Goal: Information Seeking & Learning: Learn about a topic

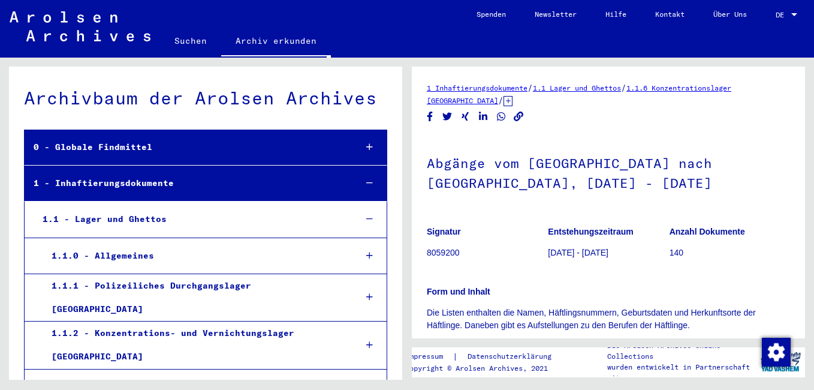
scroll to position [324, 0]
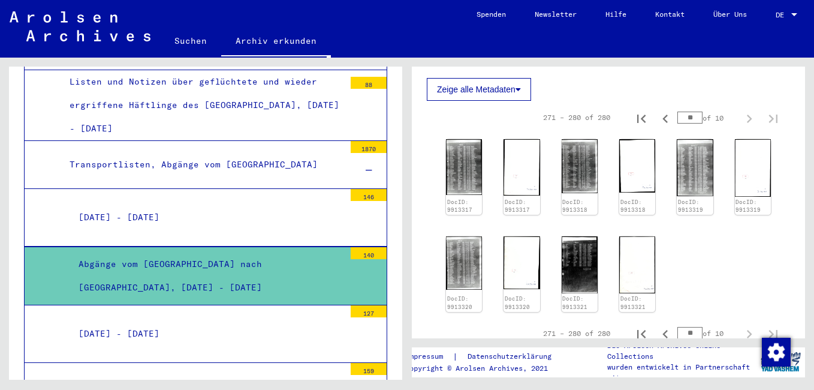
click at [678, 114] on input "**" at bounding box center [689, 117] width 25 height 12
type input "*"
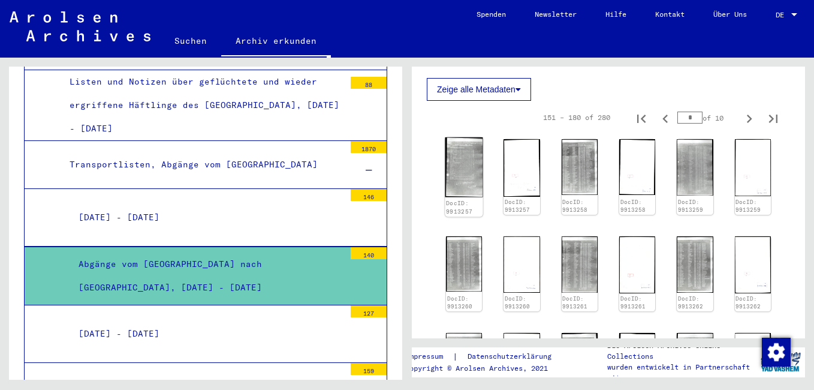
click at [461, 164] on img at bounding box center [464, 166] width 38 height 59
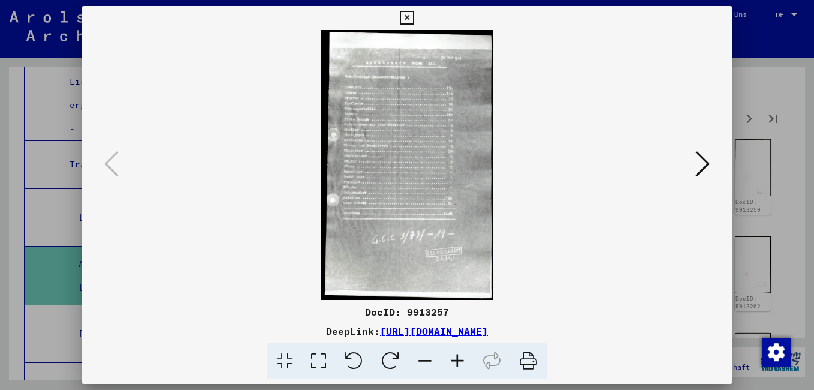
click at [454, 357] on icon at bounding box center [457, 361] width 32 height 37
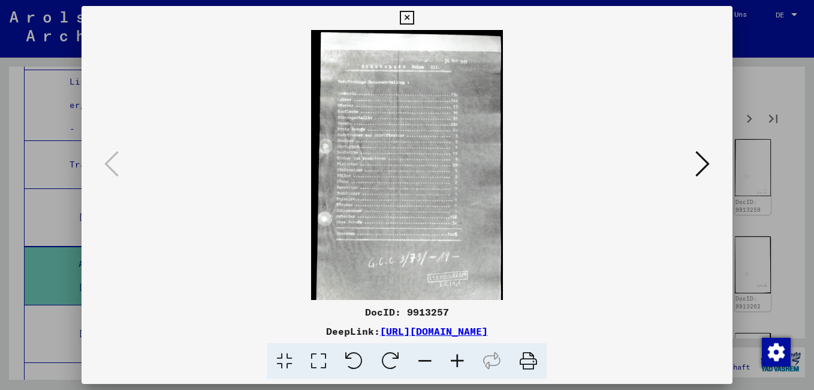
click at [454, 357] on icon at bounding box center [457, 361] width 32 height 37
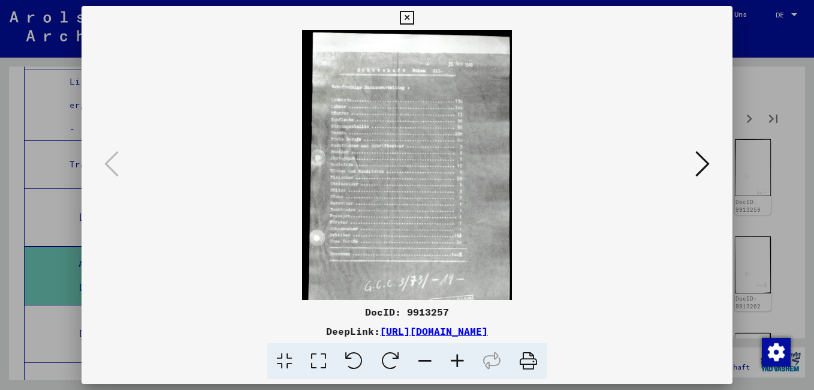
click at [454, 357] on icon at bounding box center [457, 361] width 32 height 37
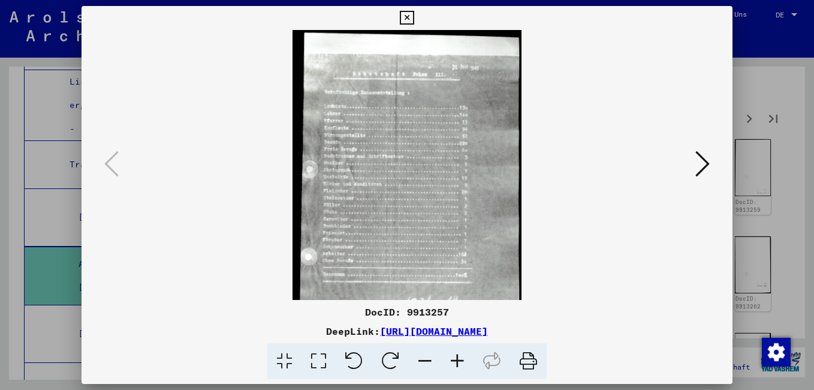
click at [454, 357] on icon at bounding box center [457, 361] width 32 height 37
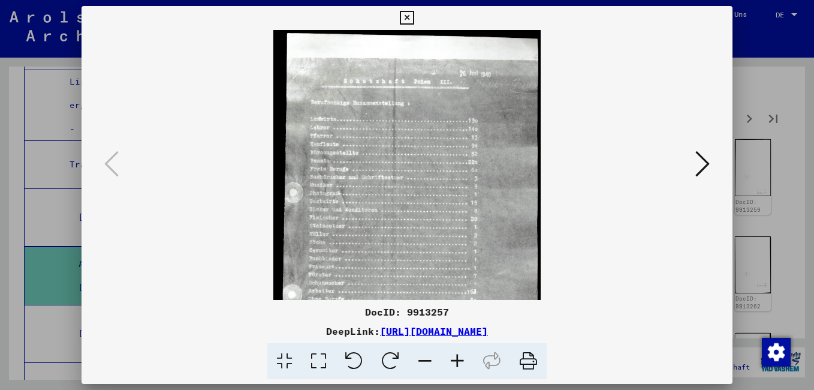
click at [454, 357] on icon at bounding box center [457, 361] width 32 height 37
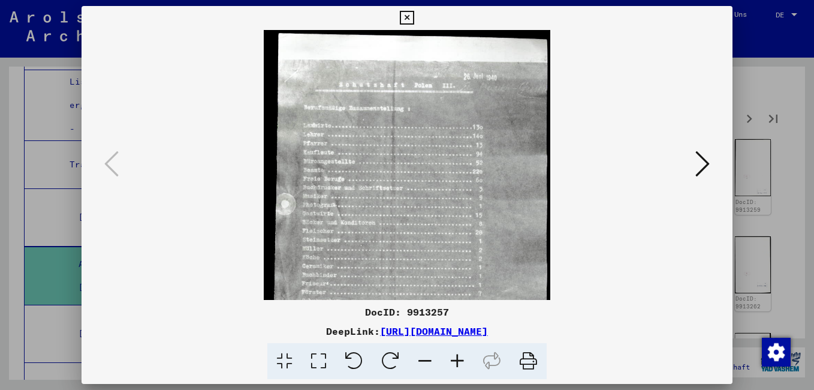
click at [454, 357] on icon at bounding box center [457, 361] width 32 height 37
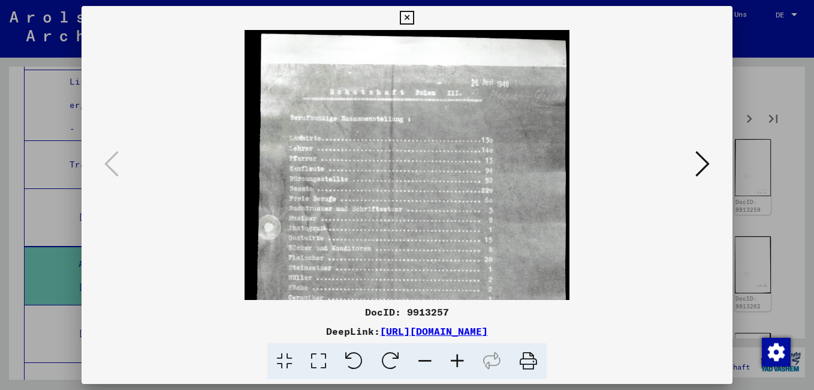
click at [454, 357] on icon at bounding box center [457, 361] width 32 height 37
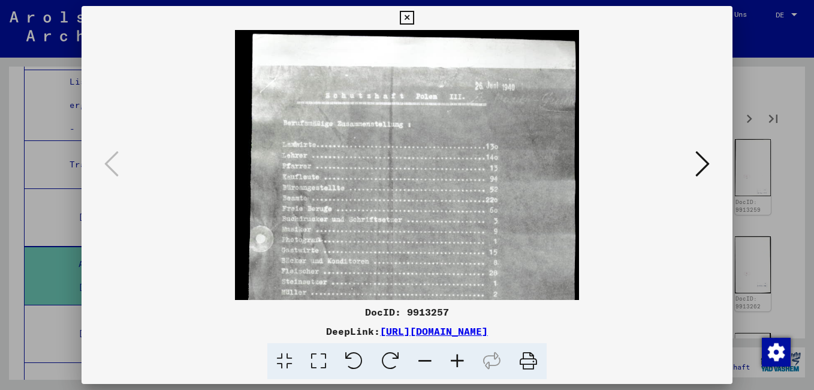
click at [454, 357] on icon at bounding box center [457, 361] width 32 height 37
click at [454, 356] on icon at bounding box center [457, 361] width 32 height 37
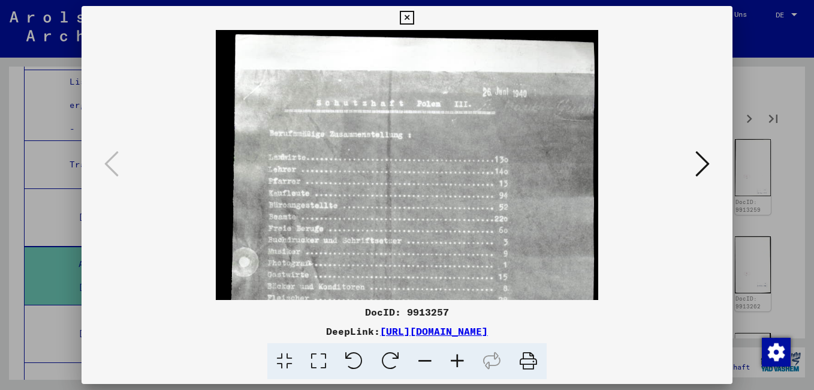
click at [454, 355] on icon at bounding box center [457, 361] width 32 height 37
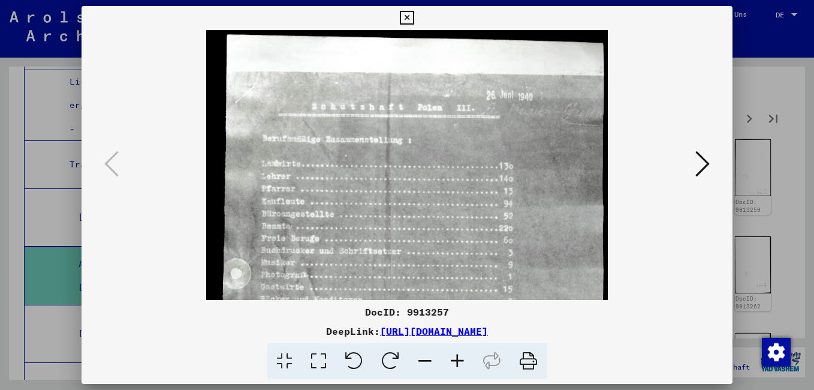
click at [454, 355] on icon at bounding box center [457, 361] width 32 height 37
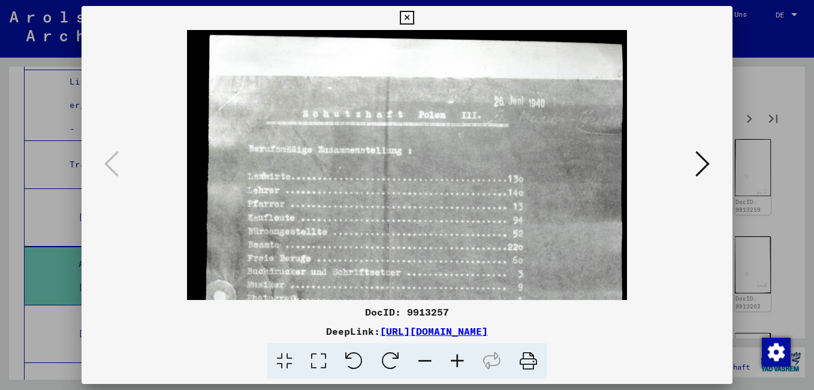
click at [454, 355] on icon at bounding box center [457, 361] width 32 height 37
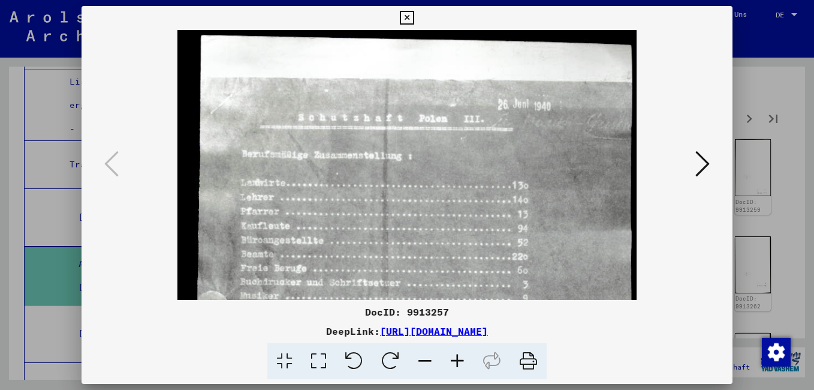
click at [454, 355] on icon at bounding box center [457, 361] width 32 height 37
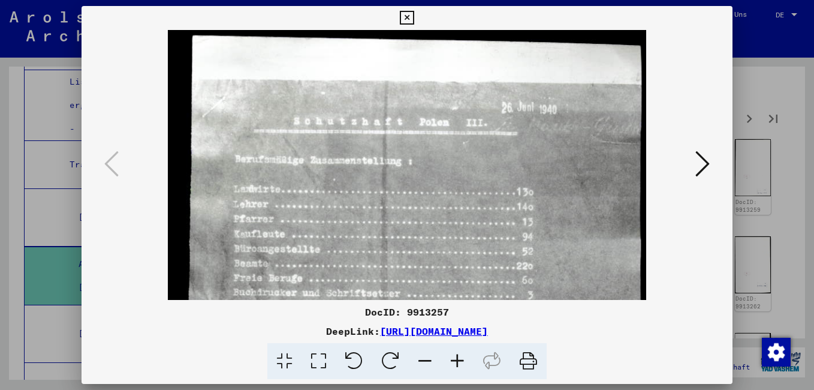
click at [455, 355] on icon at bounding box center [457, 361] width 32 height 37
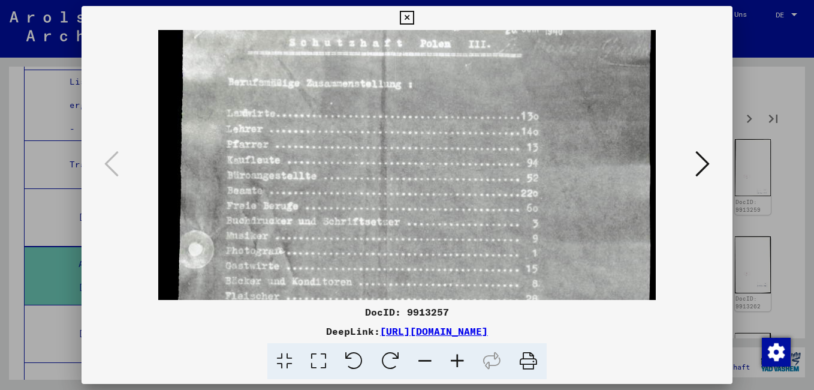
drag, startPoint x: 348, startPoint y: 245, endPoint x: 350, endPoint y: 158, distance: 86.9
click at [350, 160] on img at bounding box center [406, 337] width 497 height 779
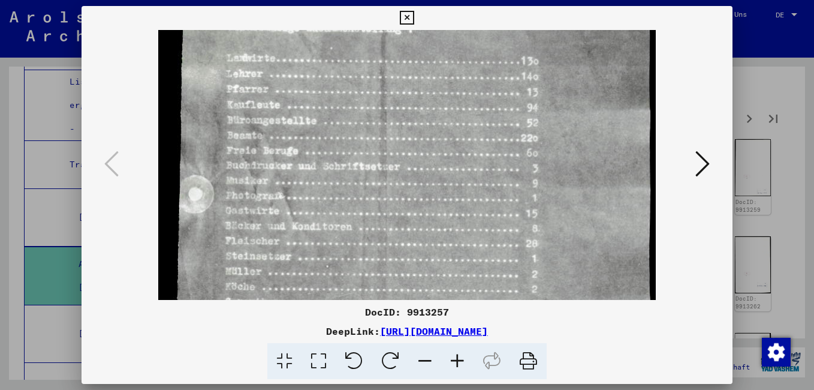
scroll to position [139, 0]
drag, startPoint x: 322, startPoint y: 227, endPoint x: 322, endPoint y: 173, distance: 54.5
click at [322, 173] on img at bounding box center [406, 280] width 497 height 779
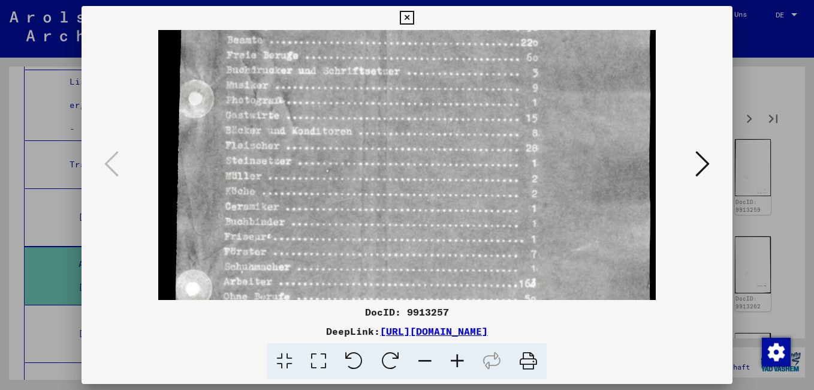
scroll to position [245, 0]
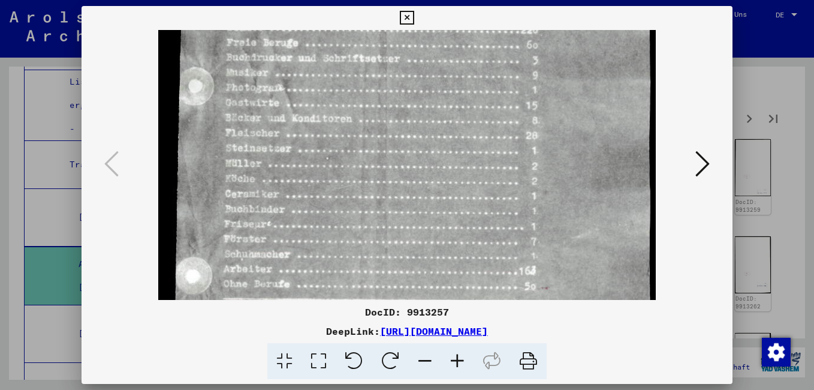
drag, startPoint x: 418, startPoint y: 243, endPoint x: 408, endPoint y: 149, distance: 94.1
click at [408, 149] on img at bounding box center [406, 174] width 497 height 779
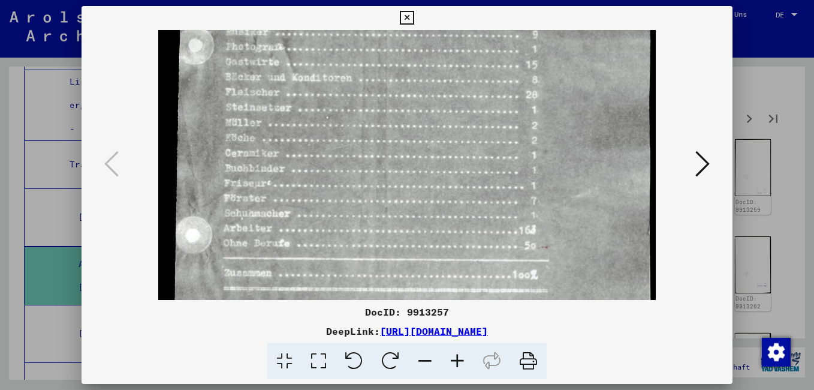
scroll to position [300, 0]
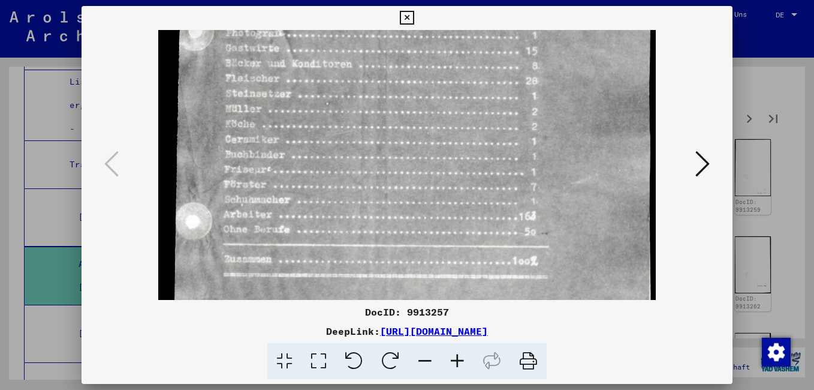
drag, startPoint x: 410, startPoint y: 216, endPoint x: 408, endPoint y: 177, distance: 39.6
click at [408, 177] on img at bounding box center [406, 119] width 497 height 779
click at [698, 158] on icon at bounding box center [702, 163] width 14 height 29
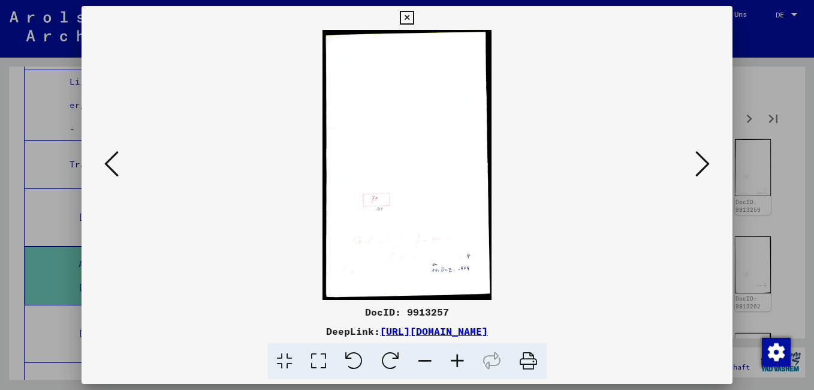
scroll to position [0, 0]
click at [710, 162] on icon at bounding box center [702, 163] width 14 height 29
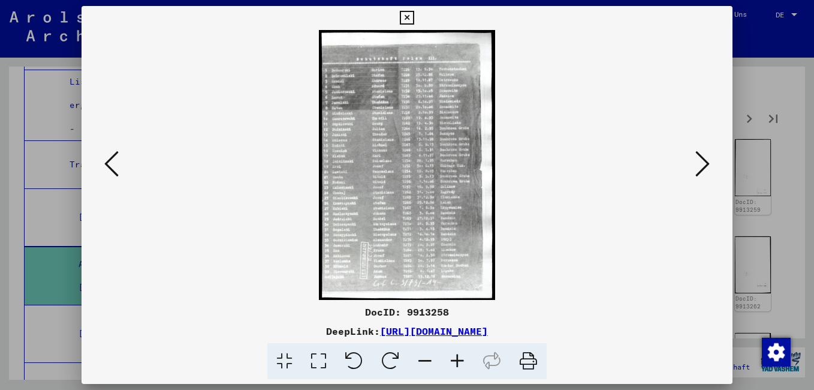
click at [456, 358] on icon at bounding box center [457, 361] width 32 height 37
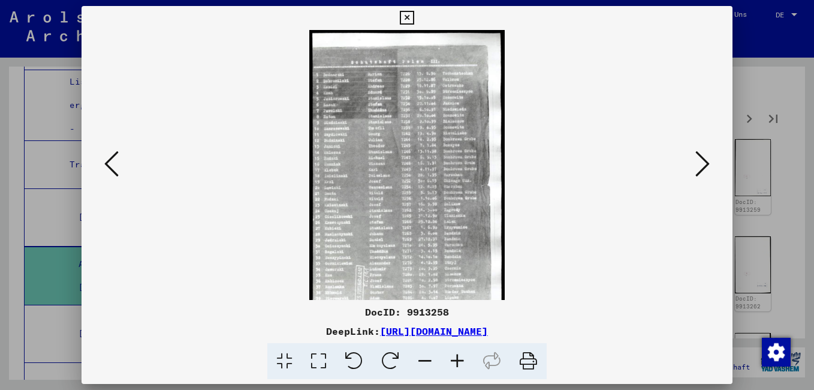
click at [456, 357] on icon at bounding box center [457, 361] width 32 height 37
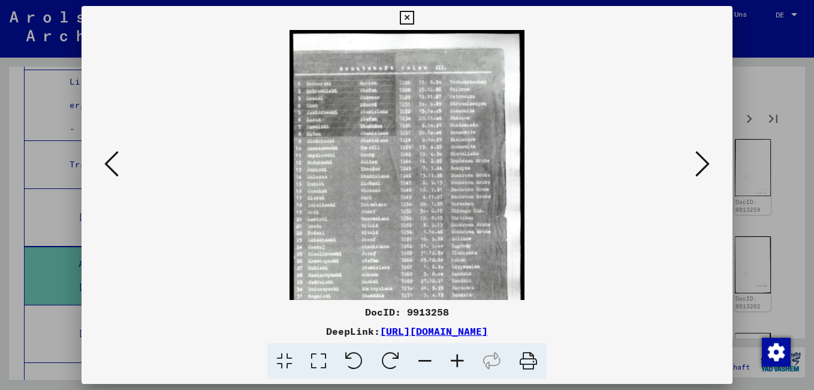
click at [456, 357] on icon at bounding box center [457, 361] width 32 height 37
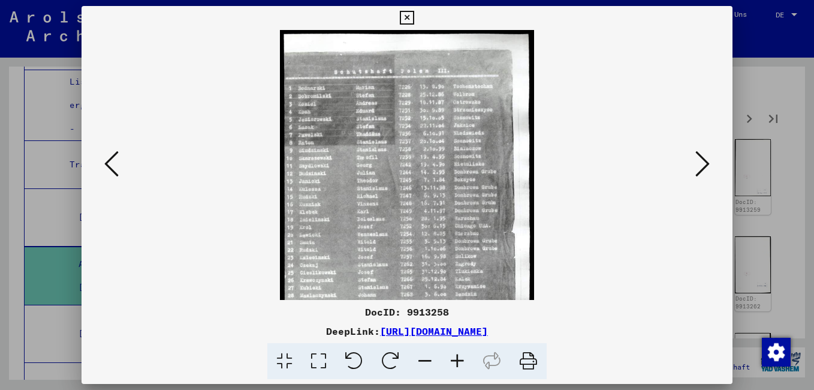
click at [456, 357] on icon at bounding box center [457, 361] width 32 height 37
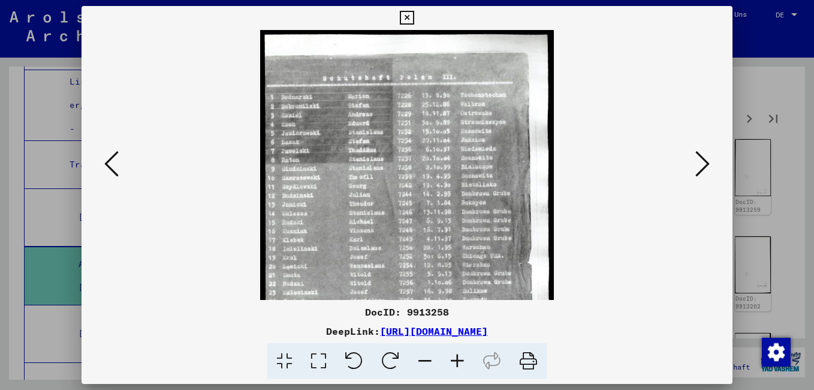
click at [456, 356] on icon at bounding box center [457, 361] width 32 height 37
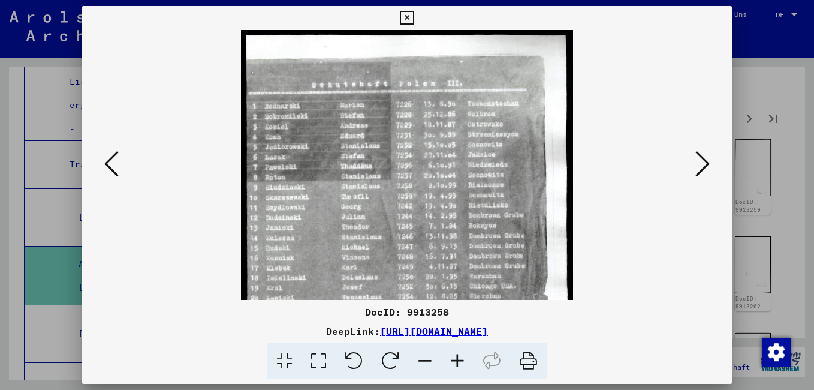
click at [456, 356] on icon at bounding box center [457, 361] width 32 height 37
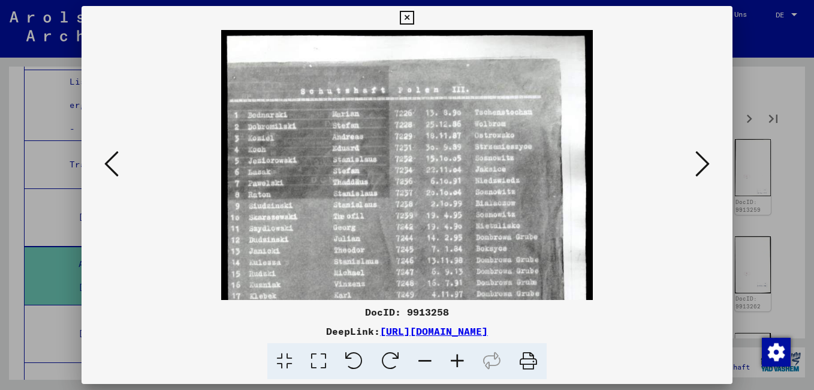
click at [456, 356] on icon at bounding box center [457, 361] width 32 height 37
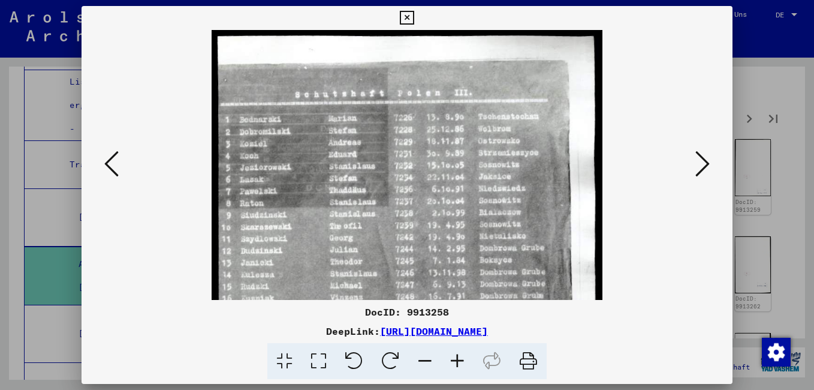
click at [456, 356] on icon at bounding box center [457, 361] width 32 height 37
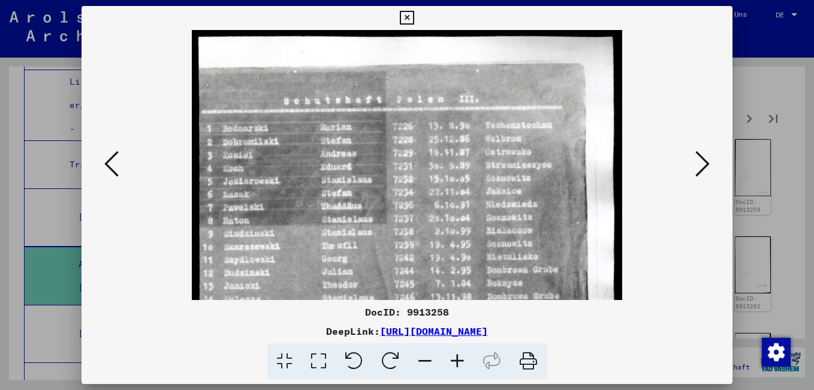
click at [456, 356] on icon at bounding box center [457, 361] width 32 height 37
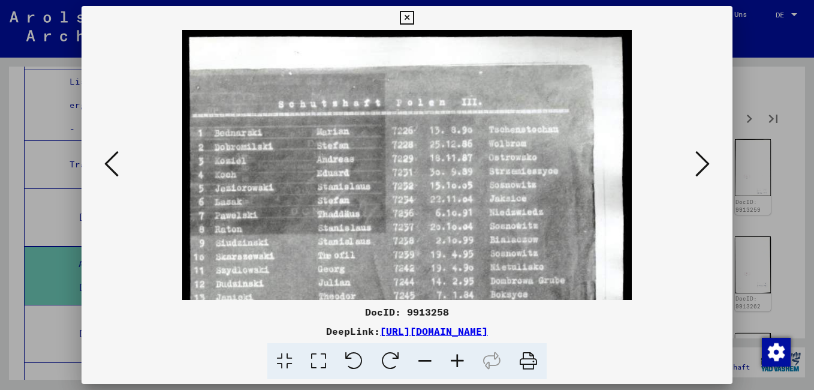
click at [456, 356] on icon at bounding box center [457, 361] width 32 height 37
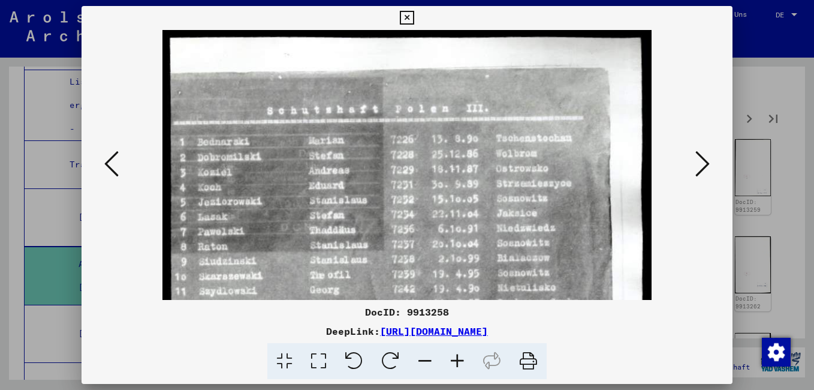
click at [456, 356] on icon at bounding box center [457, 361] width 32 height 37
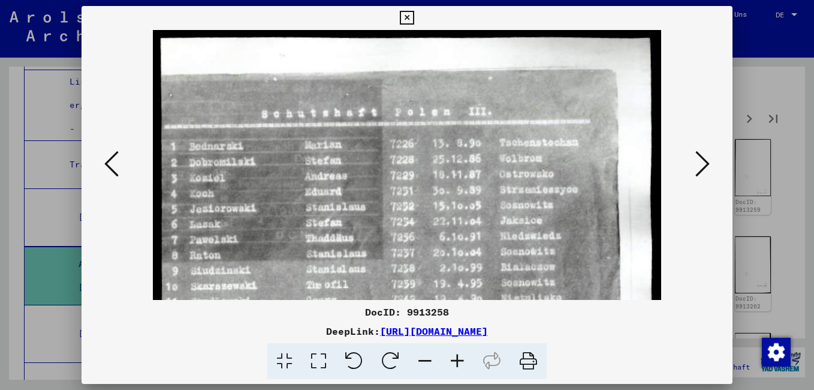
click at [456, 354] on icon at bounding box center [457, 361] width 32 height 37
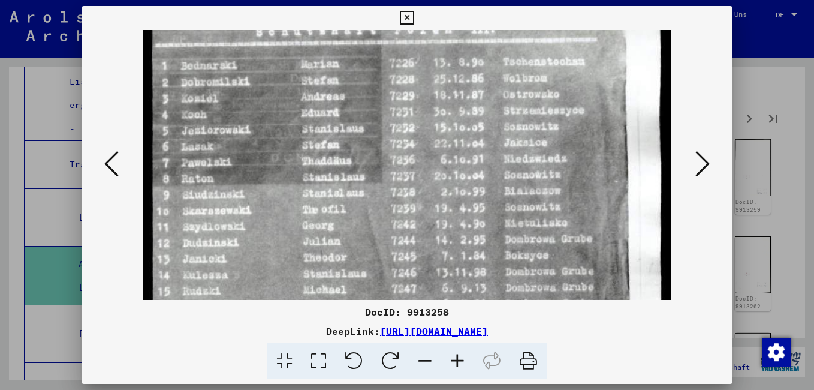
scroll to position [117, 0]
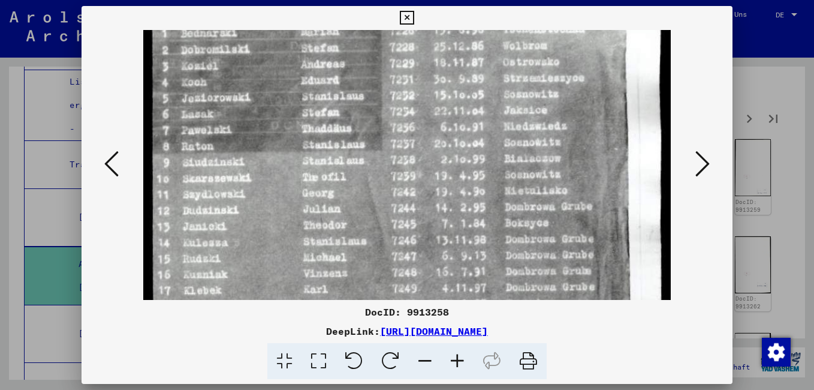
drag, startPoint x: 310, startPoint y: 257, endPoint x: 300, endPoint y: 140, distance: 117.9
click at [300, 140] on img at bounding box center [406, 316] width 527 height 809
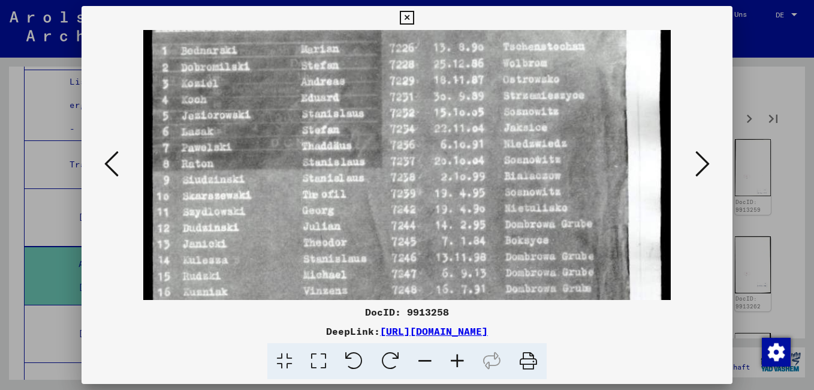
scroll to position [87, 0]
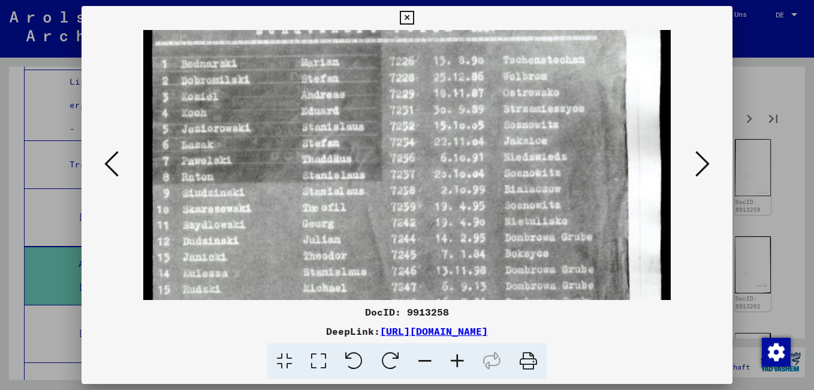
drag, startPoint x: 300, startPoint y: 139, endPoint x: 296, endPoint y: 170, distance: 30.9
click at [296, 170] on img at bounding box center [406, 347] width 527 height 809
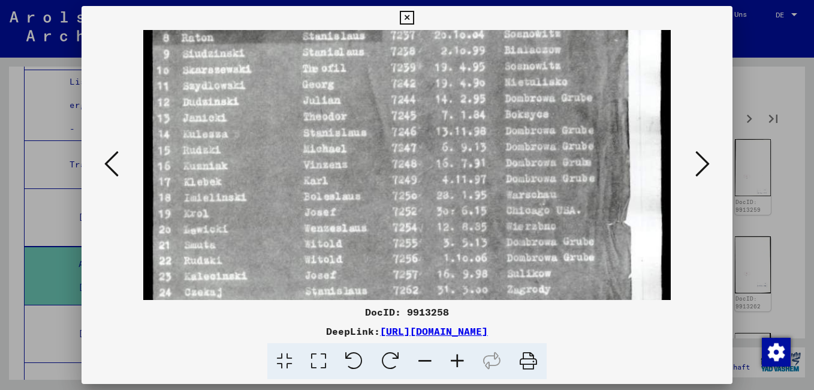
scroll to position [236, 0]
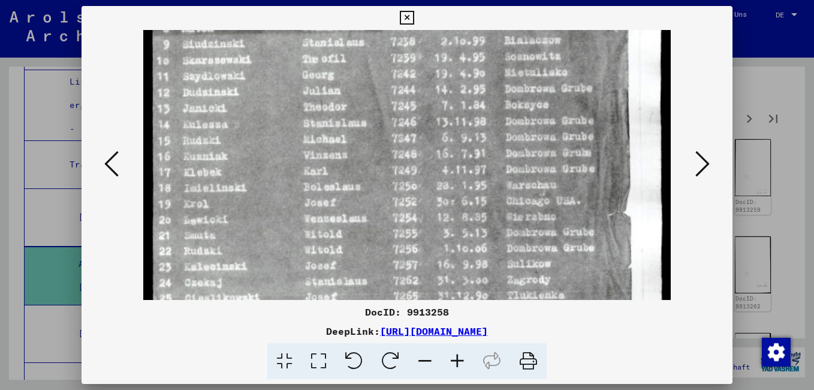
drag, startPoint x: 280, startPoint y: 282, endPoint x: 265, endPoint y: 137, distance: 145.2
click at [265, 137] on img at bounding box center [406, 198] width 527 height 809
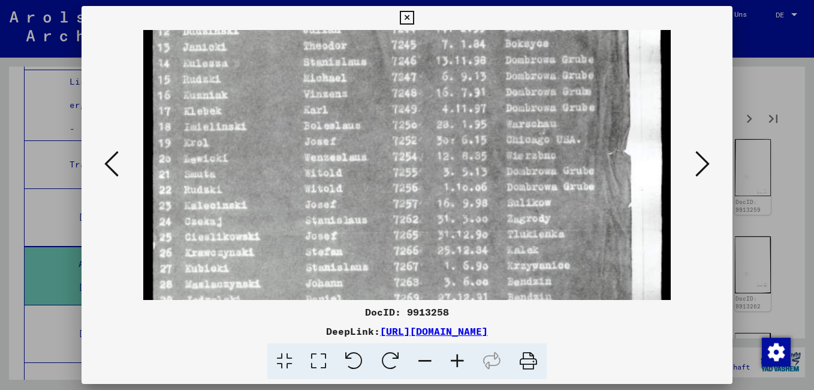
scroll to position [334, 0]
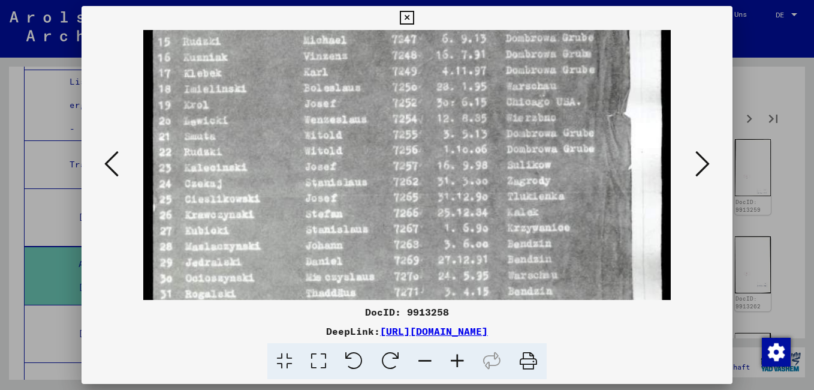
drag, startPoint x: 274, startPoint y: 227, endPoint x: 276, endPoint y: 128, distance: 98.9
click at [276, 128] on img at bounding box center [406, 100] width 527 height 809
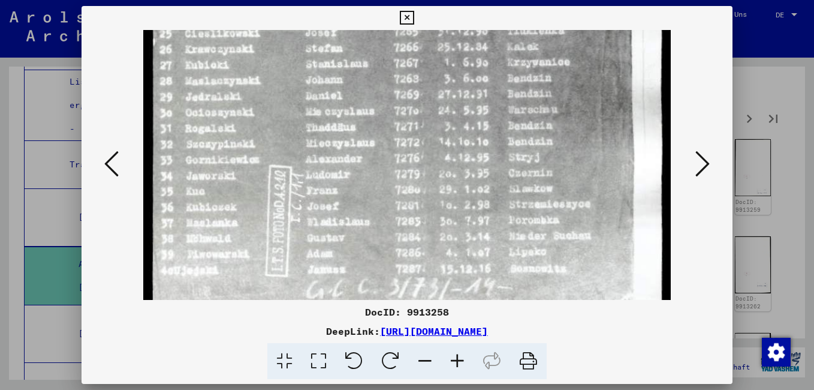
scroll to position [500, 0]
drag, startPoint x: 353, startPoint y: 267, endPoint x: 342, endPoint y: 101, distance: 165.8
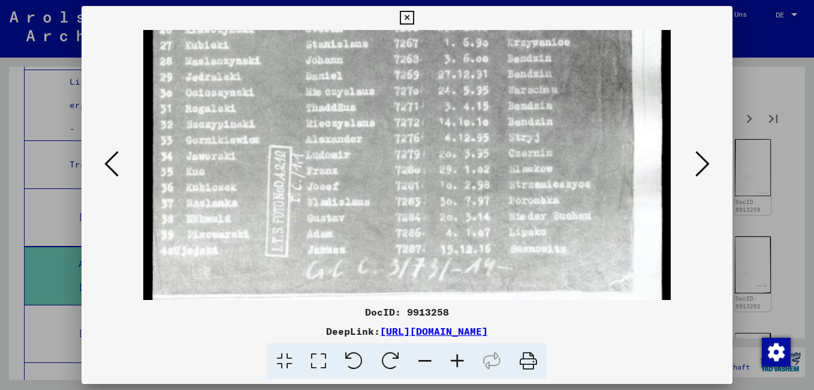
scroll to position [539, 0]
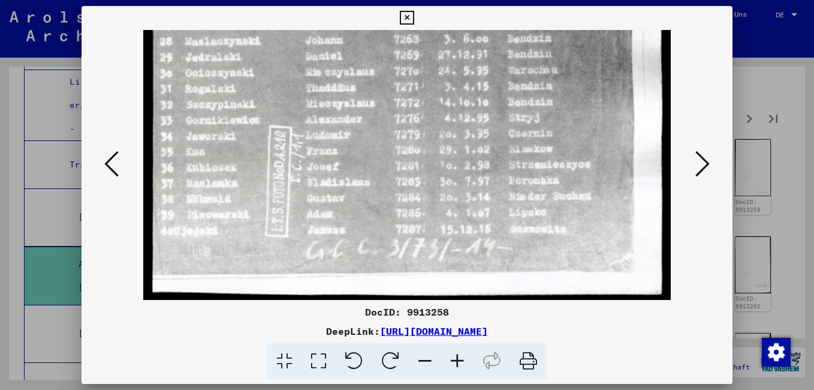
drag, startPoint x: 361, startPoint y: 228, endPoint x: 355, endPoint y: 143, distance: 85.3
click at [704, 157] on icon at bounding box center [702, 163] width 14 height 29
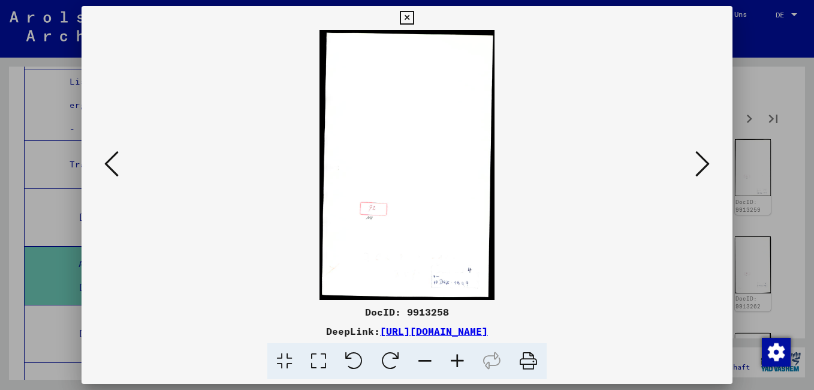
scroll to position [0, 0]
click at [707, 152] on icon at bounding box center [702, 163] width 14 height 29
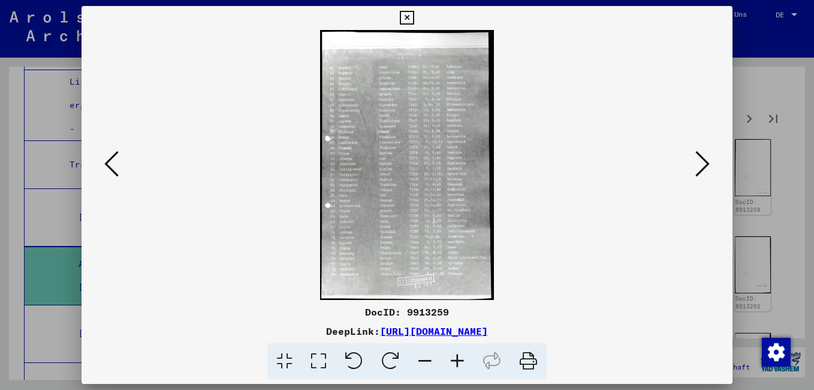
click at [463, 360] on icon at bounding box center [457, 361] width 32 height 37
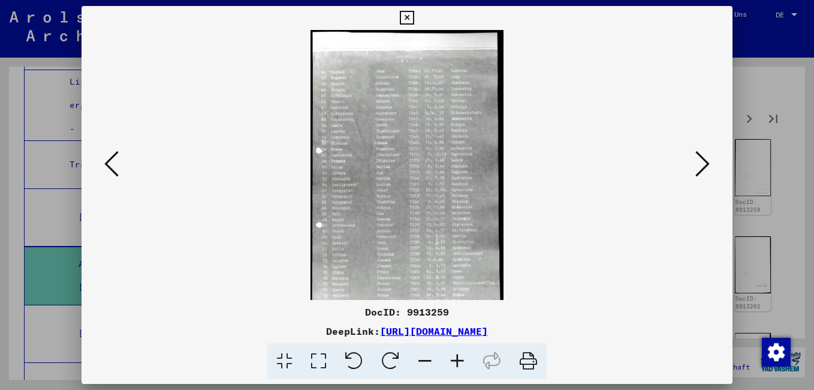
click at [462, 360] on icon at bounding box center [457, 361] width 32 height 37
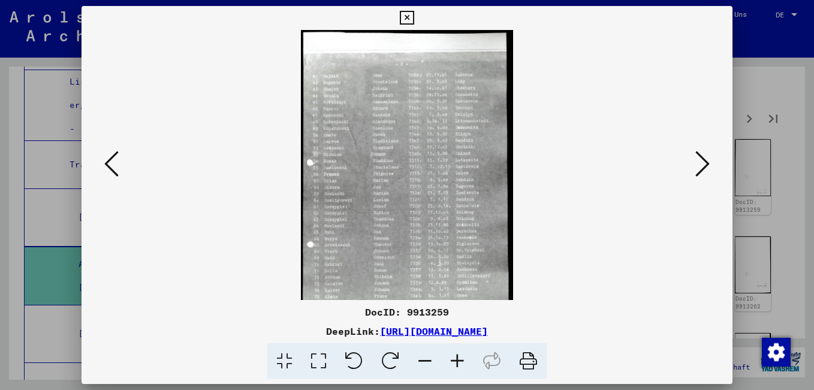
click at [462, 360] on icon at bounding box center [457, 361] width 32 height 37
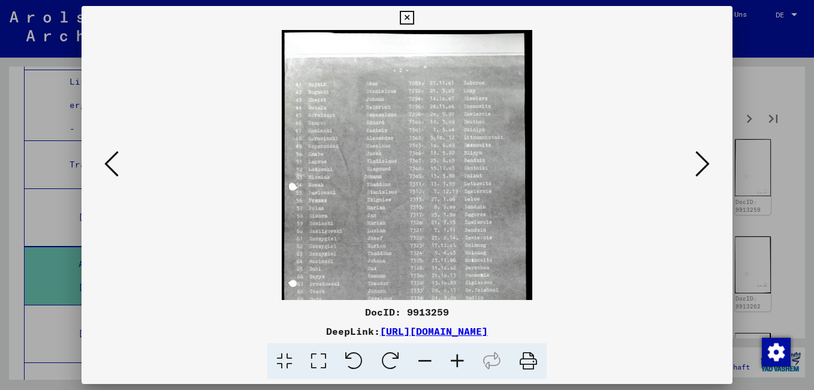
click at [462, 359] on icon at bounding box center [457, 361] width 32 height 37
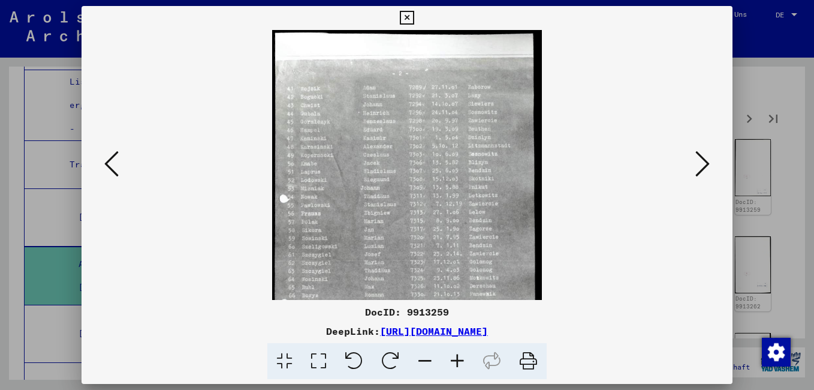
click at [462, 359] on icon at bounding box center [457, 361] width 32 height 37
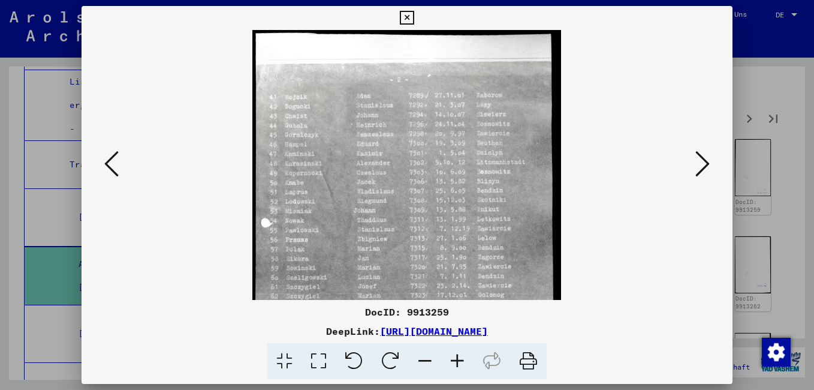
click at [462, 359] on icon at bounding box center [457, 361] width 32 height 37
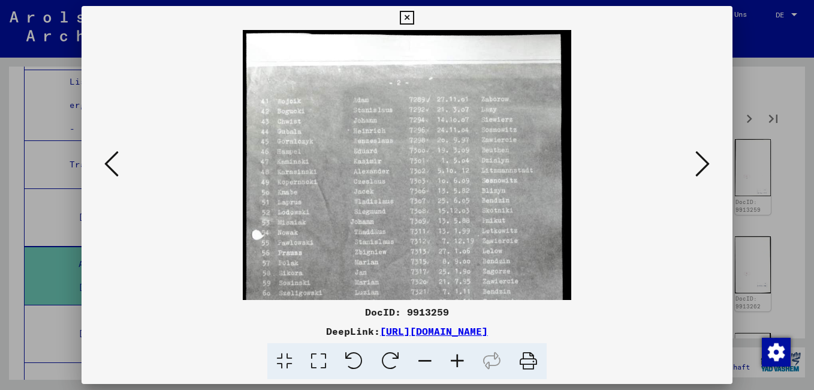
click at [462, 359] on icon at bounding box center [457, 361] width 32 height 37
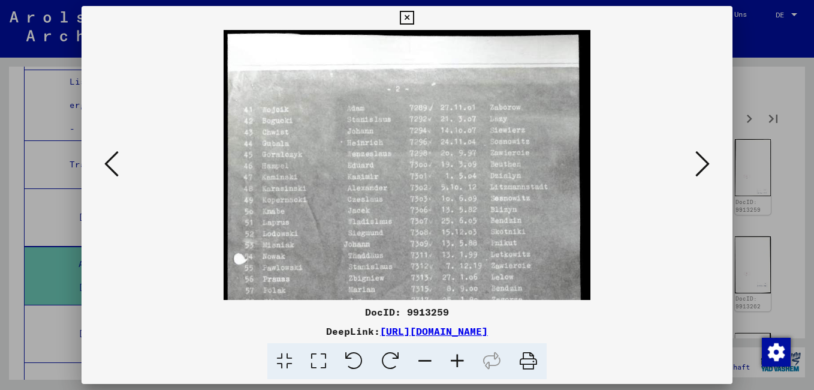
click at [462, 359] on icon at bounding box center [457, 361] width 32 height 37
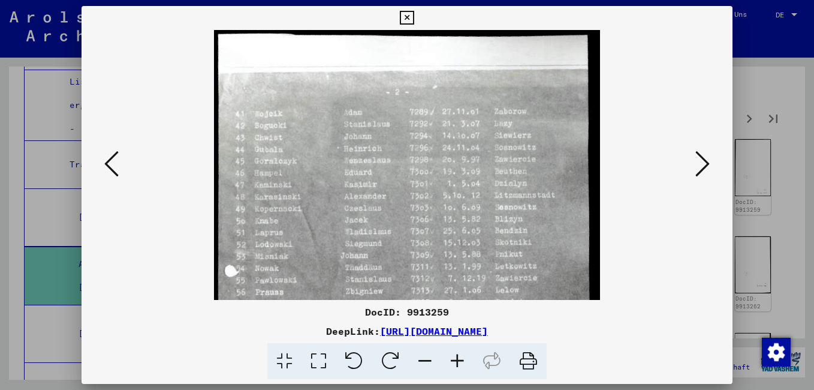
click at [462, 359] on icon at bounding box center [457, 361] width 32 height 37
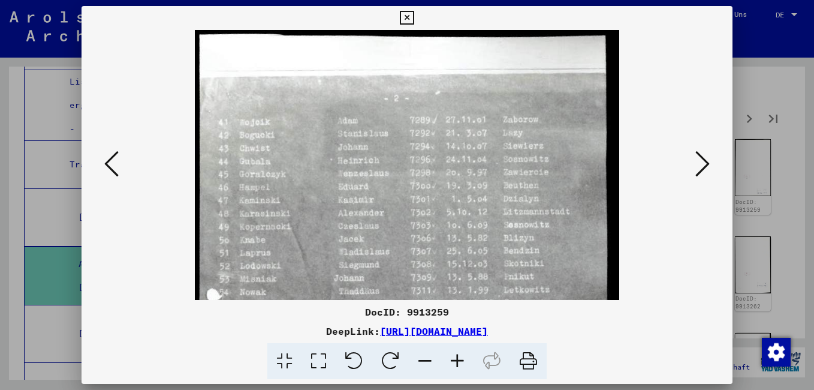
click at [462, 358] on icon at bounding box center [457, 361] width 32 height 37
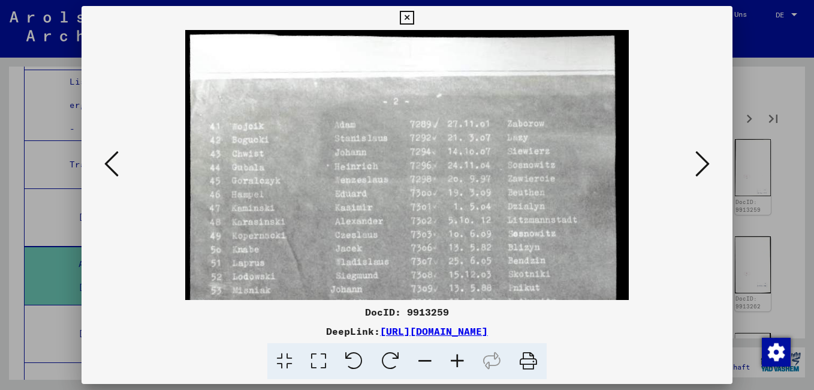
click at [462, 358] on icon at bounding box center [457, 361] width 32 height 37
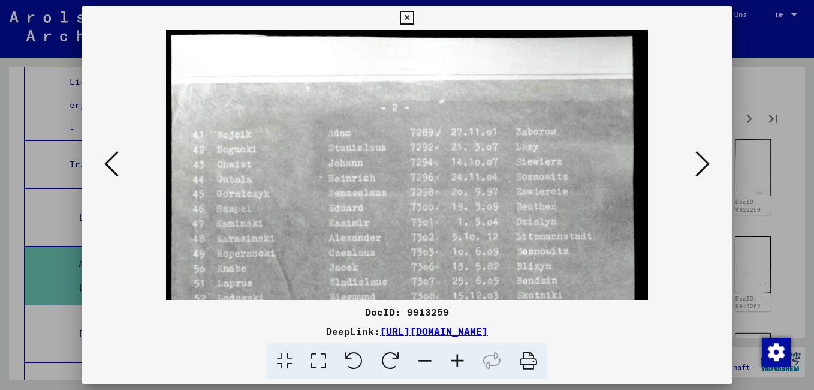
click at [462, 358] on icon at bounding box center [457, 361] width 32 height 37
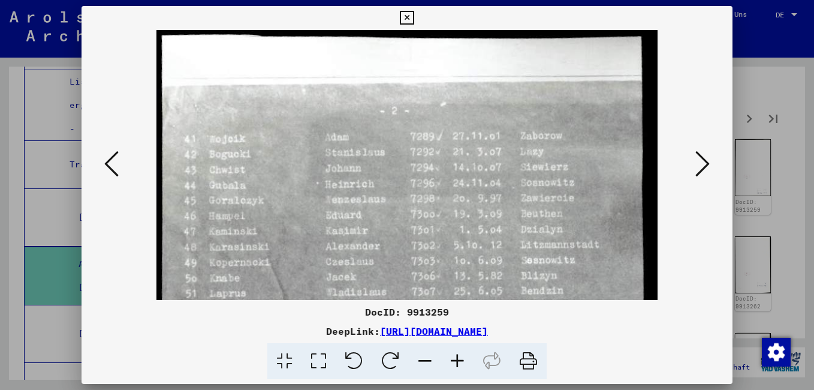
click at [462, 358] on icon at bounding box center [457, 361] width 32 height 37
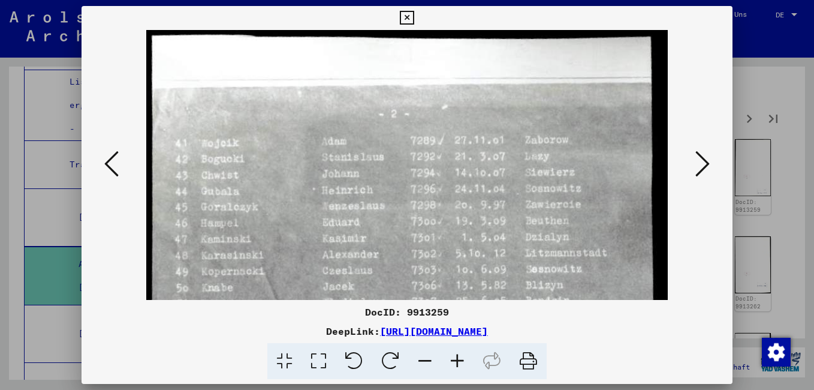
click at [462, 358] on icon at bounding box center [457, 361] width 32 height 37
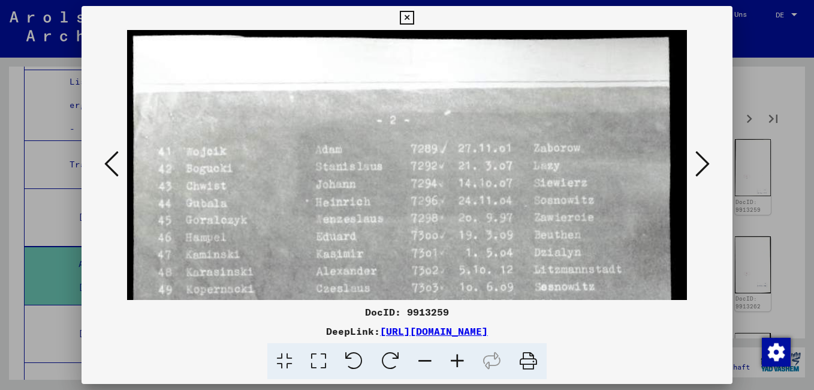
click at [462, 358] on icon at bounding box center [457, 361] width 32 height 37
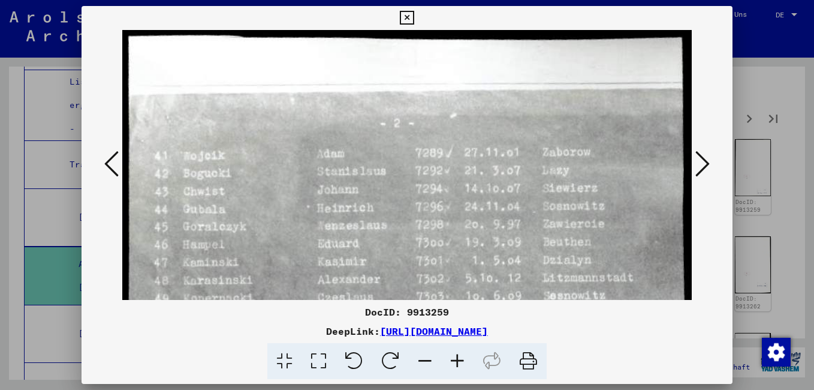
click at [462, 358] on icon at bounding box center [457, 361] width 32 height 37
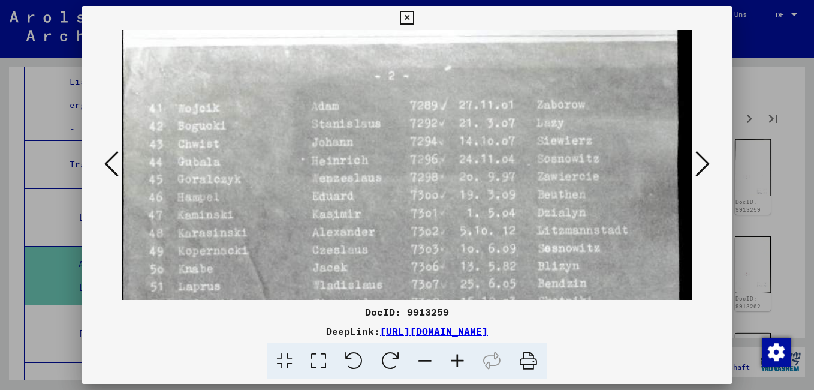
scroll to position [89, 10]
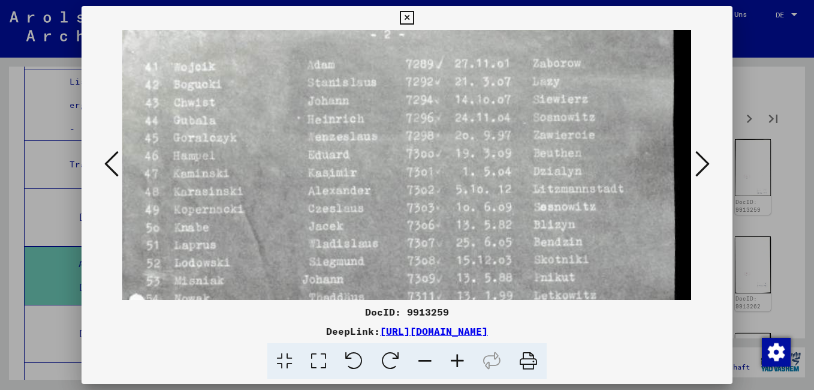
drag, startPoint x: 363, startPoint y: 216, endPoint x: 351, endPoint y: 151, distance: 65.8
click at [351, 151] on img at bounding box center [402, 390] width 579 height 899
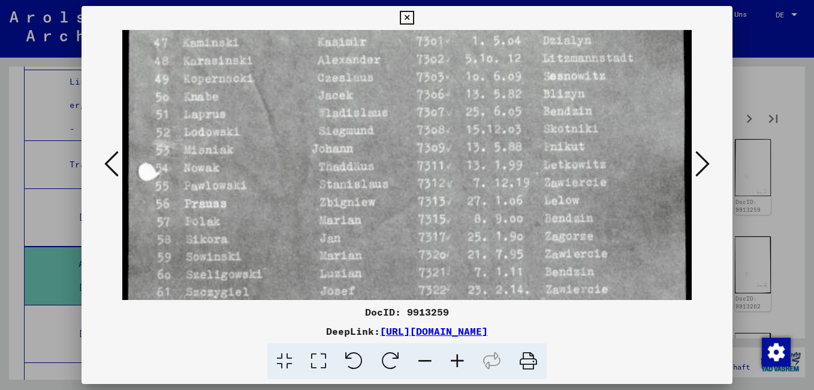
scroll to position [224, 0]
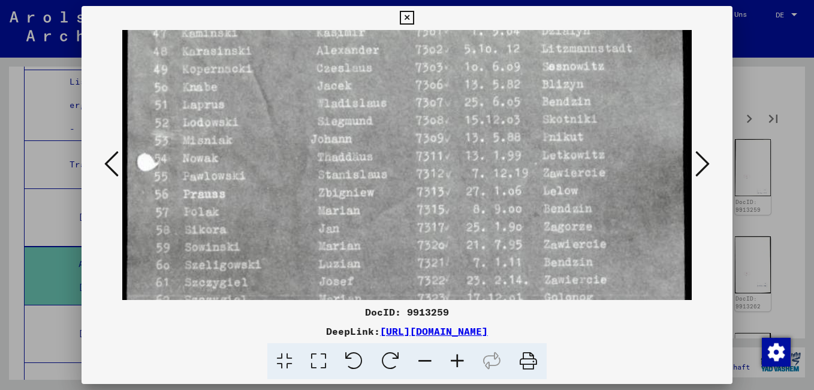
drag, startPoint x: 267, startPoint y: 272, endPoint x: 276, endPoint y: 126, distance: 145.9
click at [276, 126] on img at bounding box center [410, 250] width 579 height 899
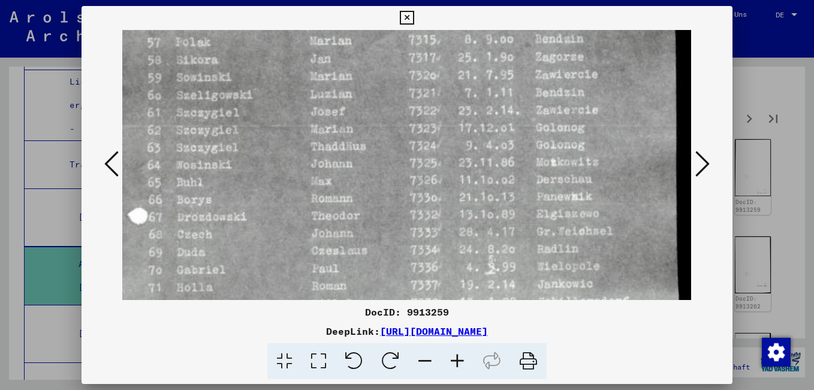
scroll to position [399, 10]
drag, startPoint x: 324, startPoint y: 261, endPoint x: 311, endPoint y: 96, distance: 164.7
click at [311, 96] on img at bounding box center [402, 80] width 579 height 899
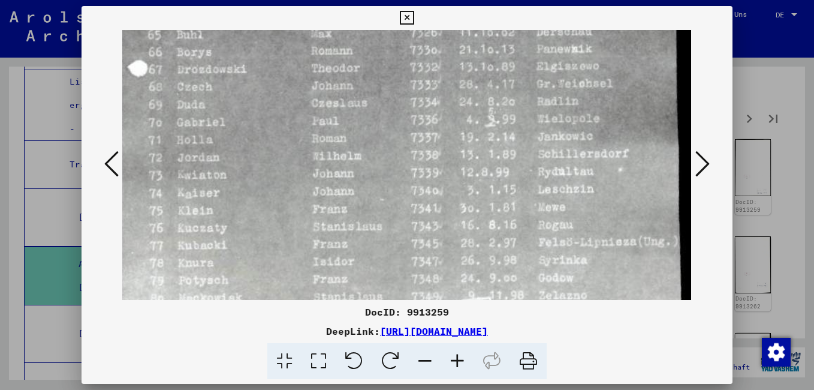
scroll to position [547, 10]
drag, startPoint x: 254, startPoint y: 248, endPoint x: 254, endPoint y: 111, distance: 136.1
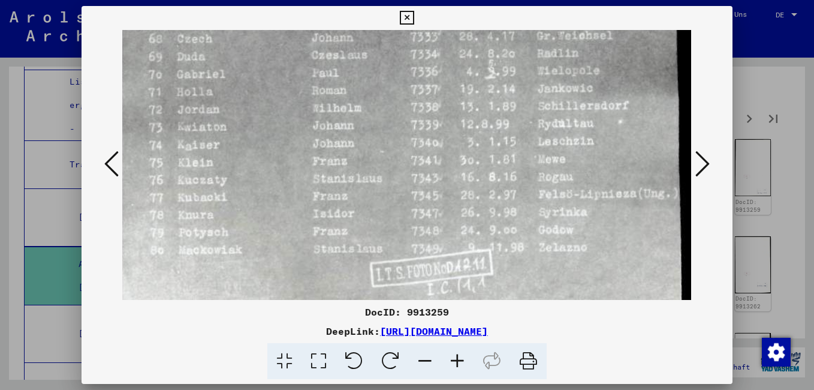
scroll to position [593, 10]
drag, startPoint x: 267, startPoint y: 184, endPoint x: 248, endPoint y: 140, distance: 48.1
click at [705, 168] on icon at bounding box center [702, 163] width 14 height 29
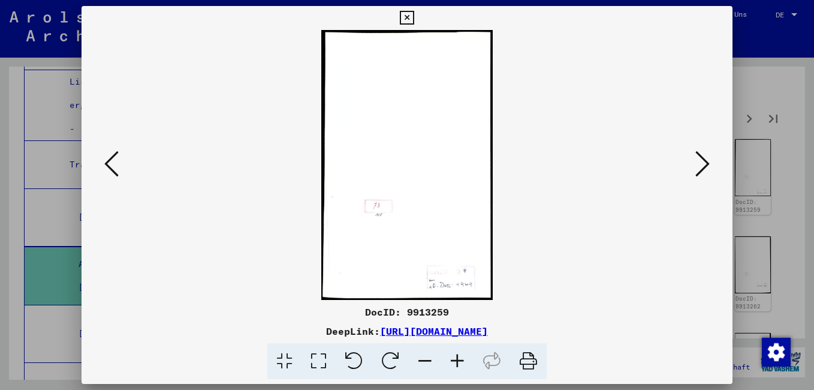
scroll to position [0, 0]
click at [702, 163] on icon at bounding box center [702, 163] width 14 height 29
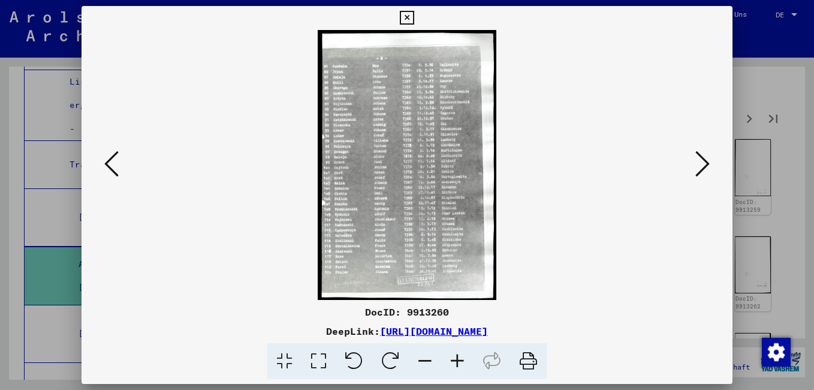
click at [447, 354] on icon at bounding box center [457, 361] width 32 height 37
click at [447, 353] on icon at bounding box center [457, 361] width 32 height 37
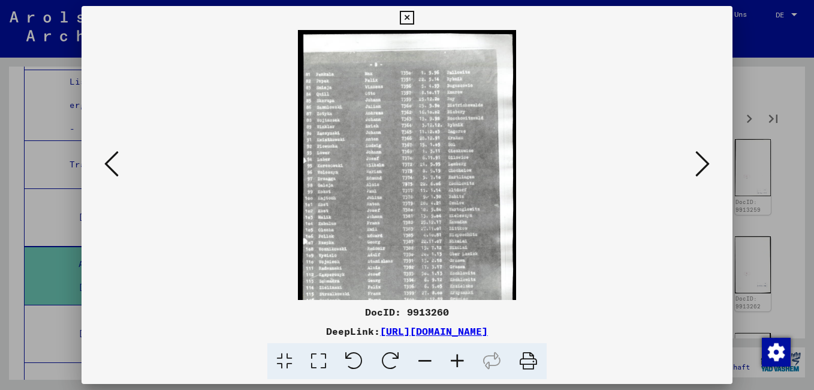
click at [447, 353] on icon at bounding box center [457, 361] width 32 height 37
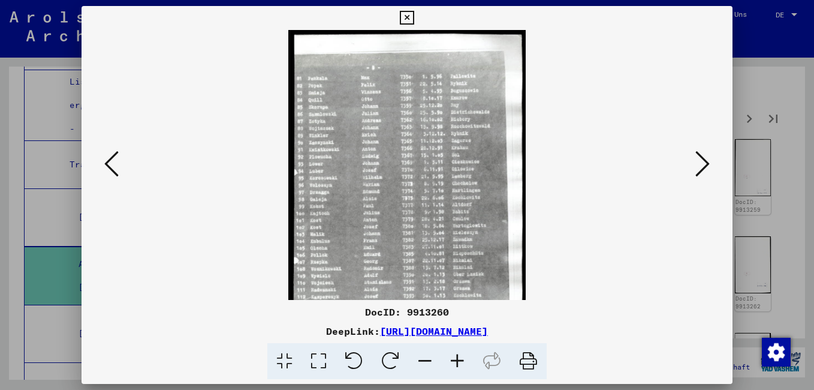
click at [448, 352] on icon at bounding box center [457, 361] width 32 height 37
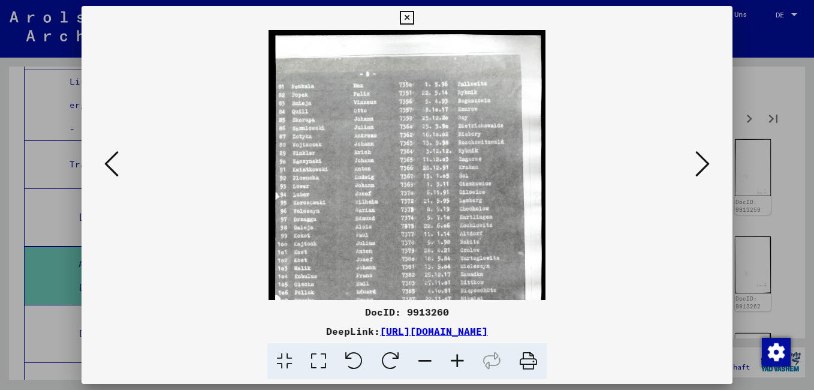
click at [449, 351] on icon at bounding box center [457, 361] width 32 height 37
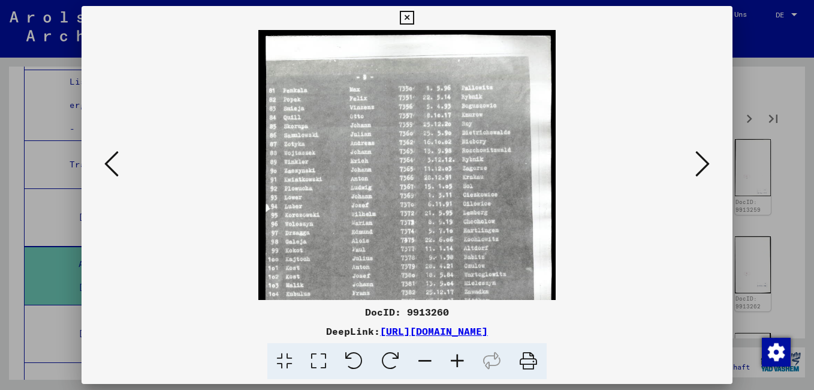
click at [450, 351] on icon at bounding box center [457, 361] width 32 height 37
click at [451, 350] on icon at bounding box center [457, 361] width 32 height 37
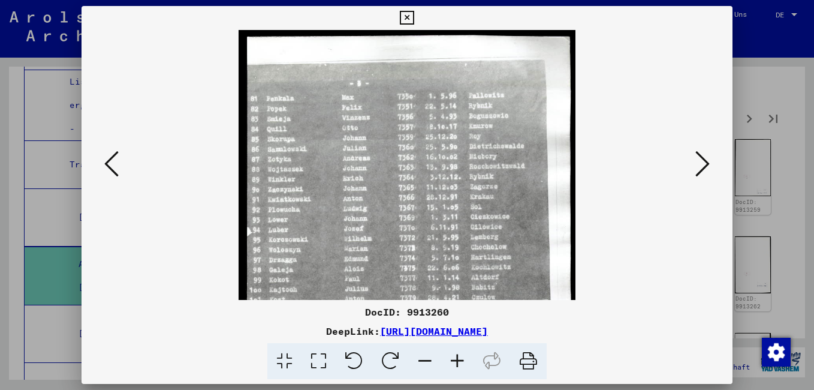
click at [453, 347] on icon at bounding box center [457, 361] width 32 height 37
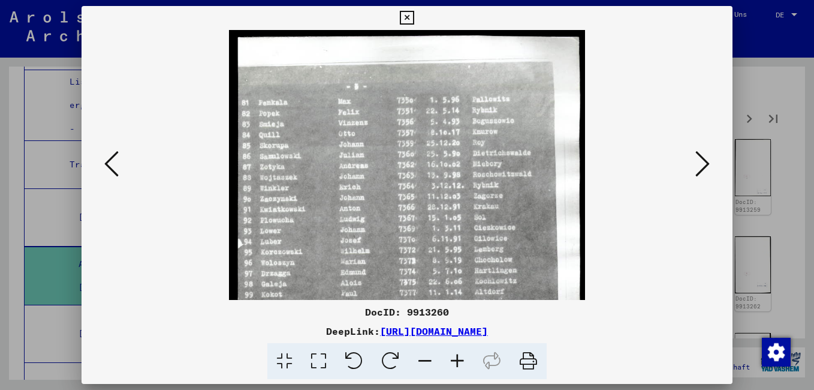
click at [454, 346] on icon at bounding box center [457, 361] width 32 height 37
click at [455, 345] on icon at bounding box center [457, 361] width 32 height 37
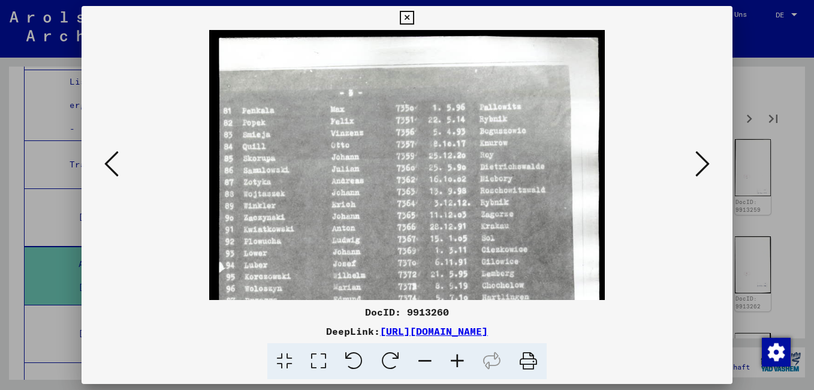
click at [456, 343] on icon at bounding box center [457, 361] width 32 height 37
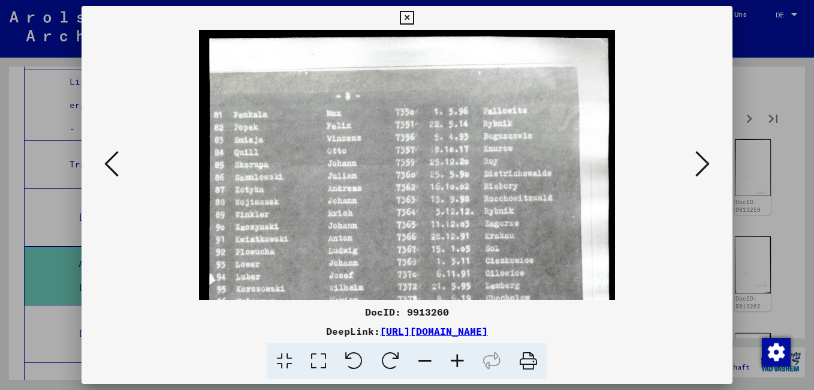
click at [456, 343] on icon at bounding box center [457, 361] width 32 height 37
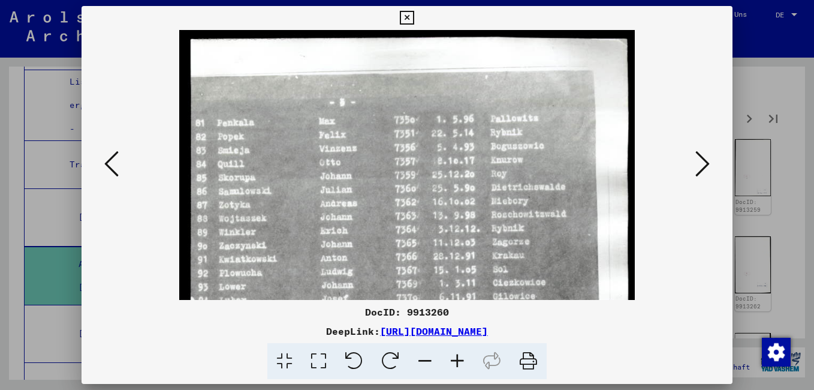
click at [456, 343] on icon at bounding box center [457, 361] width 32 height 37
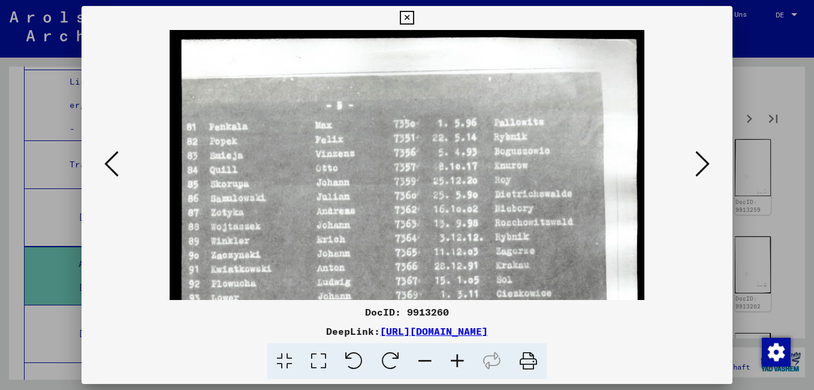
click at [457, 342] on div "DocID: 9913260 DeepLink: [URL][DOMAIN_NAME]" at bounding box center [407, 341] width 651 height 75
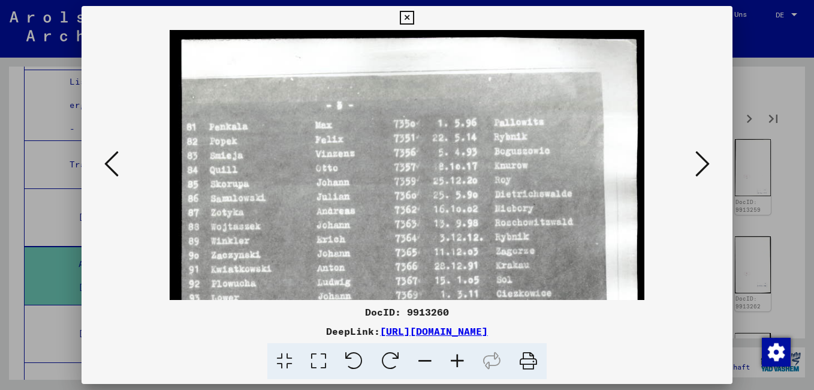
click at [461, 358] on icon at bounding box center [457, 361] width 32 height 37
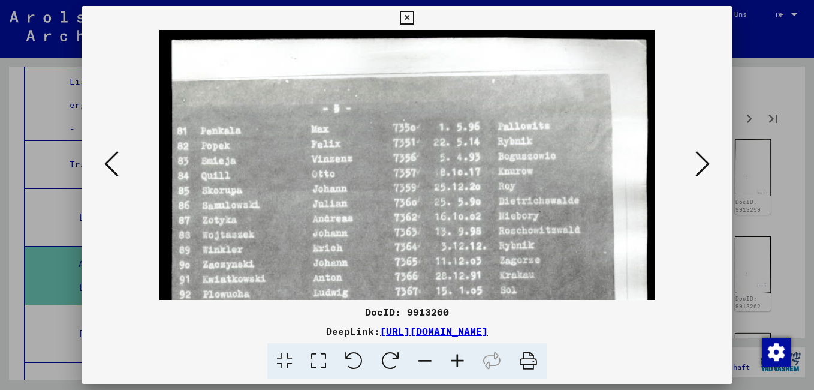
click at [459, 357] on icon at bounding box center [457, 361] width 32 height 37
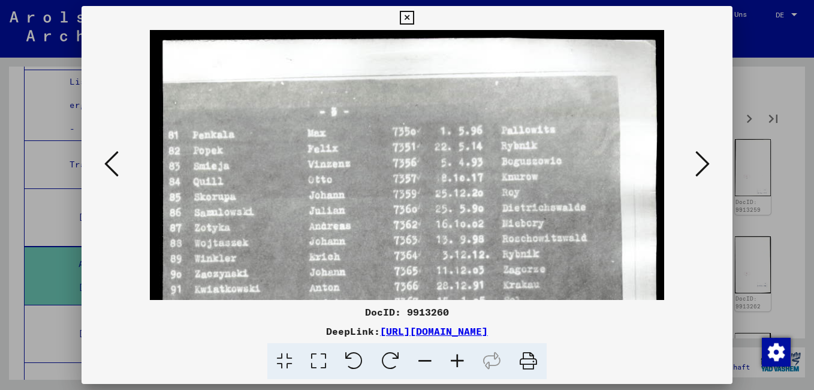
click at [459, 357] on icon at bounding box center [457, 361] width 32 height 37
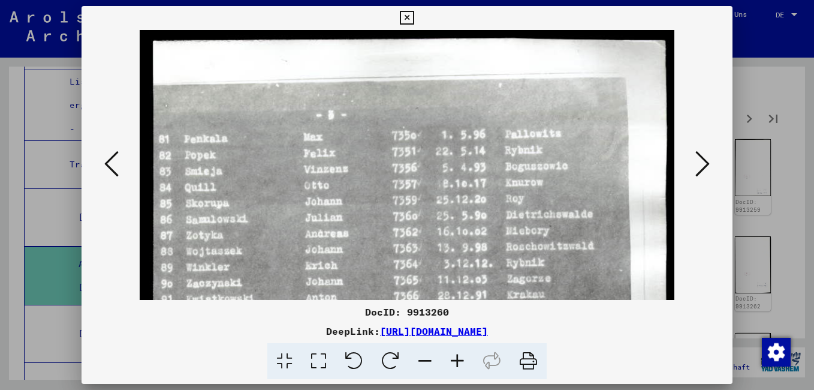
click at [459, 357] on icon at bounding box center [457, 361] width 32 height 37
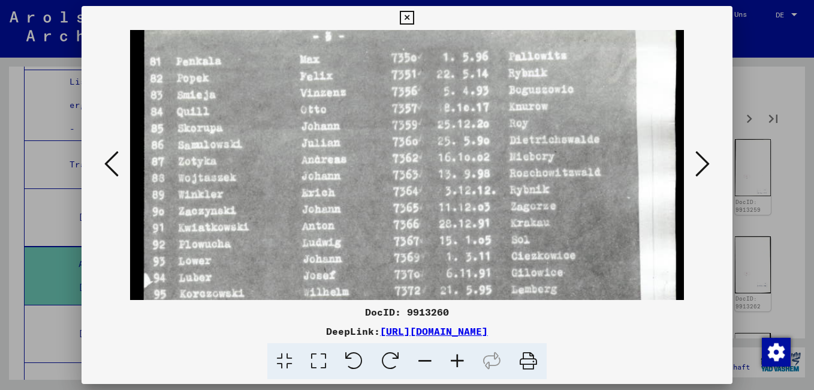
drag, startPoint x: 439, startPoint y: 203, endPoint x: 444, endPoint y: 132, distance: 71.5
click at [444, 132] on img at bounding box center [407, 367] width 554 height 839
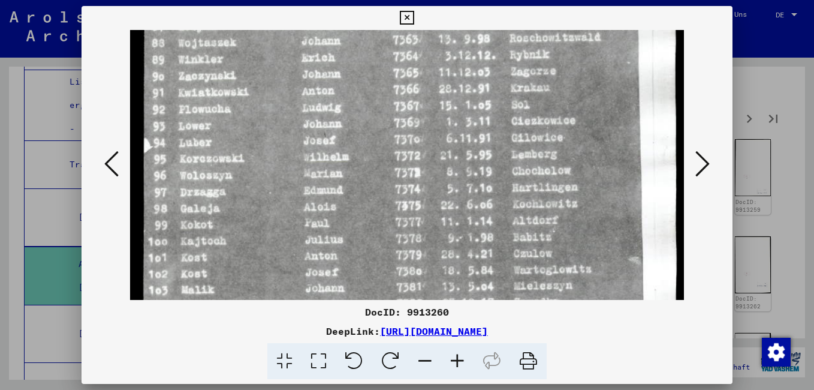
scroll to position [221, 0]
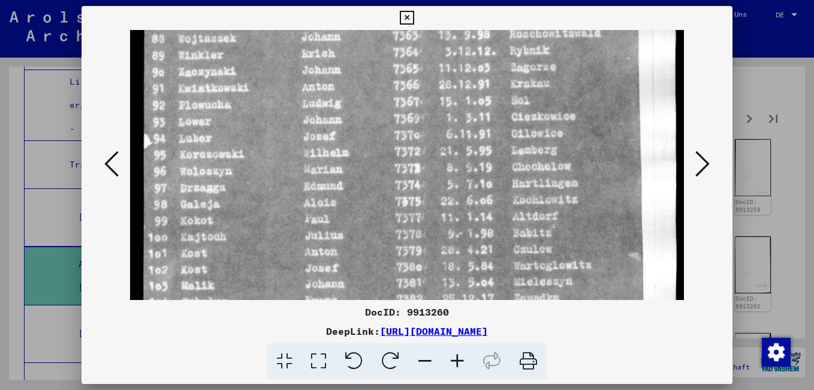
drag, startPoint x: 307, startPoint y: 249, endPoint x: 299, endPoint y: 111, distance: 137.5
click at [299, 111] on img at bounding box center [407, 228] width 554 height 839
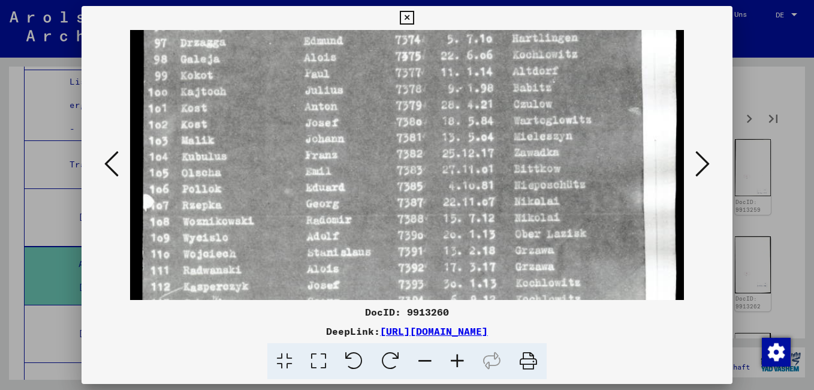
scroll to position [367, 0]
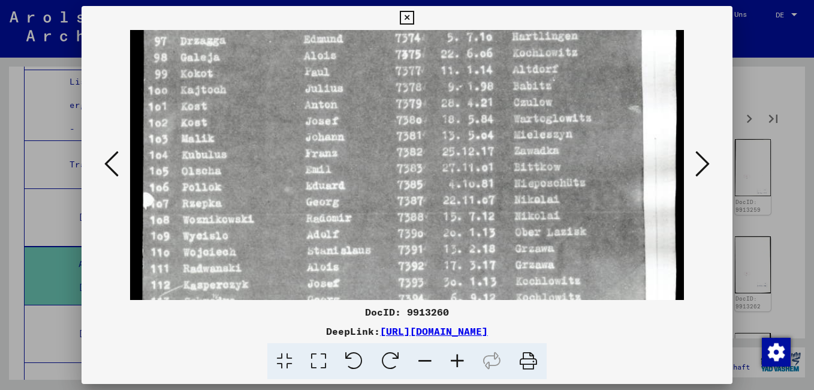
drag, startPoint x: 278, startPoint y: 267, endPoint x: 266, endPoint y: 120, distance: 147.4
click at [266, 120] on img at bounding box center [407, 82] width 554 height 839
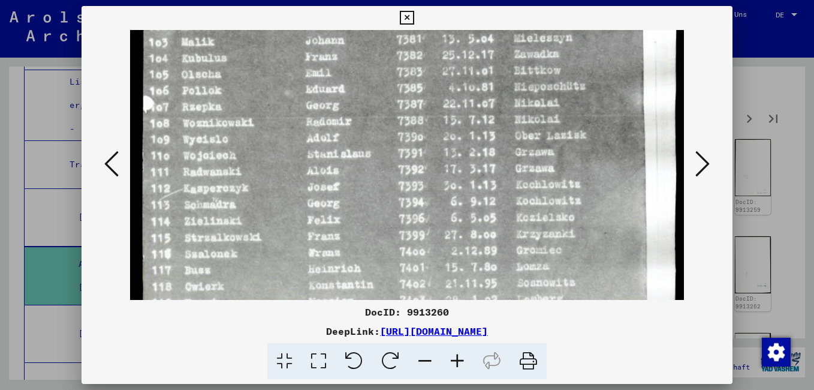
scroll to position [497, 0]
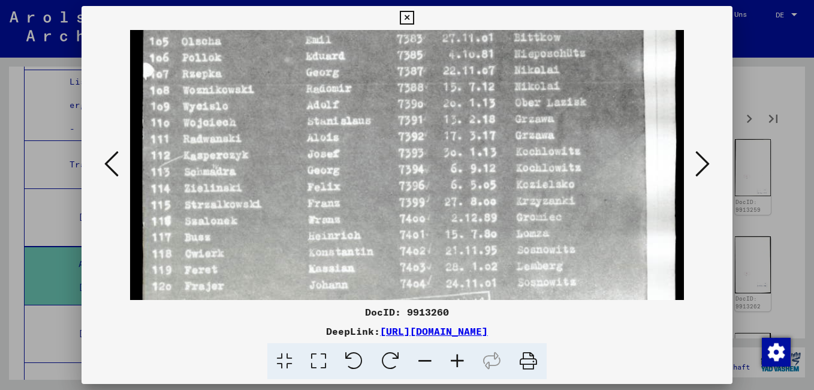
drag, startPoint x: 299, startPoint y: 254, endPoint x: 273, endPoint y: 124, distance: 132.0
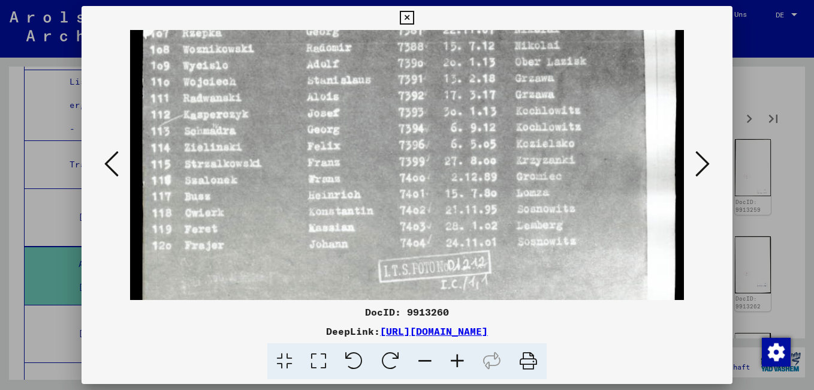
scroll to position [539, 0]
drag, startPoint x: 300, startPoint y: 269, endPoint x: 289, endPoint y: 227, distance: 43.3
click at [702, 159] on icon at bounding box center [702, 163] width 14 height 29
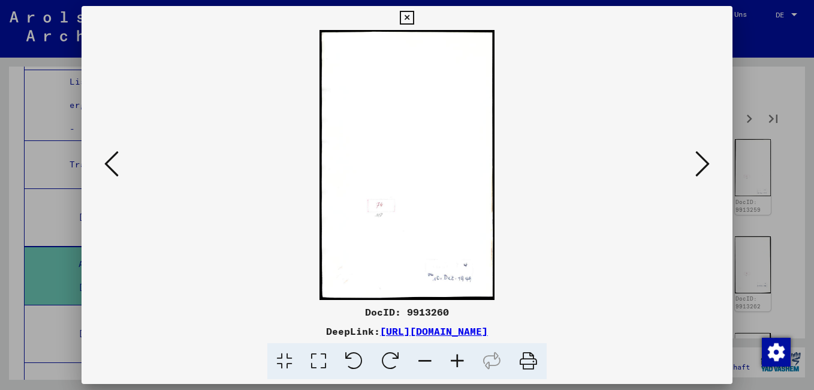
scroll to position [0, 0]
click at [702, 160] on icon at bounding box center [702, 163] width 14 height 29
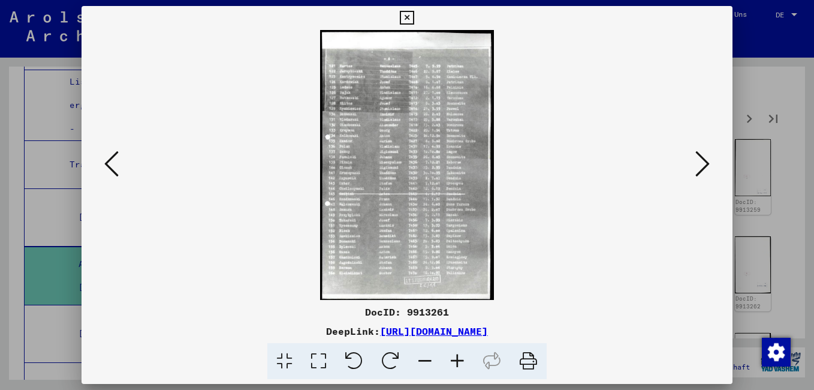
click at [454, 360] on icon at bounding box center [457, 361] width 32 height 37
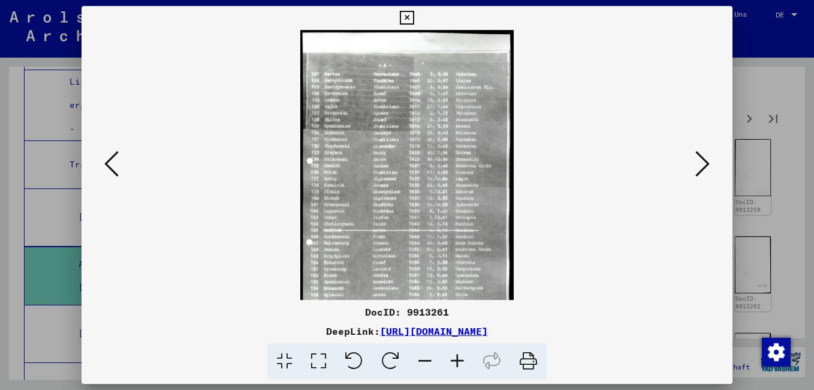
click at [454, 360] on icon at bounding box center [457, 361] width 32 height 37
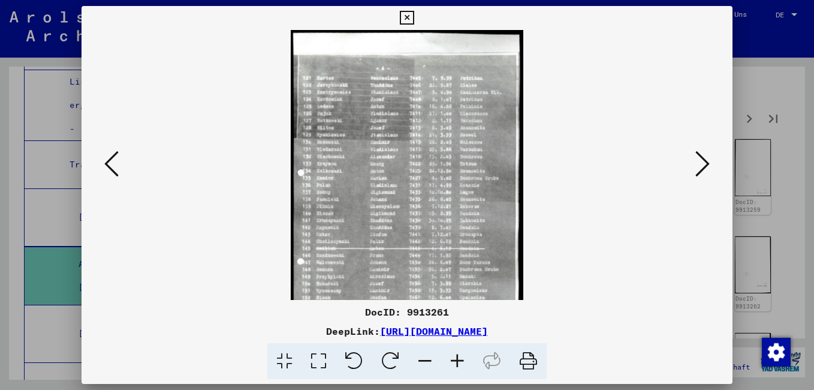
click at [454, 360] on icon at bounding box center [457, 361] width 32 height 37
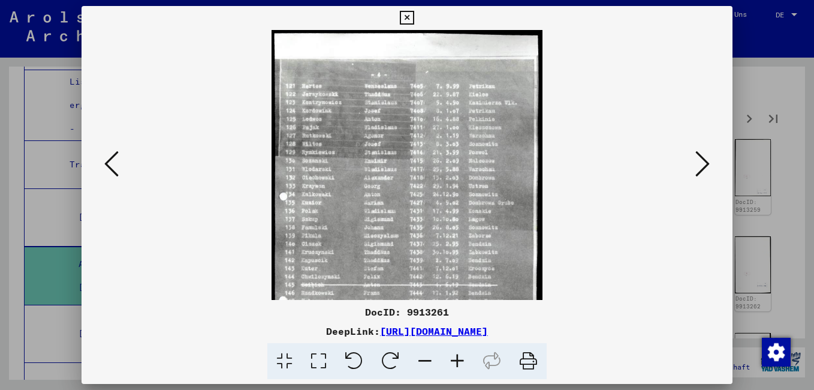
click at [454, 360] on icon at bounding box center [457, 361] width 32 height 37
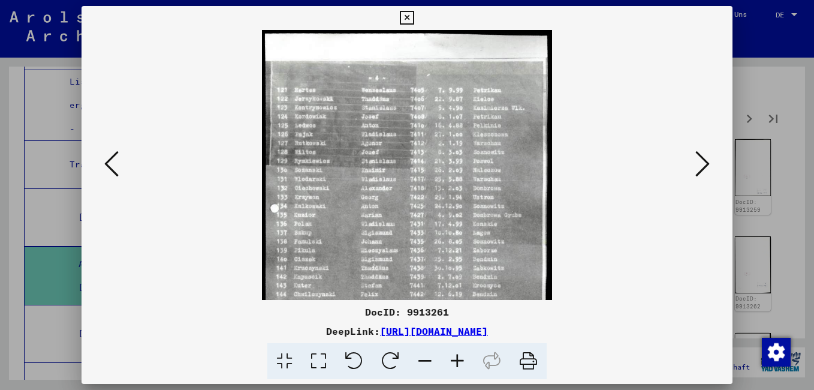
click at [454, 360] on icon at bounding box center [457, 361] width 32 height 37
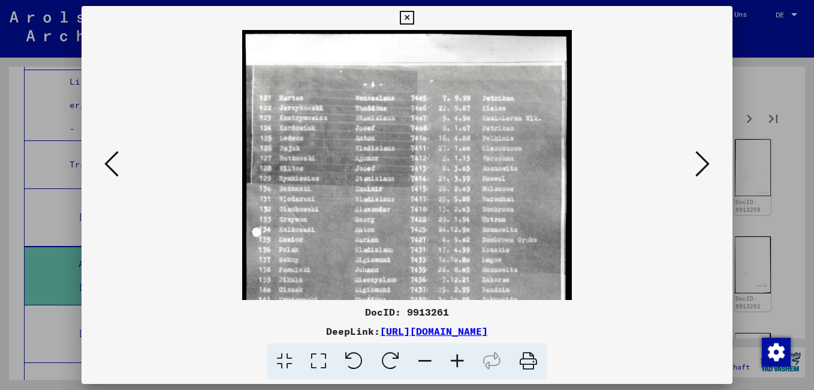
click at [454, 360] on icon at bounding box center [457, 361] width 32 height 37
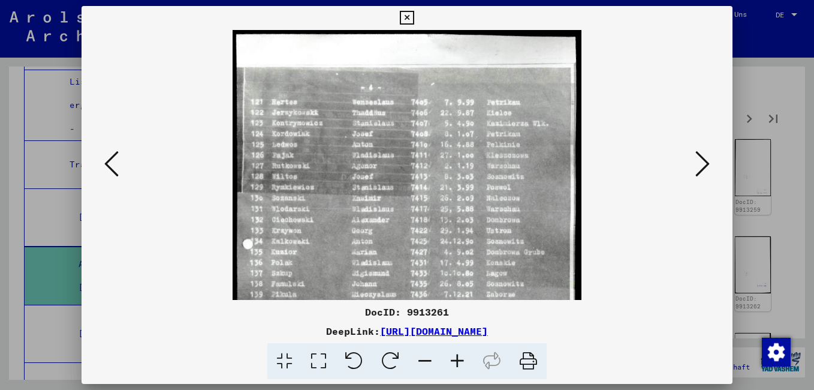
click at [454, 360] on icon at bounding box center [457, 361] width 32 height 37
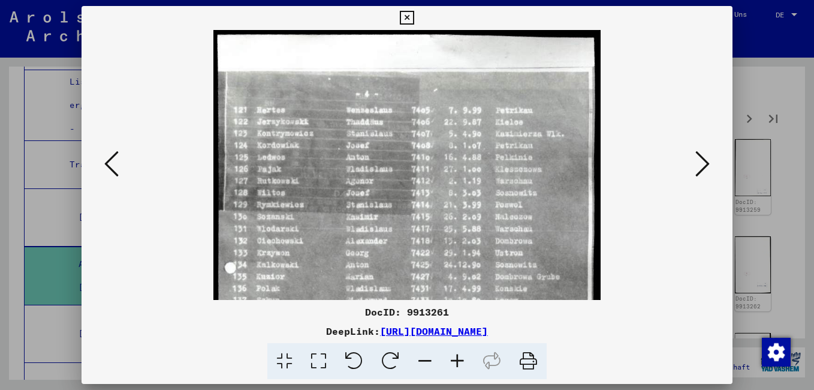
click at [454, 360] on icon at bounding box center [457, 361] width 32 height 37
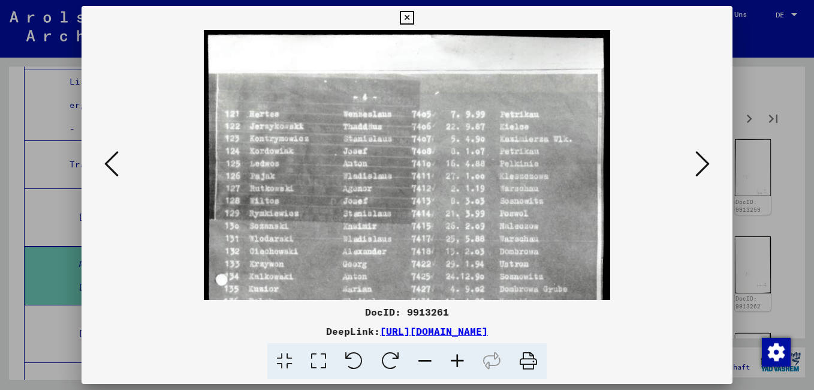
click at [454, 359] on icon at bounding box center [457, 361] width 32 height 37
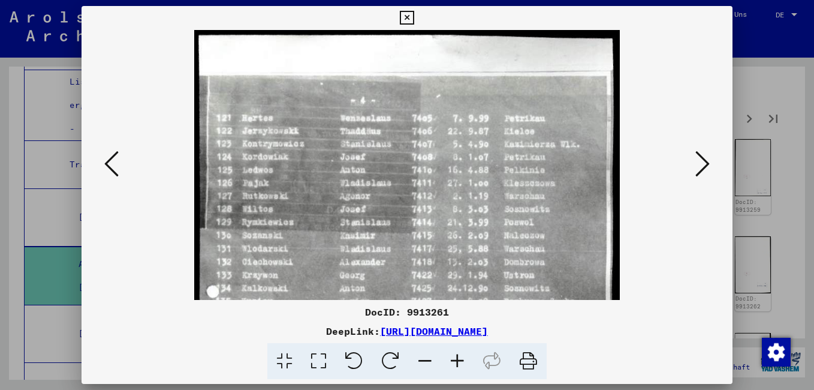
click at [454, 359] on icon at bounding box center [457, 361] width 32 height 37
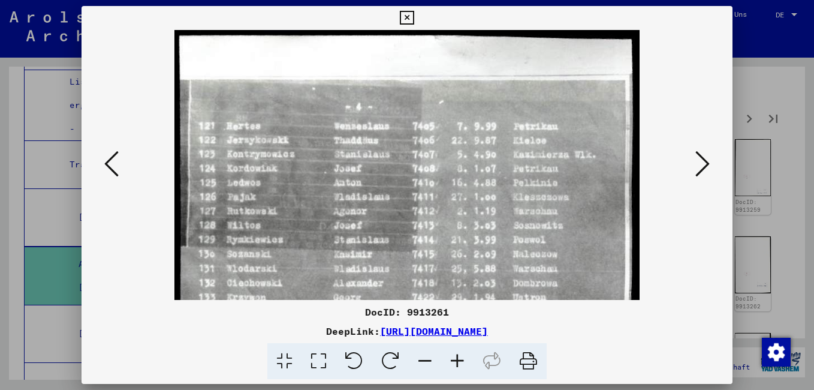
click at [454, 358] on icon at bounding box center [457, 361] width 32 height 37
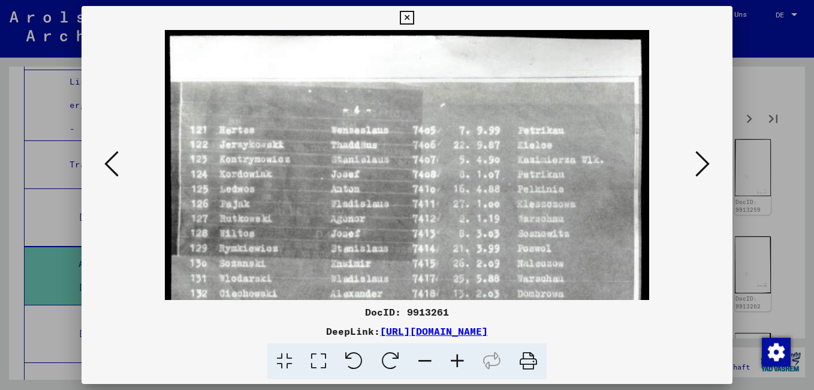
click at [454, 358] on icon at bounding box center [457, 361] width 32 height 37
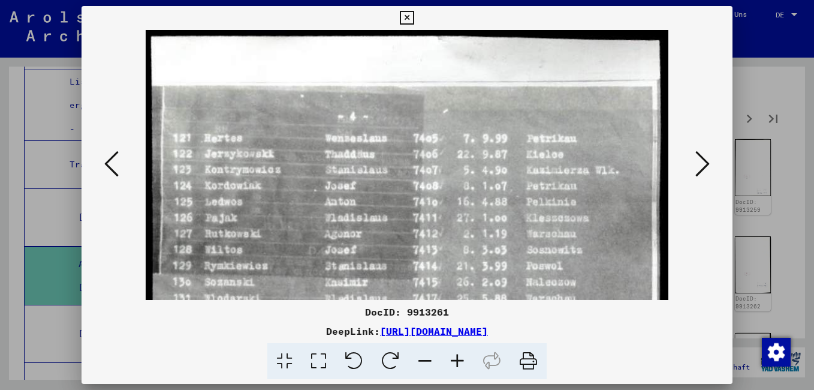
click at [454, 358] on icon at bounding box center [457, 361] width 32 height 37
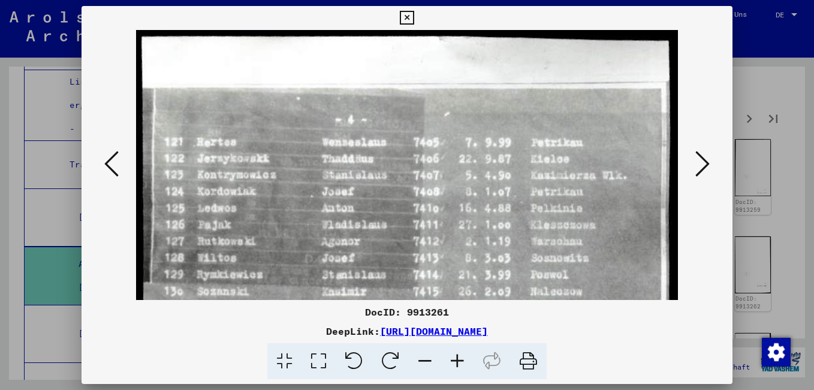
click at [454, 358] on icon at bounding box center [457, 361] width 32 height 37
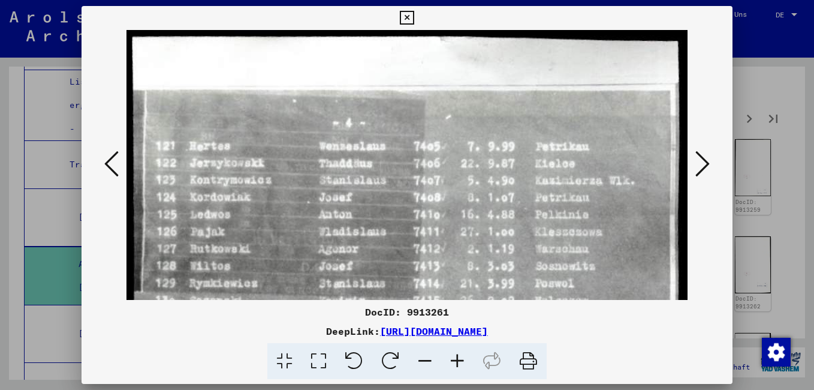
click at [454, 358] on icon at bounding box center [457, 361] width 32 height 37
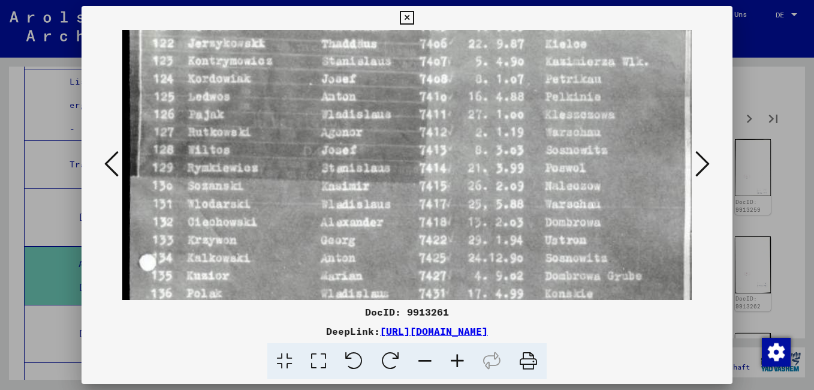
scroll to position [135, 0]
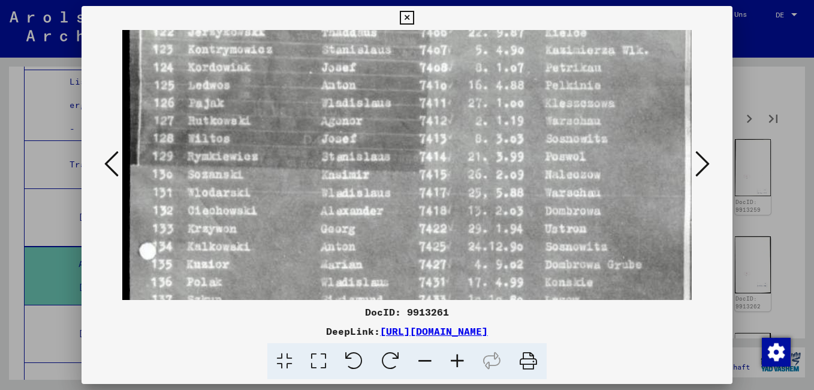
drag, startPoint x: 340, startPoint y: 248, endPoint x: 357, endPoint y: 113, distance: 135.9
click at [357, 113] on img at bounding box center [412, 344] width 581 height 899
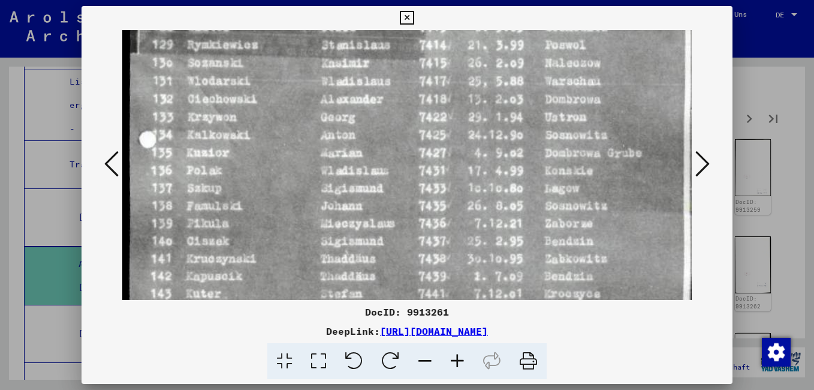
scroll to position [254, 0]
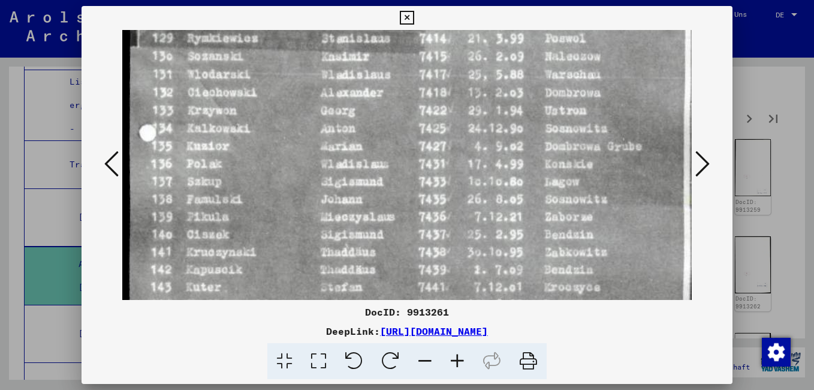
drag, startPoint x: 312, startPoint y: 257, endPoint x: 317, endPoint y: 140, distance: 117.6
click at [317, 140] on img at bounding box center [412, 225] width 581 height 899
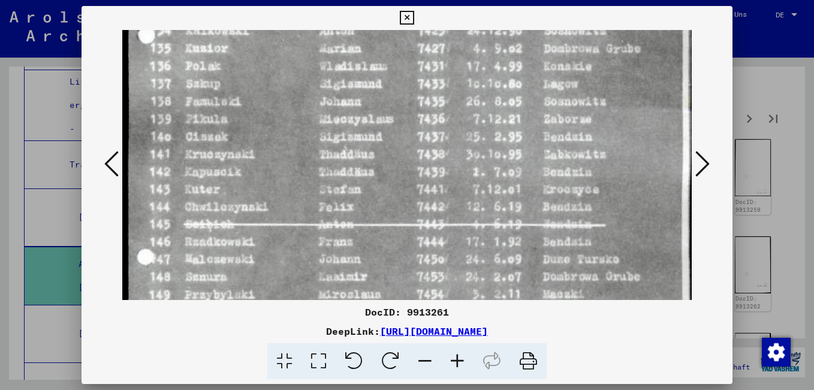
scroll to position [361, 0]
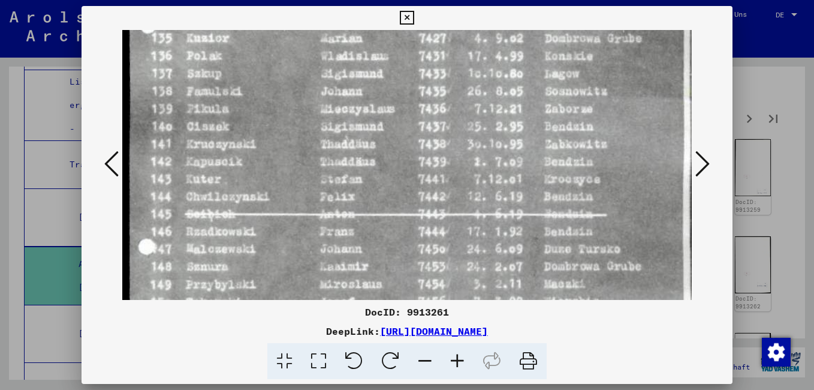
drag, startPoint x: 283, startPoint y: 245, endPoint x: 283, endPoint y: 142, distance: 103.1
click at [283, 142] on img at bounding box center [412, 118] width 581 height 899
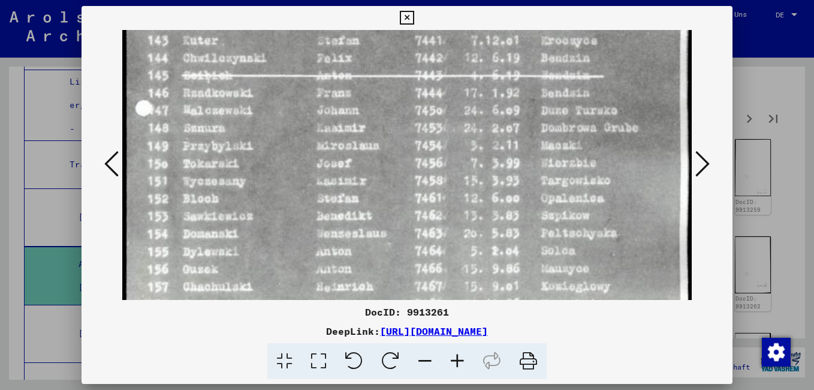
scroll to position [502, 3]
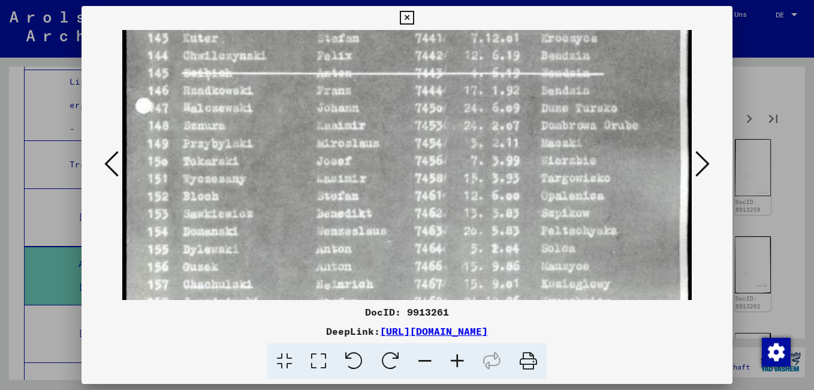
drag, startPoint x: 261, startPoint y: 270, endPoint x: 258, endPoint y: 129, distance: 140.9
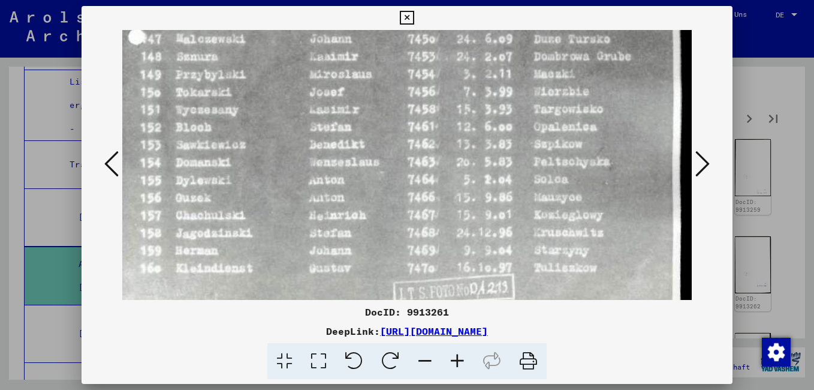
scroll to position [574, 10]
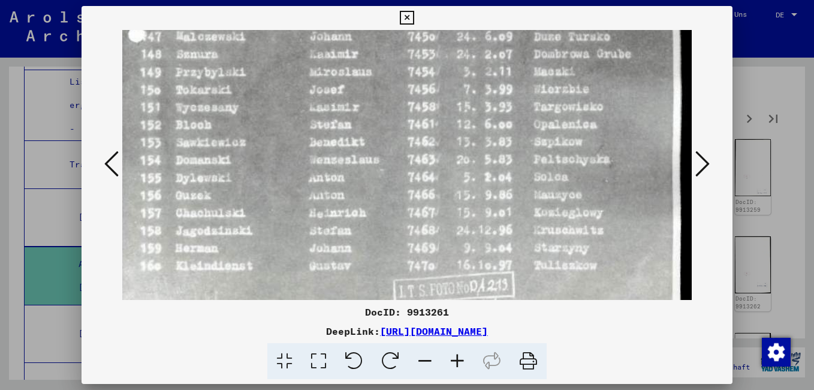
drag, startPoint x: 307, startPoint y: 264, endPoint x: 300, endPoint y: 192, distance: 71.7
click at [702, 165] on icon at bounding box center [702, 163] width 14 height 29
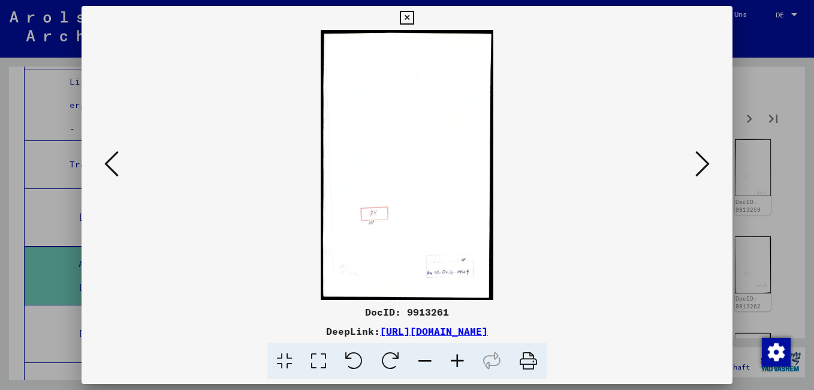
click at [702, 165] on icon at bounding box center [702, 163] width 14 height 29
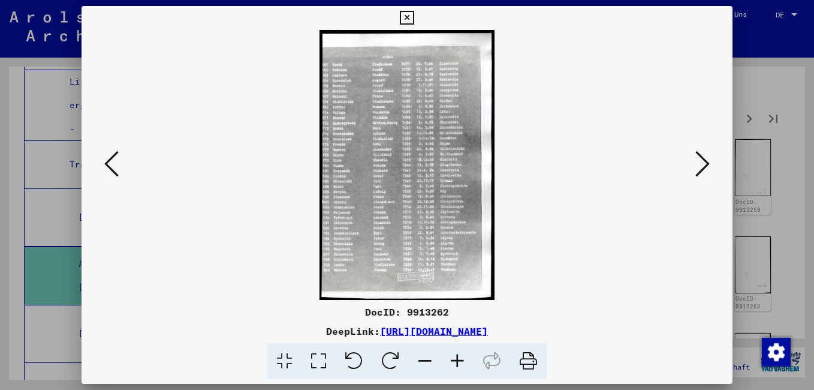
click at [452, 357] on icon at bounding box center [457, 361] width 32 height 37
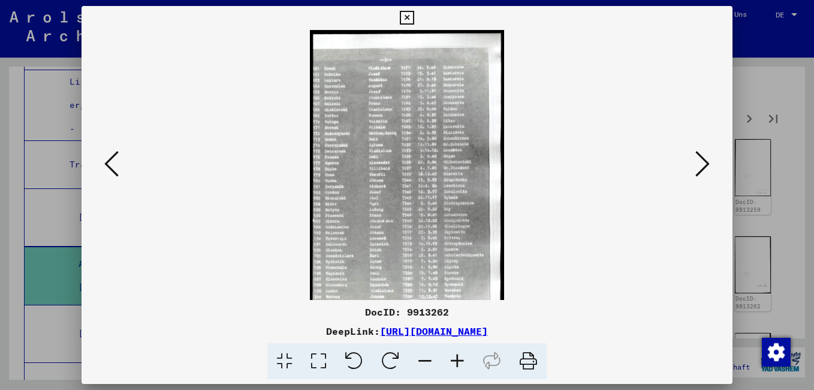
click at [452, 357] on icon at bounding box center [457, 361] width 32 height 37
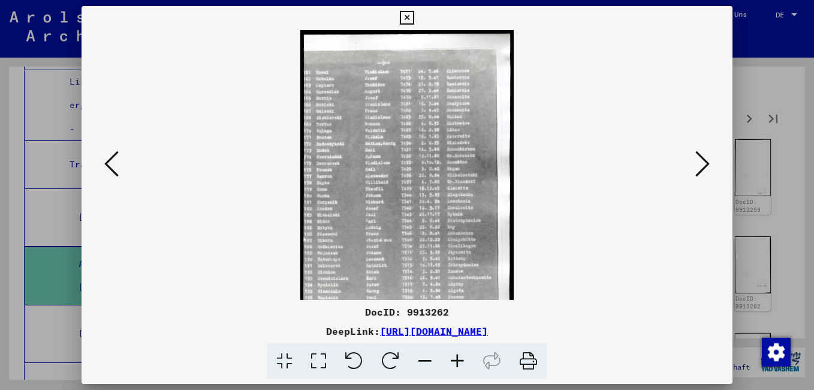
click at [452, 357] on icon at bounding box center [457, 361] width 32 height 37
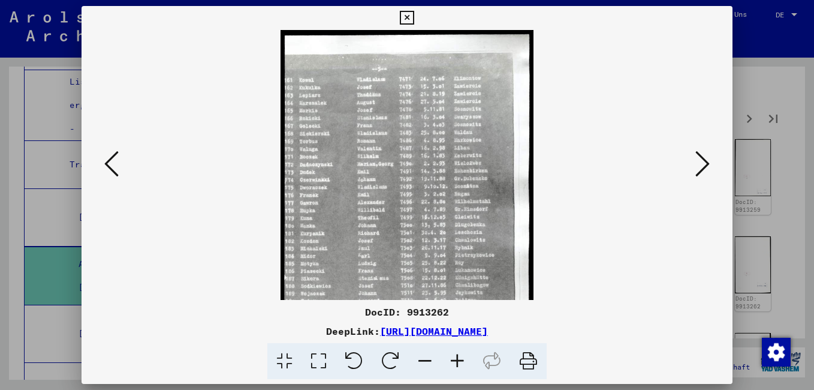
click at [452, 357] on icon at bounding box center [457, 361] width 32 height 37
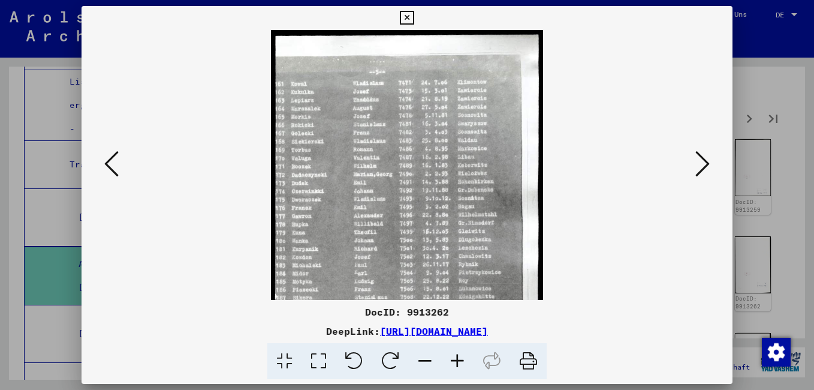
click at [452, 357] on icon at bounding box center [457, 361] width 32 height 37
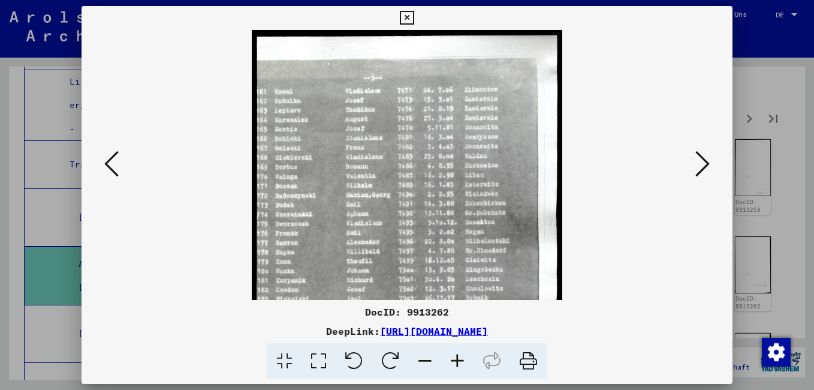
click at [452, 357] on icon at bounding box center [457, 361] width 32 height 37
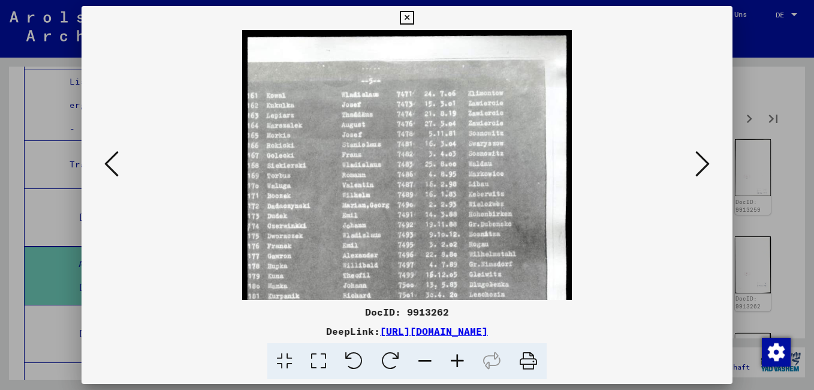
click at [452, 357] on icon at bounding box center [457, 361] width 32 height 37
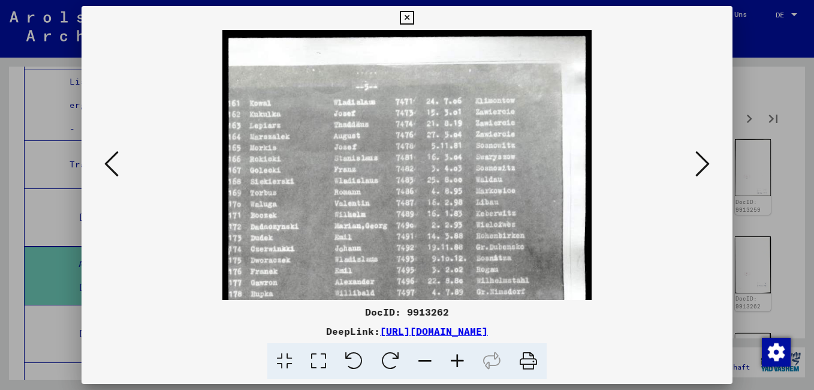
click at [452, 357] on icon at bounding box center [457, 361] width 32 height 37
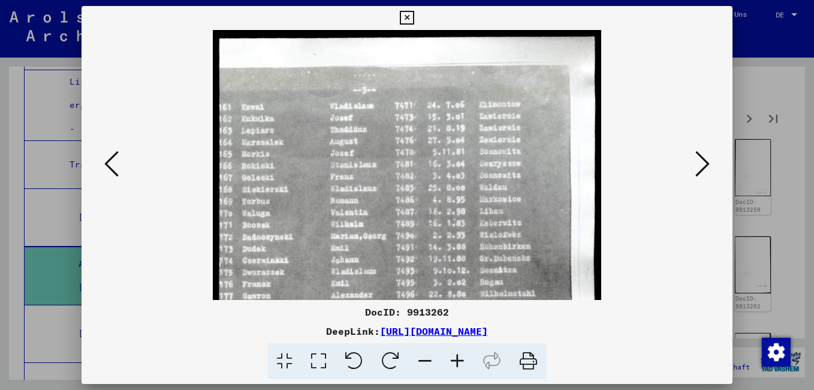
click at [452, 357] on icon at bounding box center [457, 361] width 32 height 37
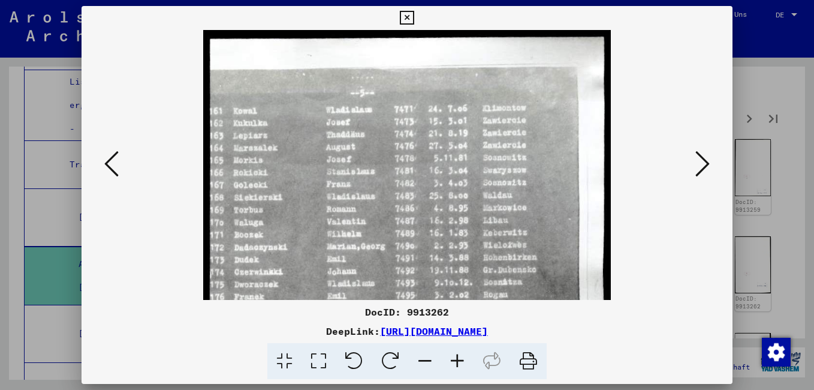
click at [452, 357] on icon at bounding box center [457, 361] width 32 height 37
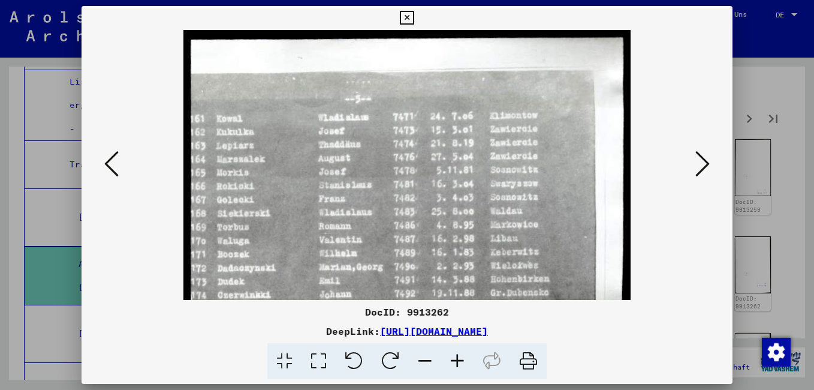
click at [452, 357] on icon at bounding box center [457, 361] width 32 height 37
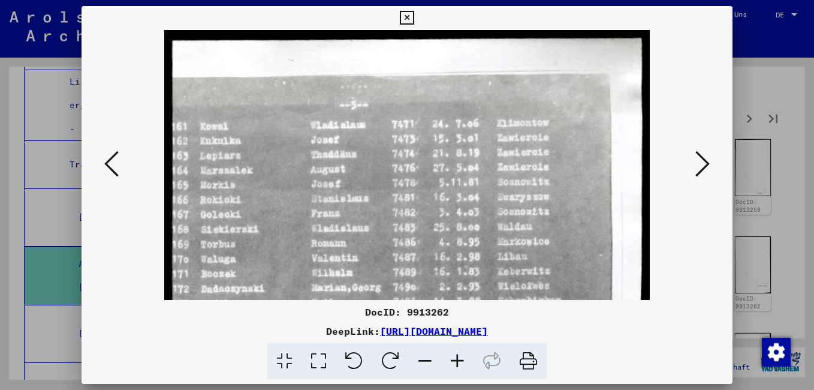
click at [452, 357] on icon at bounding box center [457, 361] width 32 height 37
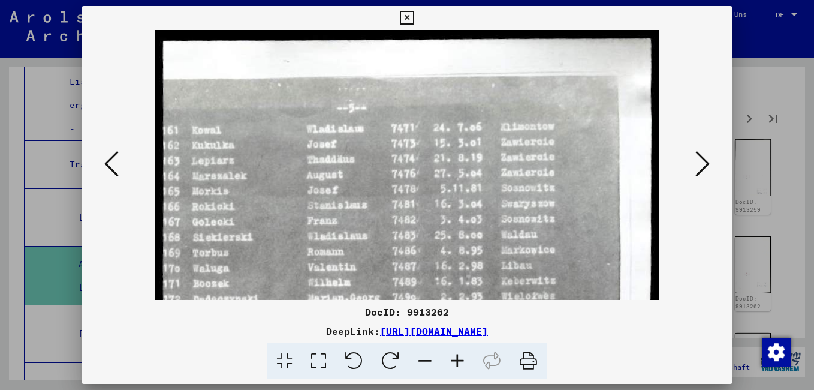
click at [452, 357] on icon at bounding box center [457, 361] width 32 height 37
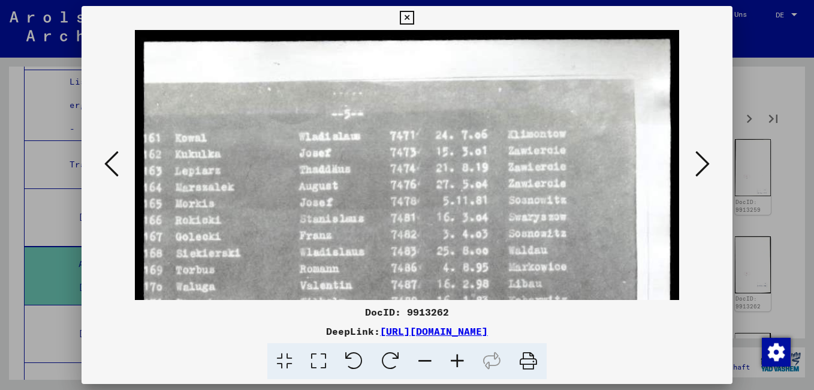
click at [452, 357] on icon at bounding box center [457, 361] width 32 height 37
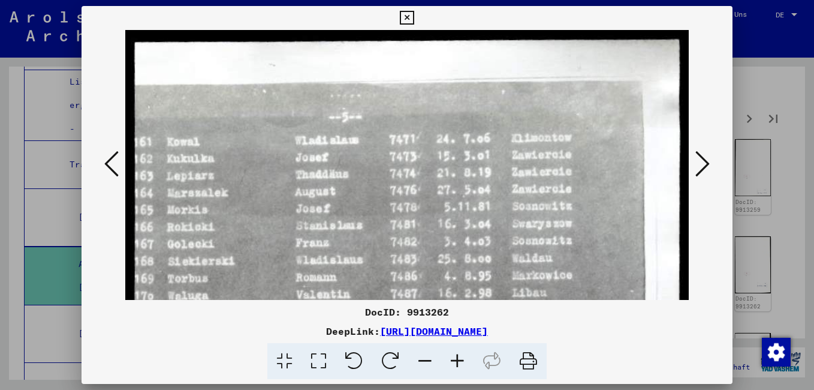
click at [452, 357] on icon at bounding box center [457, 361] width 32 height 37
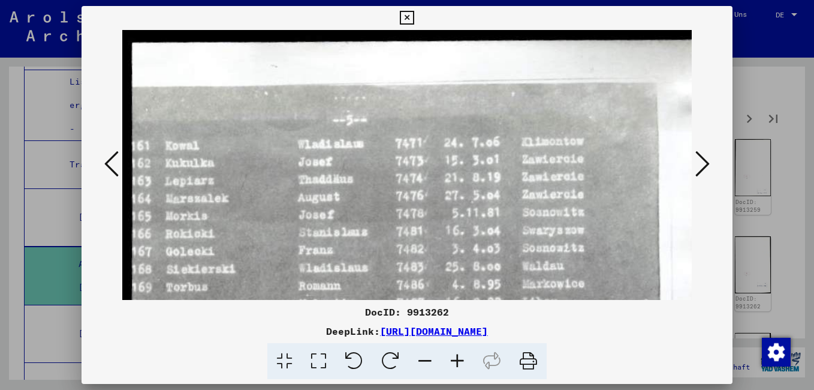
click at [452, 357] on icon at bounding box center [457, 361] width 32 height 37
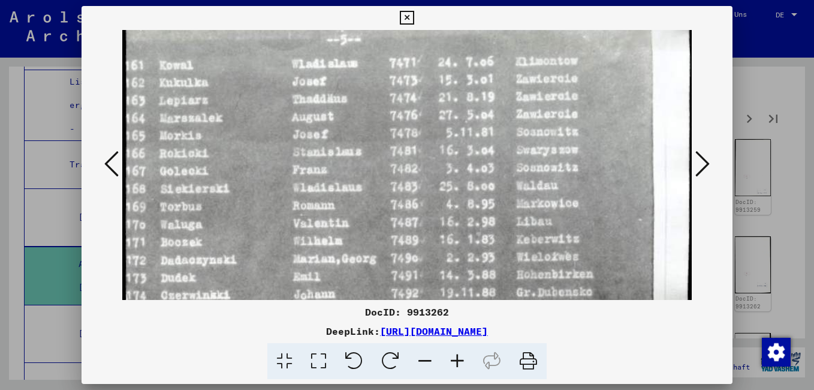
scroll to position [110, 13]
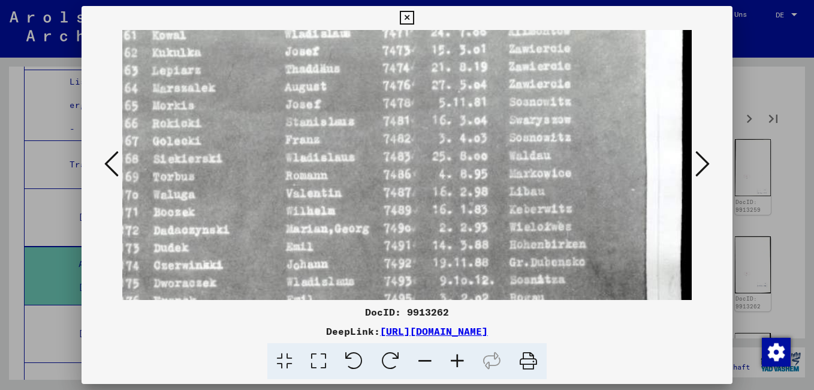
drag, startPoint x: 400, startPoint y: 249, endPoint x: 385, endPoint y: 156, distance: 94.1
click at [385, 156] on img at bounding box center [400, 369] width 583 height 899
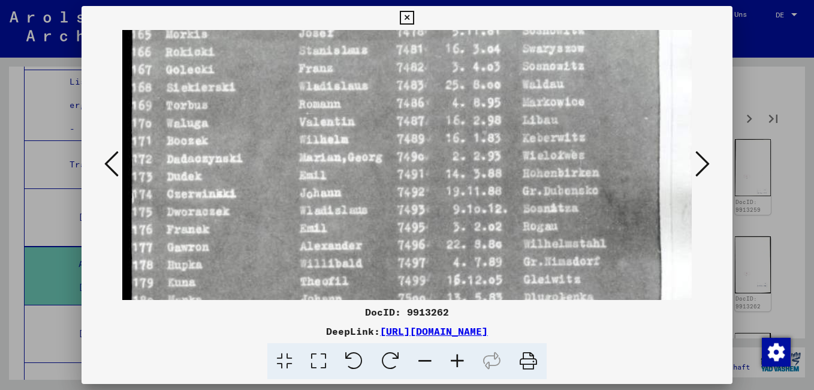
scroll to position [182, 0]
drag, startPoint x: 351, startPoint y: 206, endPoint x: 379, endPoint y: 134, distance: 77.2
click at [379, 134] on img at bounding box center [413, 297] width 583 height 899
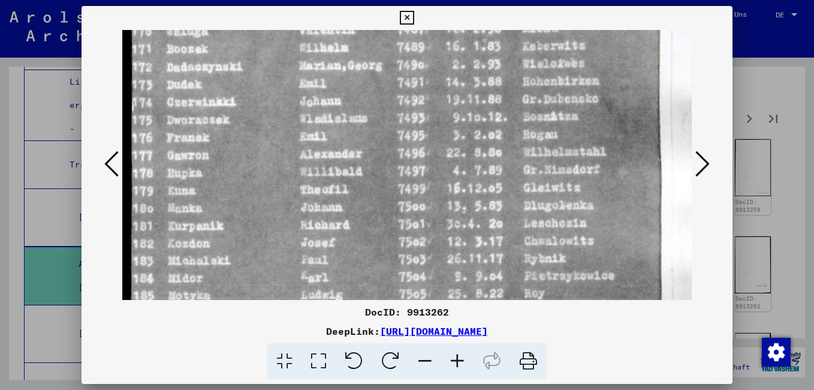
scroll to position [274, 0]
drag, startPoint x: 374, startPoint y: 237, endPoint x: 382, endPoint y: 145, distance: 92.6
click at [382, 145] on img at bounding box center [413, 204] width 583 height 899
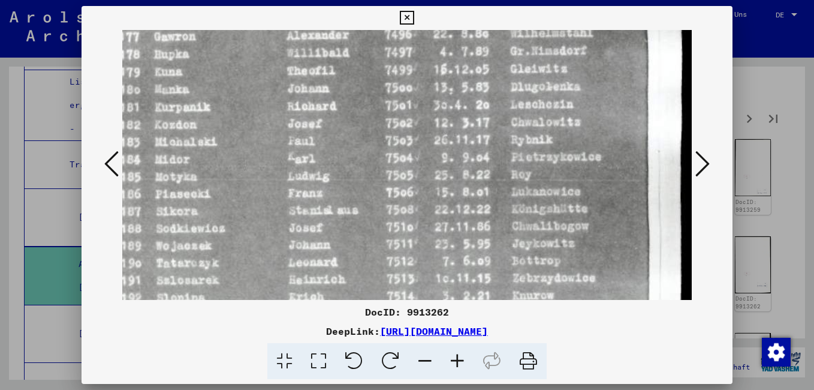
scroll to position [415, 13]
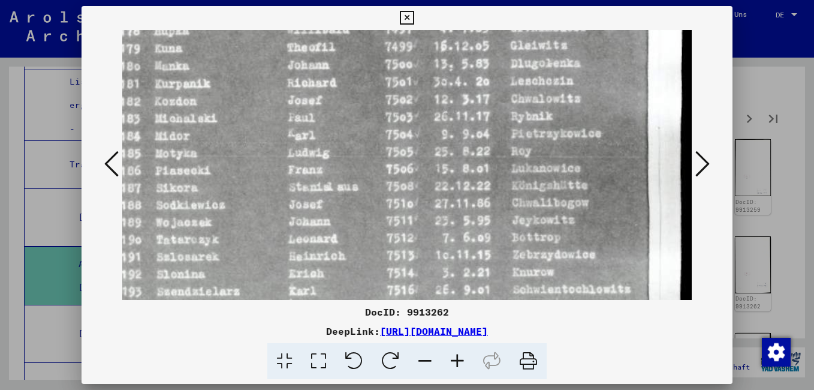
drag, startPoint x: 355, startPoint y: 263, endPoint x: 334, endPoint y: 122, distance: 142.3
click at [334, 122] on img at bounding box center [400, 64] width 583 height 899
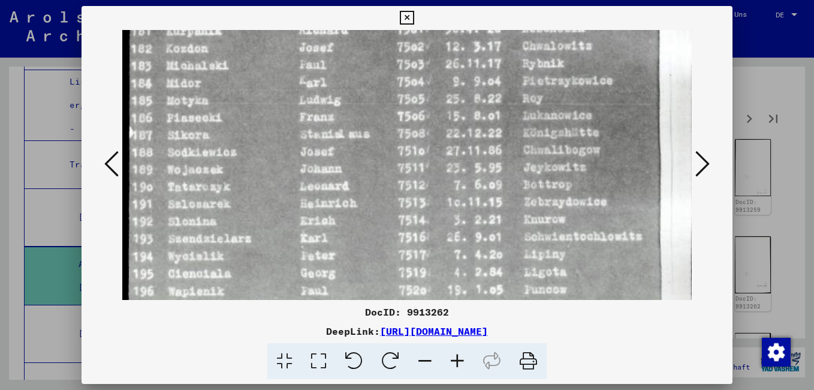
scroll to position [541, 0]
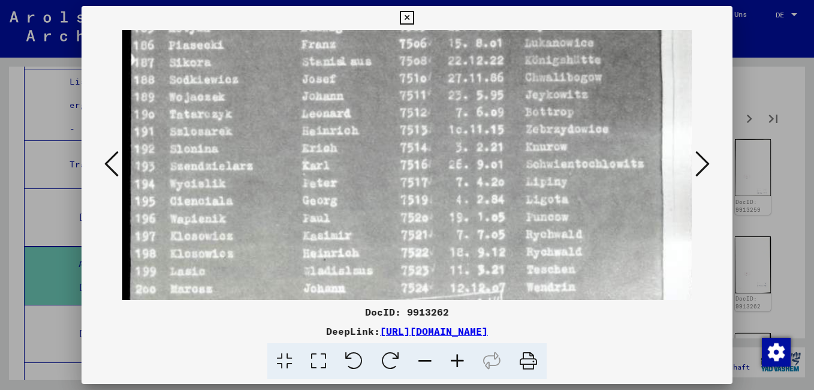
drag, startPoint x: 326, startPoint y: 263, endPoint x: 343, endPoint y: 137, distance: 126.4
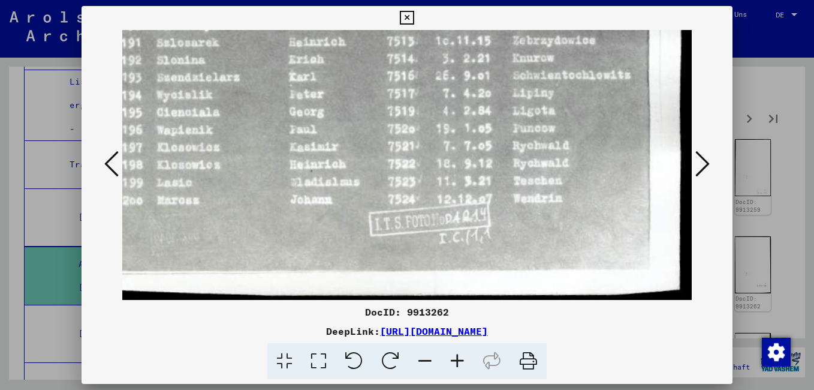
scroll to position [629, 11]
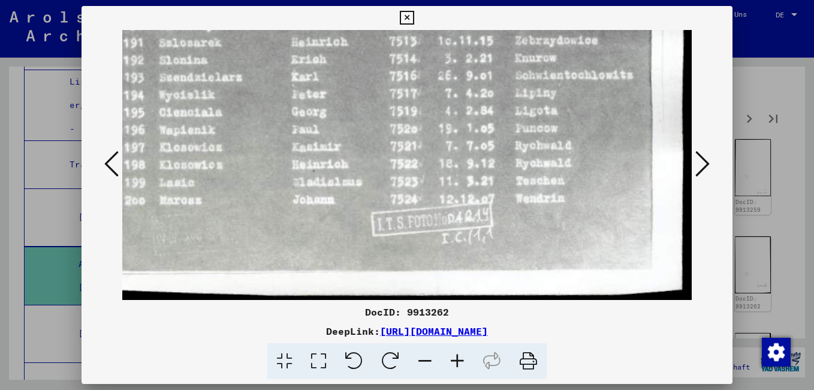
drag, startPoint x: 325, startPoint y: 272, endPoint x: 309, endPoint y: 121, distance: 151.3
click at [698, 158] on icon at bounding box center [702, 163] width 14 height 29
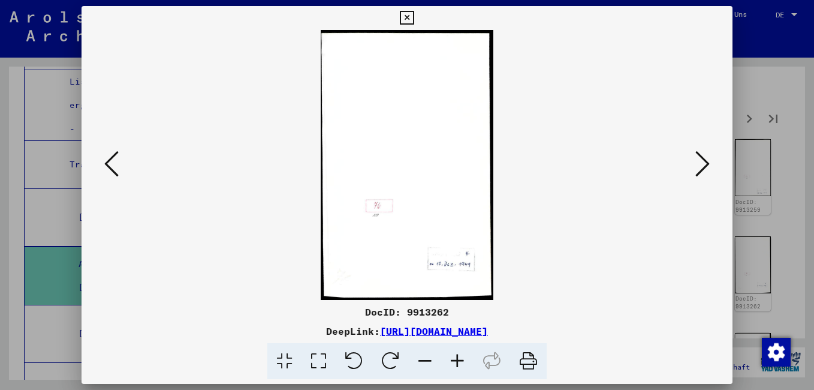
scroll to position [0, 0]
click at [711, 159] on button at bounding box center [703, 164] width 22 height 34
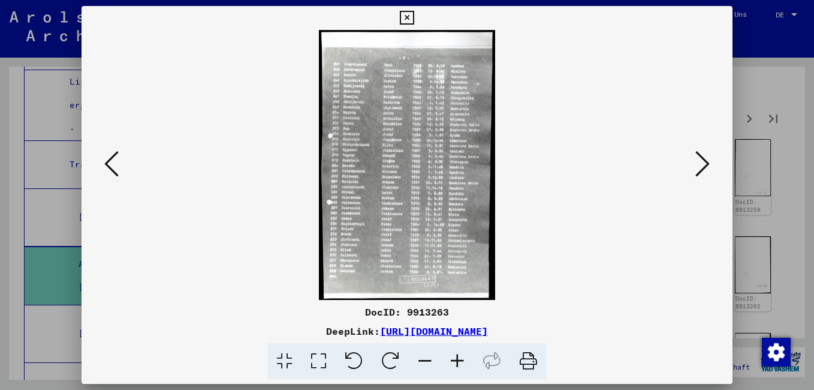
click at [457, 361] on icon at bounding box center [457, 361] width 32 height 37
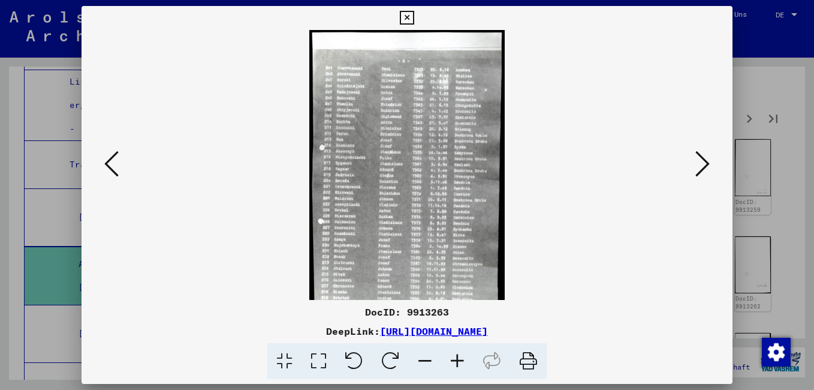
click at [457, 361] on icon at bounding box center [457, 361] width 32 height 37
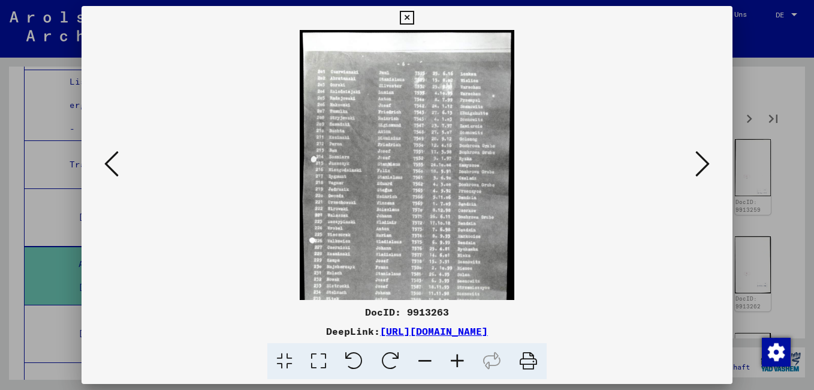
click at [457, 361] on icon at bounding box center [457, 361] width 32 height 37
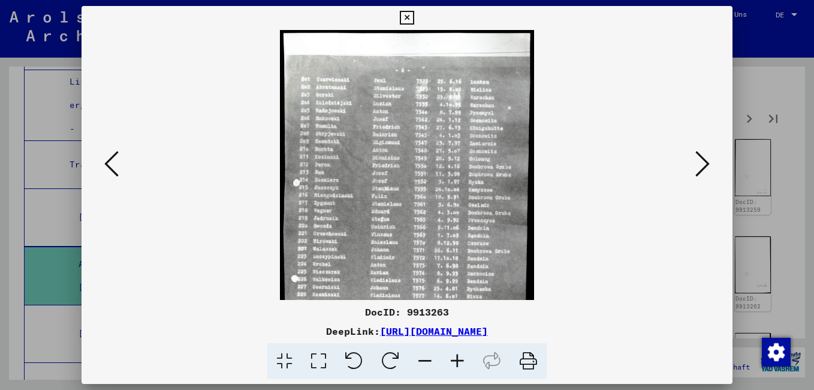
click at [457, 361] on icon at bounding box center [457, 361] width 32 height 37
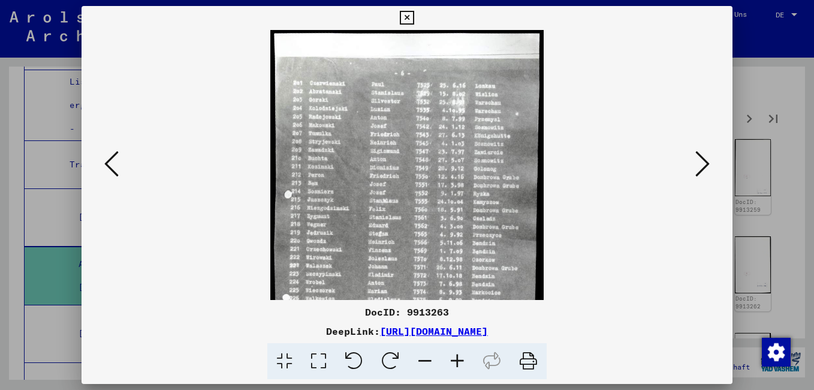
click at [457, 361] on icon at bounding box center [457, 361] width 32 height 37
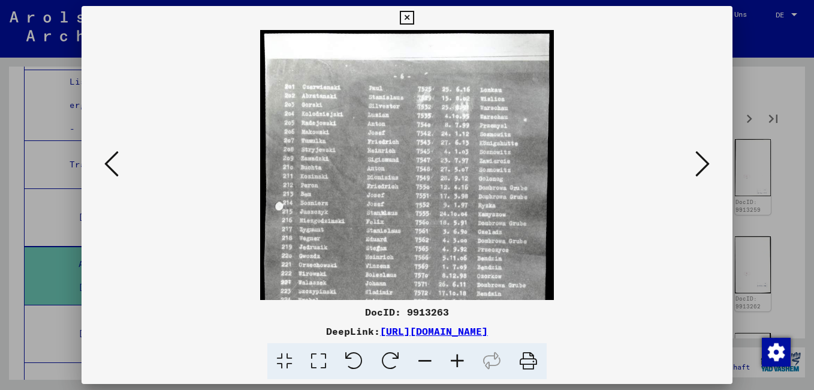
click at [457, 361] on icon at bounding box center [457, 361] width 32 height 37
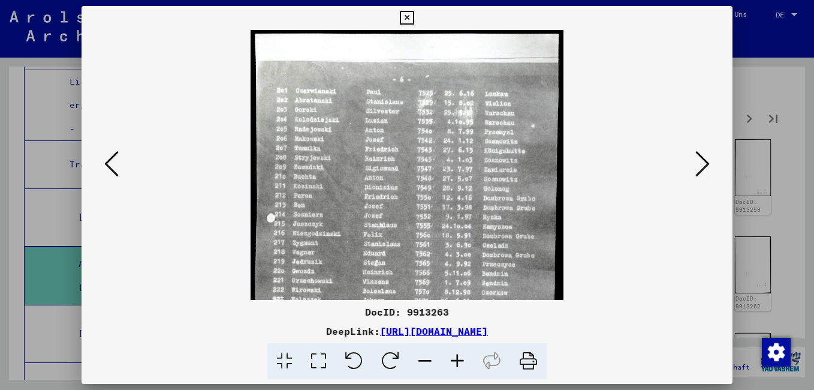
click at [457, 361] on icon at bounding box center [457, 361] width 32 height 37
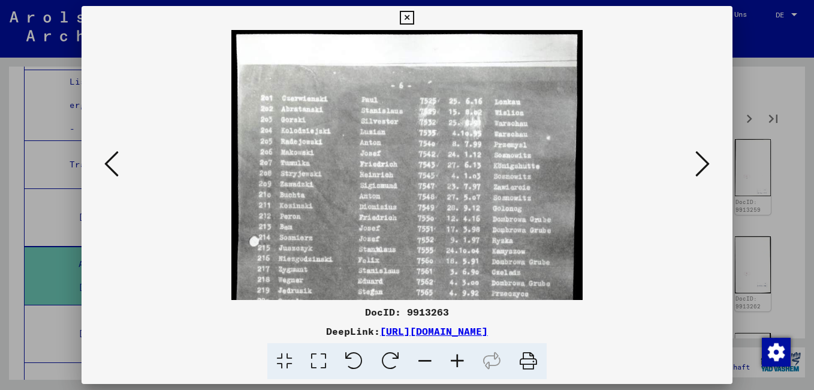
click at [457, 361] on icon at bounding box center [457, 361] width 32 height 37
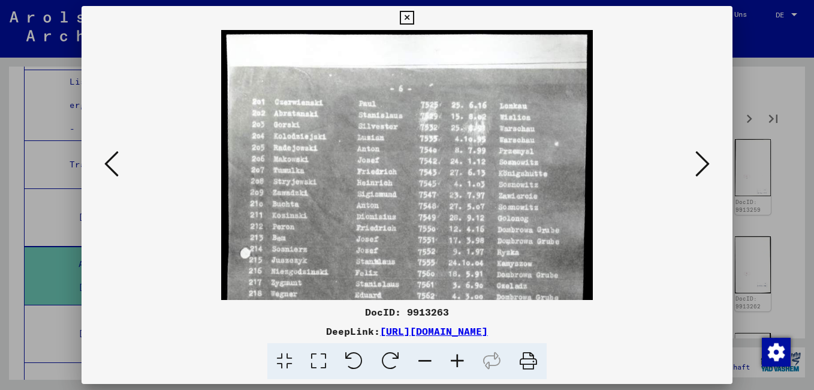
click at [457, 361] on icon at bounding box center [457, 361] width 32 height 37
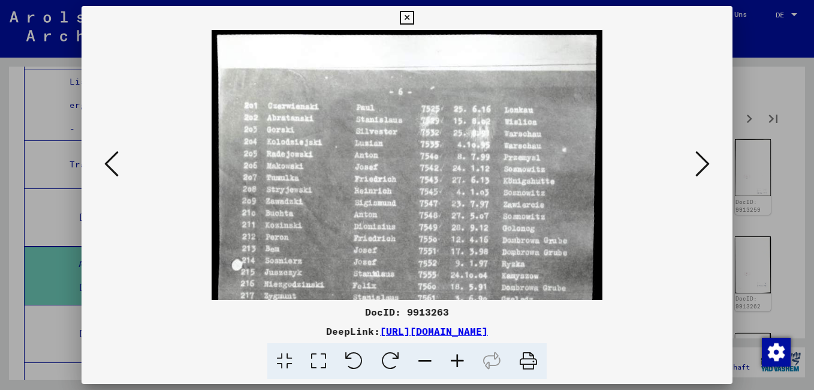
click at [457, 361] on icon at bounding box center [457, 361] width 32 height 37
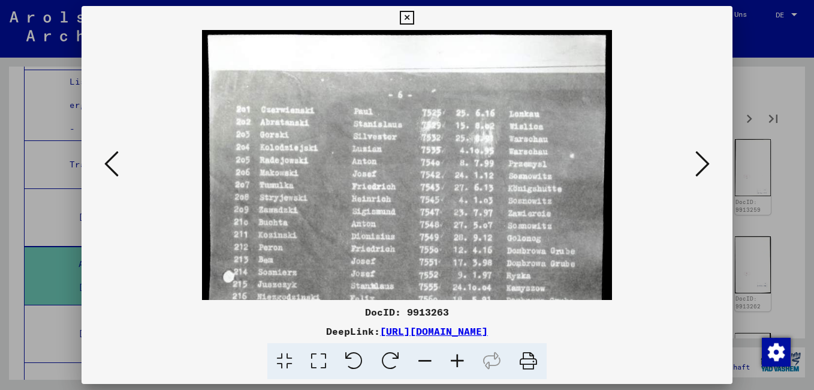
click at [457, 361] on icon at bounding box center [457, 361] width 32 height 37
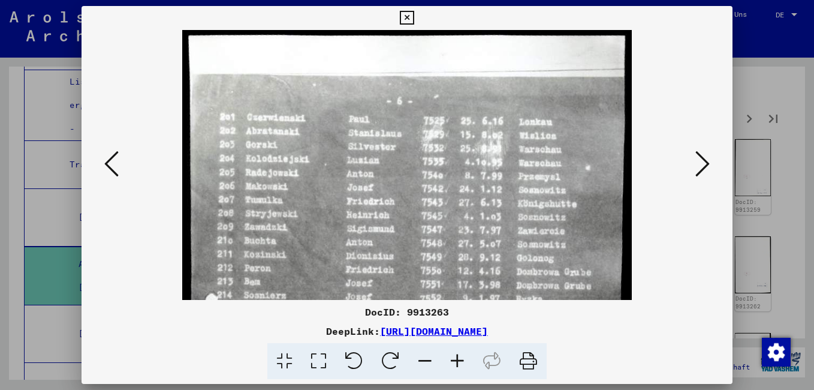
click at [457, 361] on icon at bounding box center [457, 361] width 32 height 37
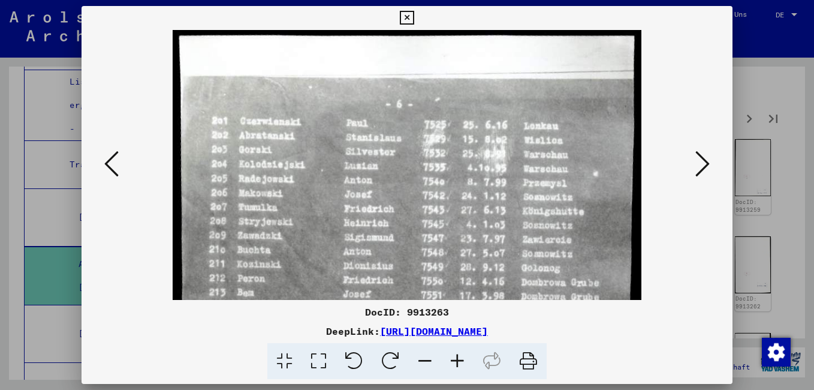
click at [457, 361] on icon at bounding box center [457, 361] width 32 height 37
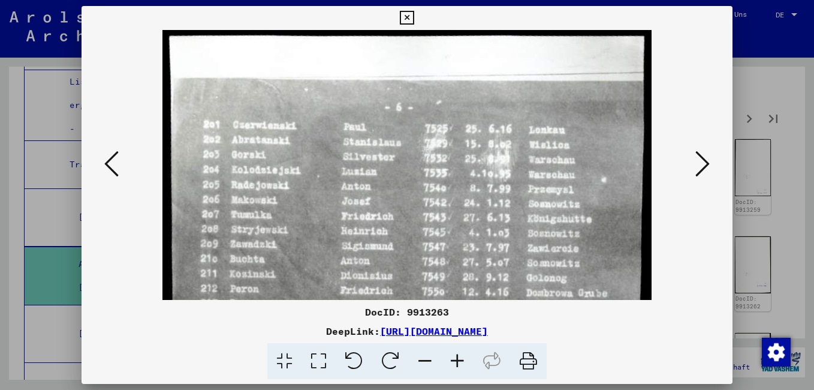
click at [457, 361] on icon at bounding box center [457, 361] width 32 height 37
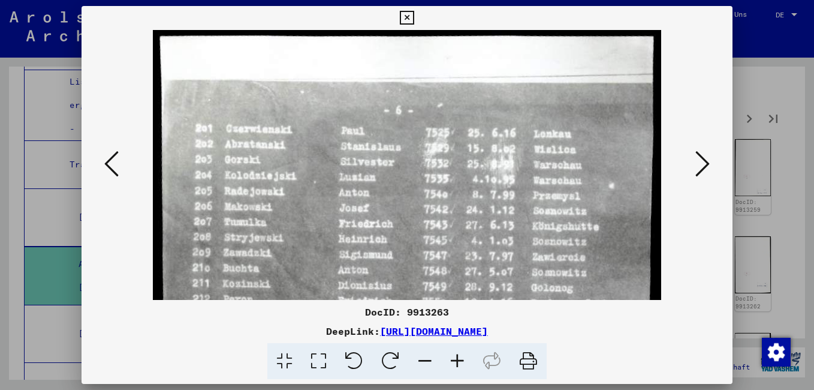
click at [457, 361] on icon at bounding box center [457, 361] width 32 height 37
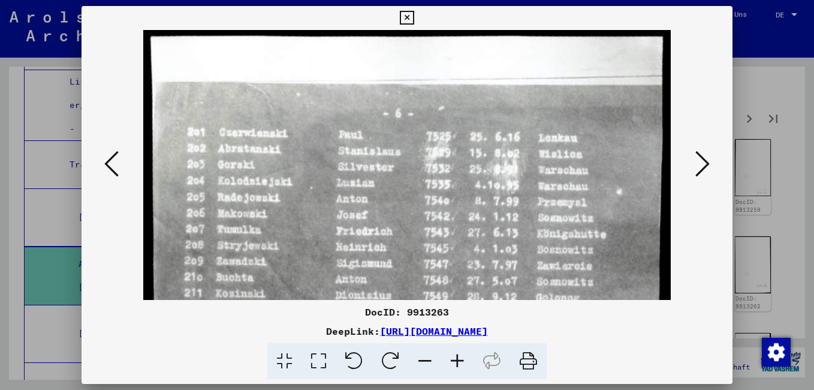
click at [457, 361] on icon at bounding box center [457, 361] width 32 height 37
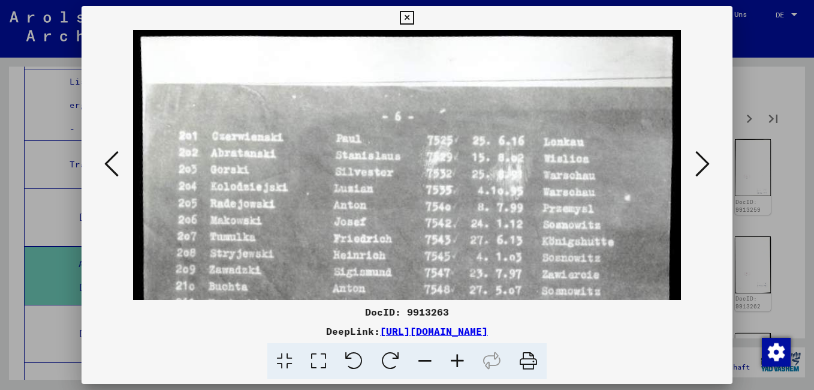
click at [457, 361] on icon at bounding box center [457, 361] width 32 height 37
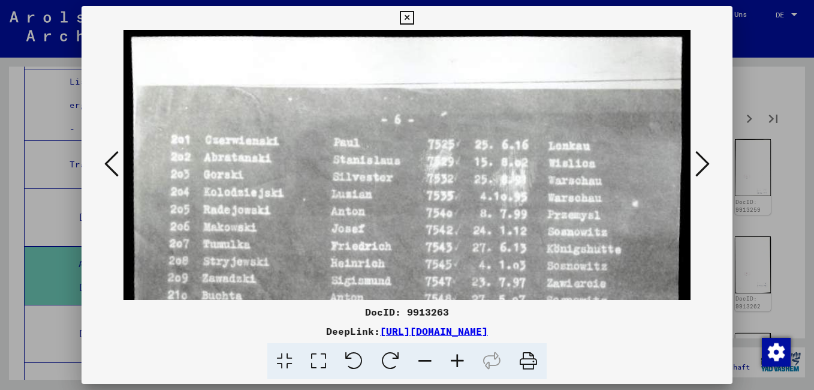
click at [457, 361] on icon at bounding box center [457, 361] width 32 height 37
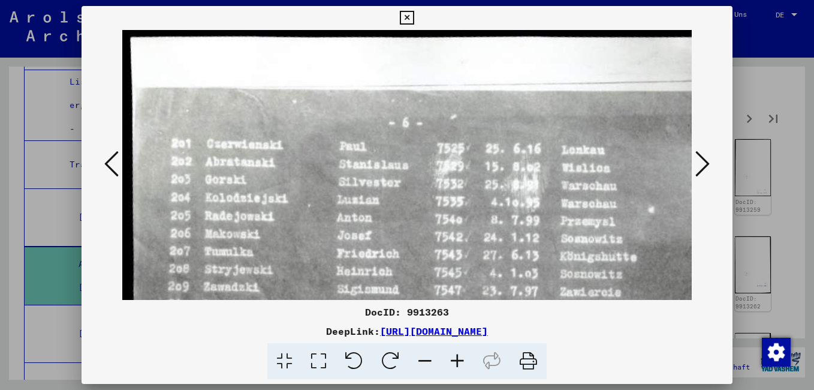
click at [457, 361] on icon at bounding box center [457, 361] width 32 height 37
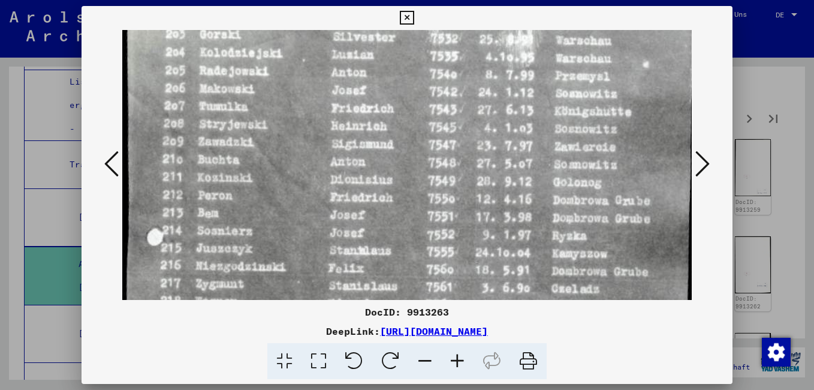
scroll to position [148, 5]
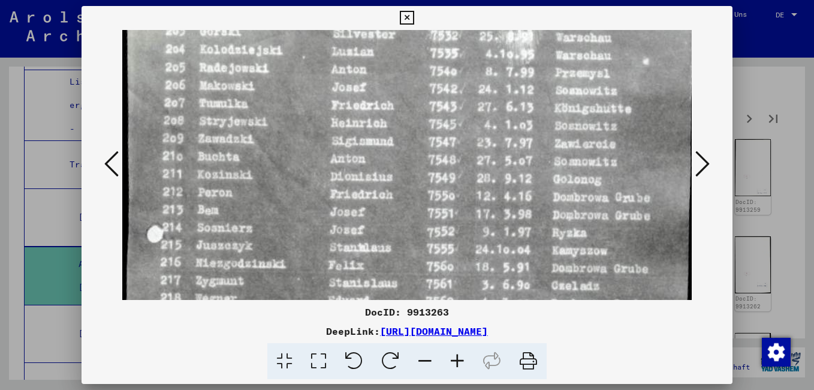
drag, startPoint x: 337, startPoint y: 256, endPoint x: 332, endPoint y: 111, distance: 144.5
click at [332, 111] on img at bounding box center [410, 331] width 586 height 899
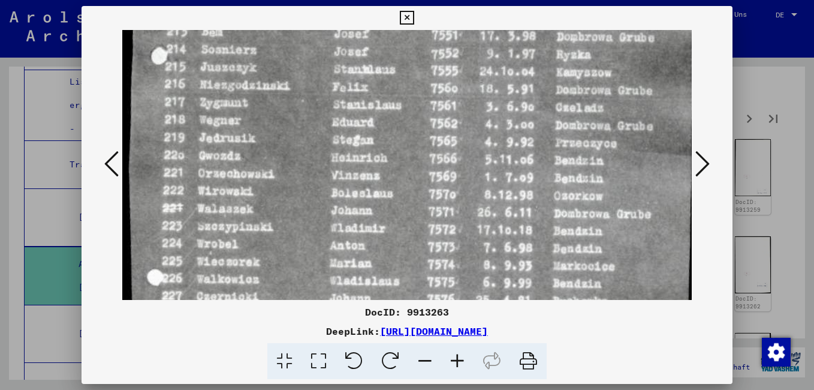
scroll to position [330, 1]
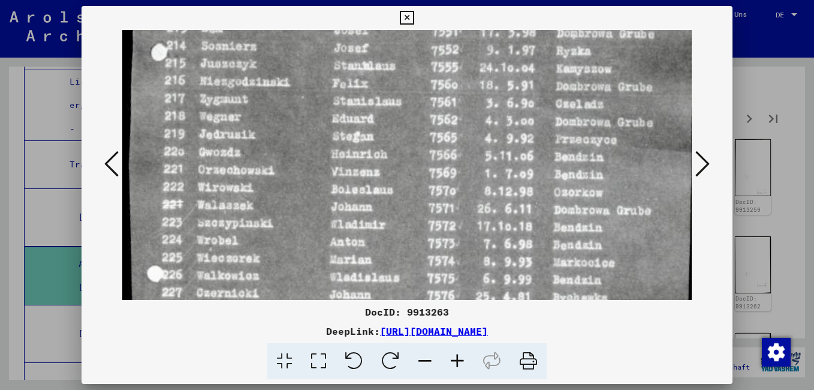
drag, startPoint x: 352, startPoint y: 252, endPoint x: 356, endPoint y: 71, distance: 181.6
click at [356, 71] on img at bounding box center [414, 149] width 586 height 899
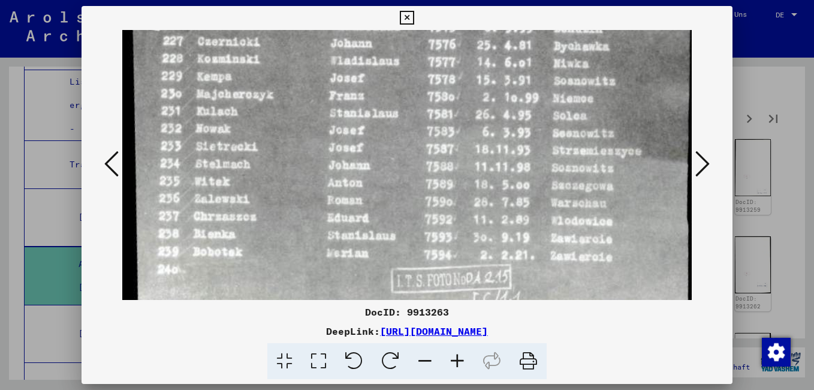
scroll to position [583, 0]
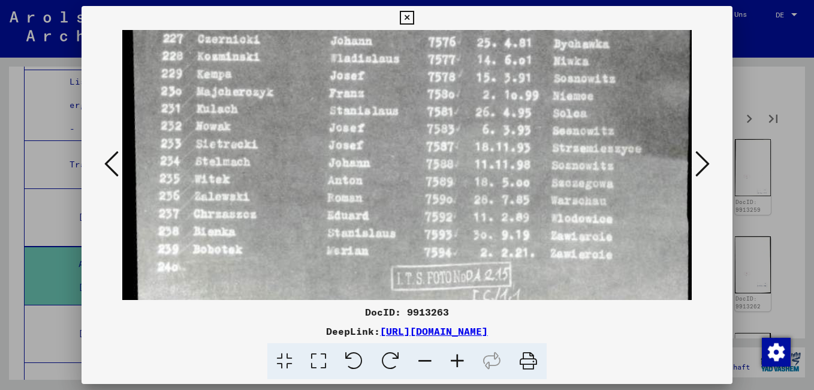
drag, startPoint x: 358, startPoint y: 271, endPoint x: 371, endPoint y: 17, distance: 253.9
click at [371, 17] on div "DocID: 9913263 DeepLink: [URL][DOMAIN_NAME]" at bounding box center [407, 192] width 651 height 373
click at [707, 167] on icon at bounding box center [702, 163] width 14 height 29
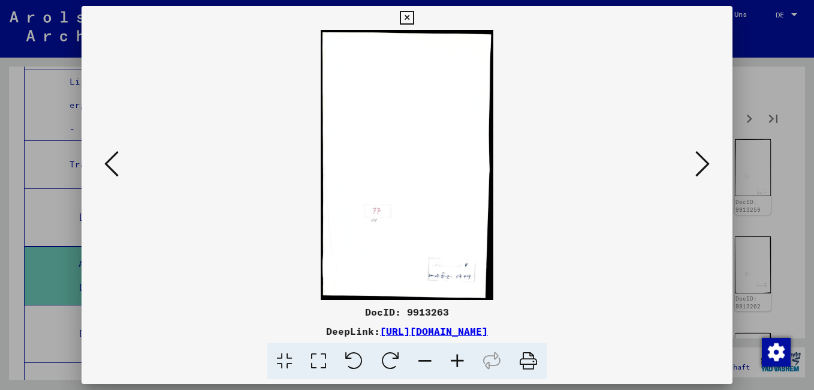
scroll to position [0, 0]
click at [706, 171] on icon at bounding box center [702, 163] width 14 height 29
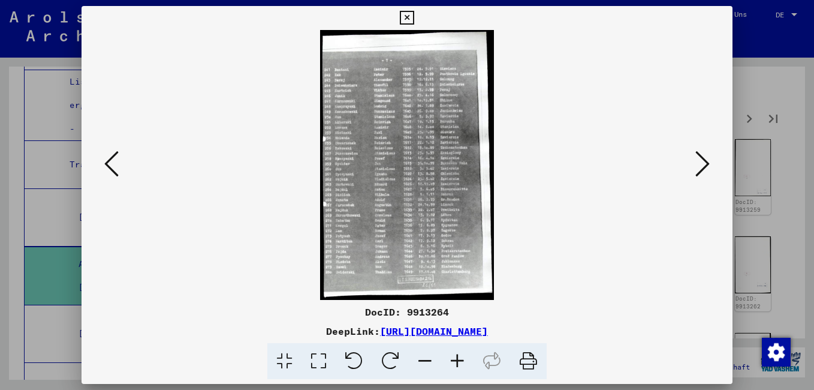
click at [457, 360] on icon at bounding box center [457, 361] width 32 height 37
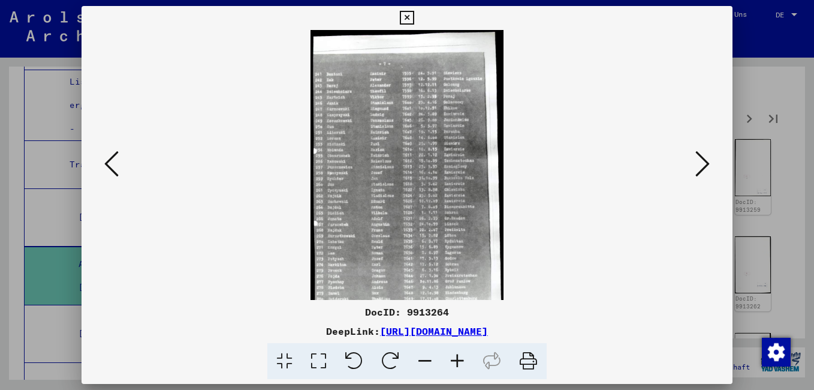
click at [457, 360] on icon at bounding box center [457, 361] width 32 height 37
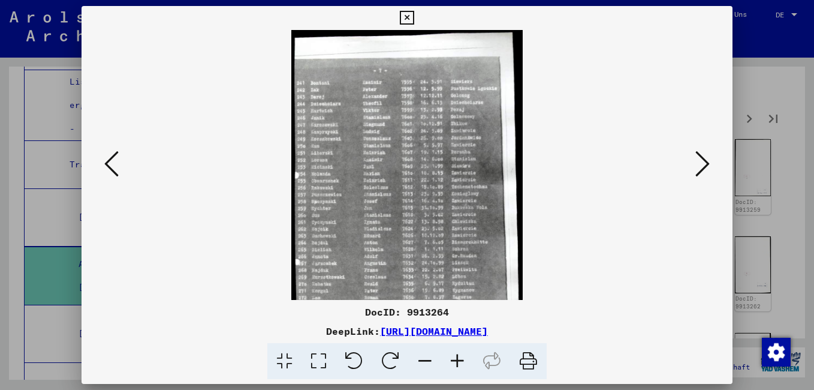
click at [457, 360] on icon at bounding box center [457, 361] width 32 height 37
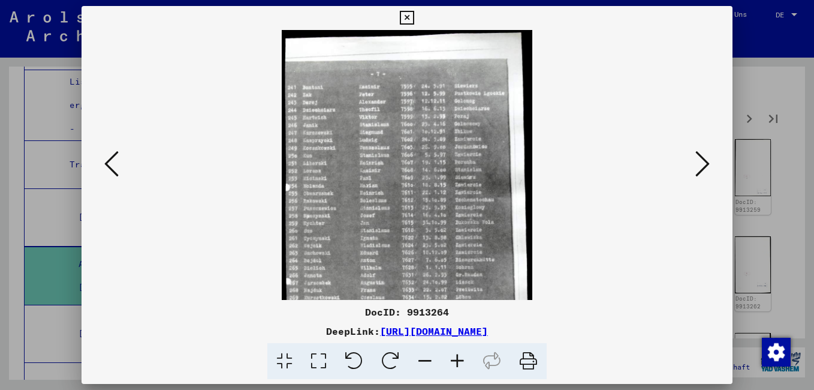
click at [457, 360] on icon at bounding box center [457, 361] width 32 height 37
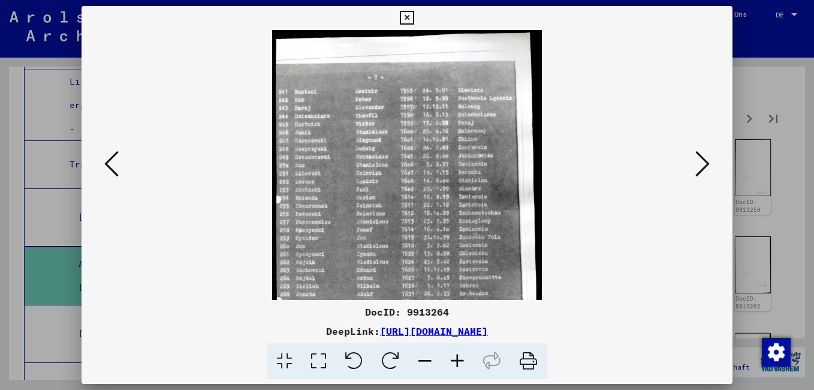
click at [457, 360] on icon at bounding box center [457, 361] width 32 height 37
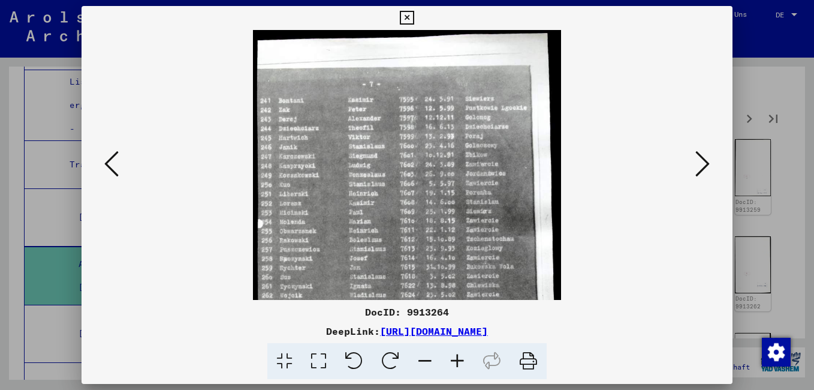
click at [457, 360] on icon at bounding box center [457, 361] width 32 height 37
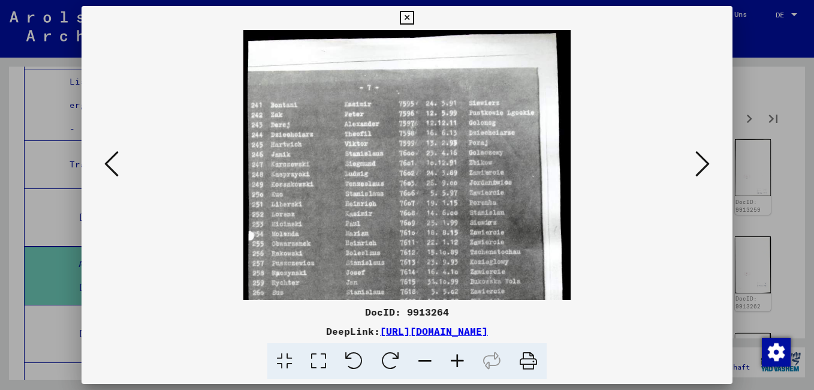
click at [457, 360] on icon at bounding box center [457, 361] width 32 height 37
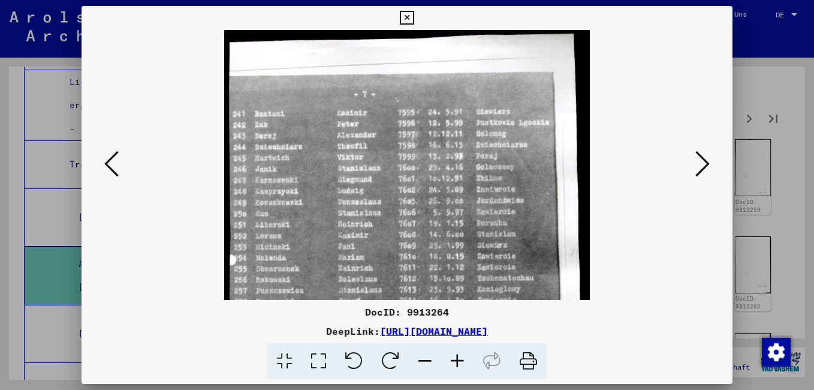
click at [457, 360] on icon at bounding box center [457, 361] width 32 height 37
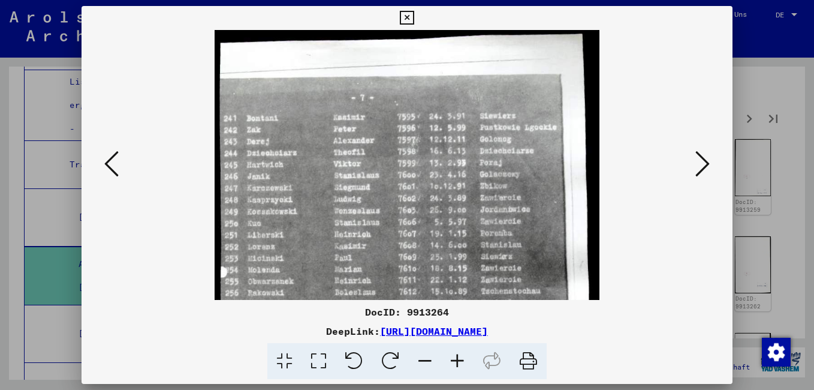
click at [457, 360] on icon at bounding box center [457, 361] width 32 height 37
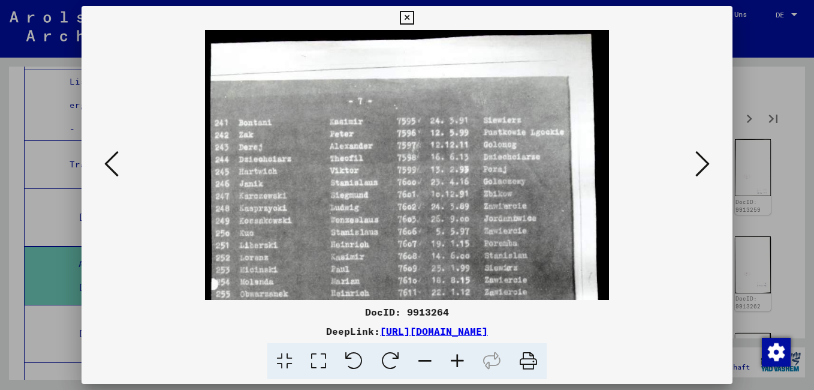
click at [457, 360] on icon at bounding box center [457, 361] width 32 height 37
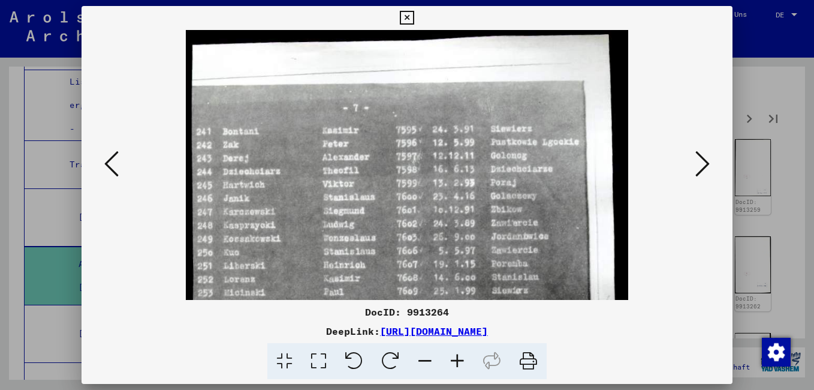
click at [457, 360] on icon at bounding box center [457, 361] width 32 height 37
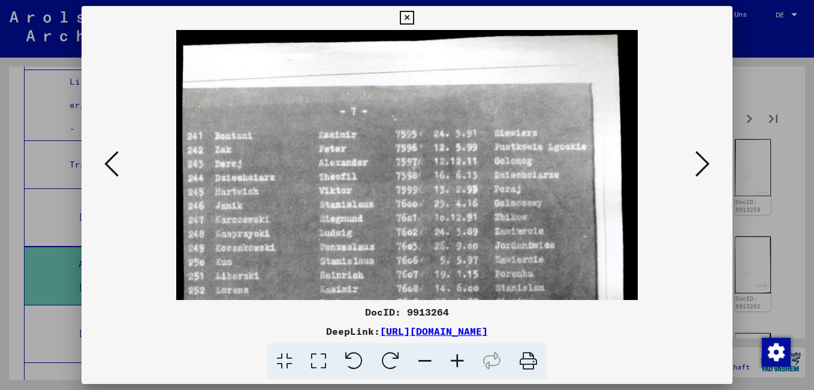
click at [457, 360] on icon at bounding box center [457, 361] width 32 height 37
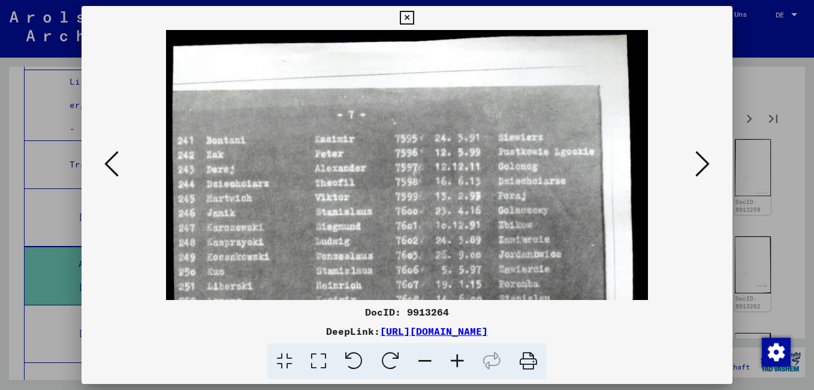
click at [457, 360] on icon at bounding box center [457, 361] width 32 height 37
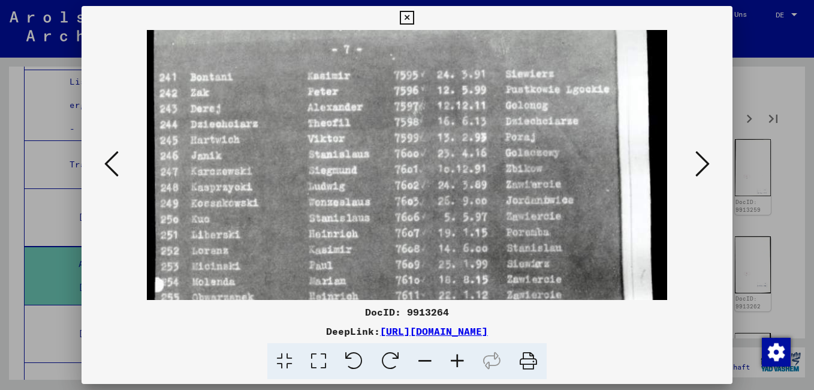
scroll to position [78, 0]
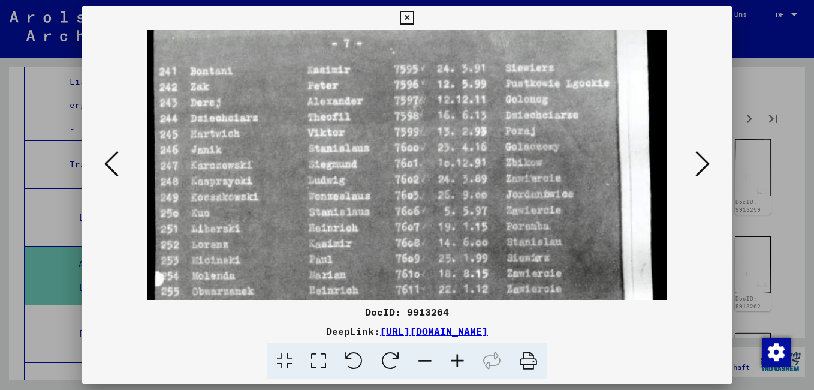
drag, startPoint x: 327, startPoint y: 265, endPoint x: 325, endPoint y: 187, distance: 77.9
click at [325, 187] on img at bounding box center [407, 356] width 520 height 809
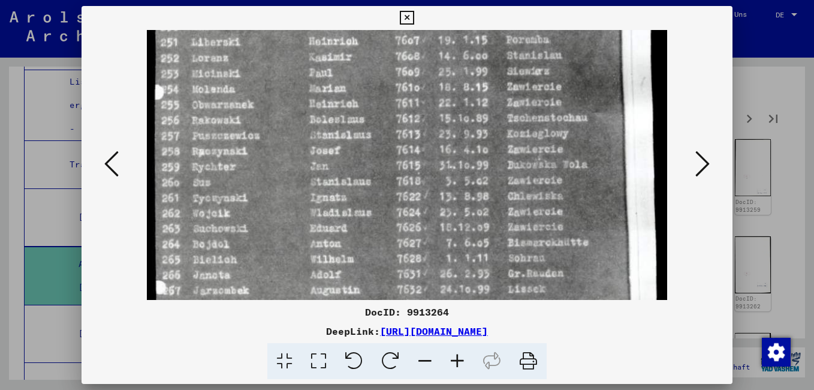
scroll to position [267, 0]
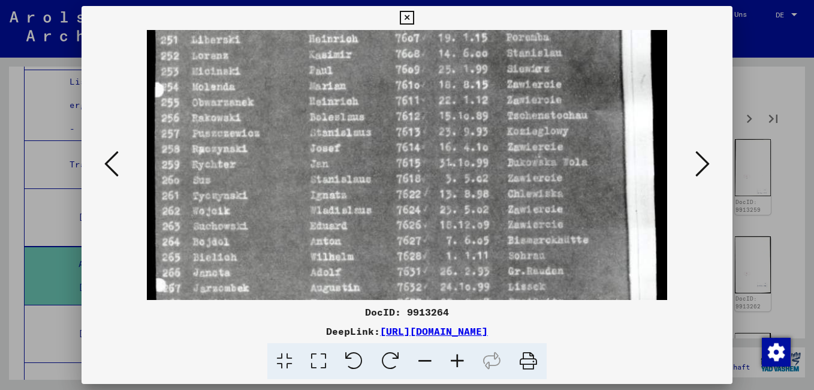
drag, startPoint x: 326, startPoint y: 267, endPoint x: 315, endPoint y: 78, distance: 189.1
click at [315, 78] on img at bounding box center [407, 167] width 520 height 809
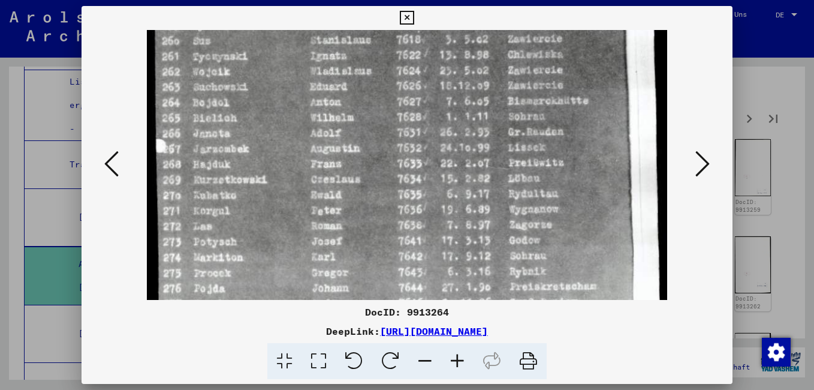
scroll to position [421, 0]
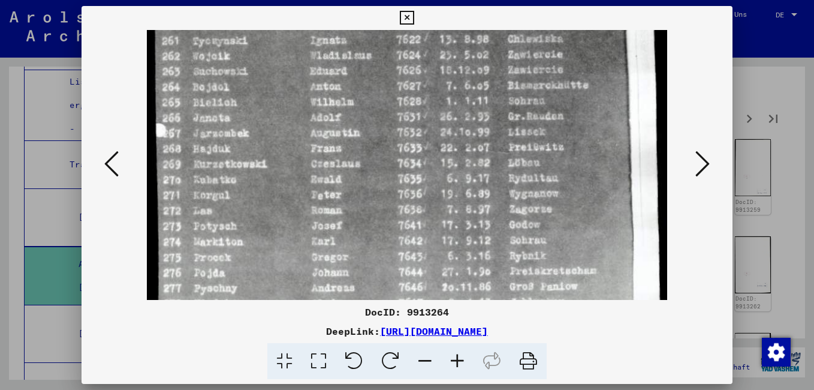
drag, startPoint x: 342, startPoint y: 261, endPoint x: 329, endPoint y: 107, distance: 155.2
click at [329, 107] on img at bounding box center [407, 13] width 520 height 809
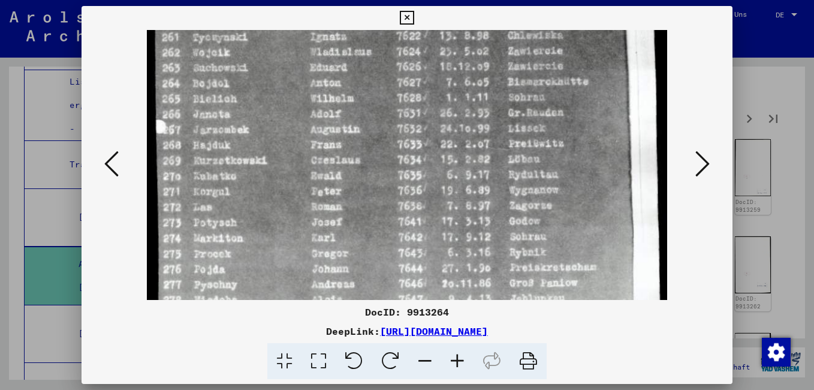
scroll to position [426, 0]
click at [354, 266] on img at bounding box center [407, 8] width 520 height 809
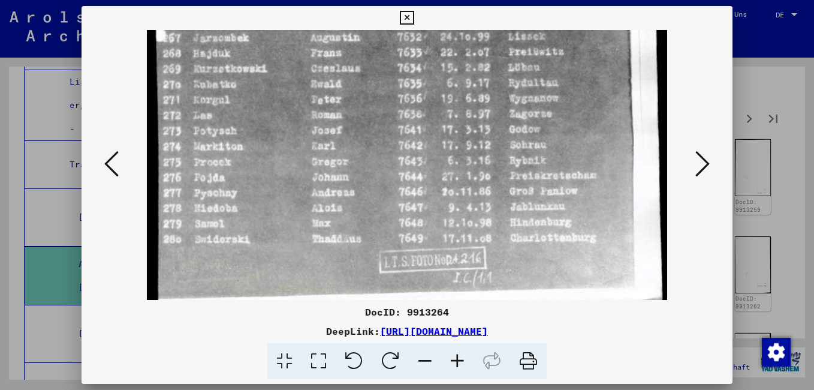
scroll to position [521, 0]
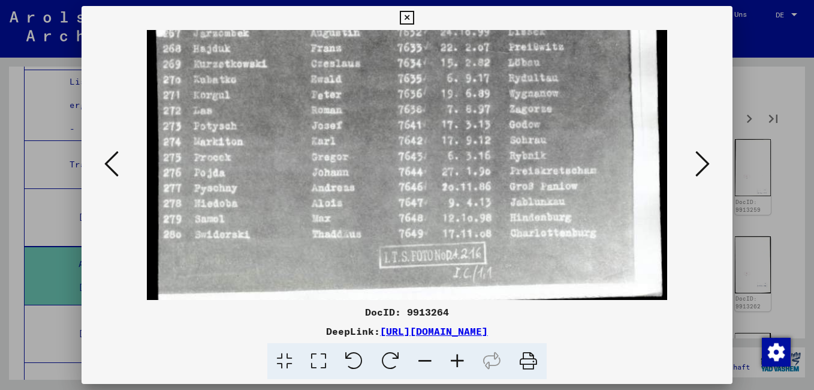
drag, startPoint x: 342, startPoint y: 266, endPoint x: 340, endPoint y: 171, distance: 95.3
click at [704, 165] on icon at bounding box center [702, 163] width 14 height 29
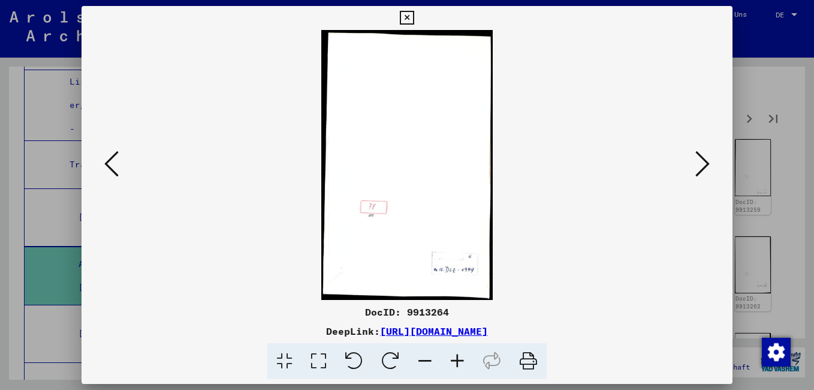
click at [704, 165] on icon at bounding box center [702, 163] width 14 height 29
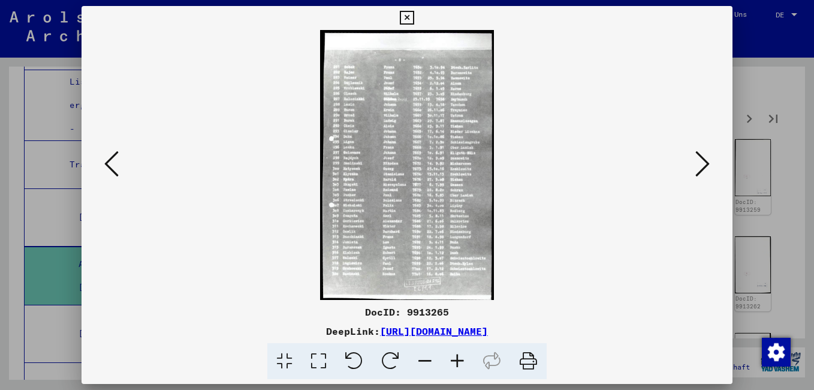
click at [460, 370] on icon at bounding box center [457, 361] width 32 height 37
click at [460, 369] on icon at bounding box center [457, 361] width 32 height 37
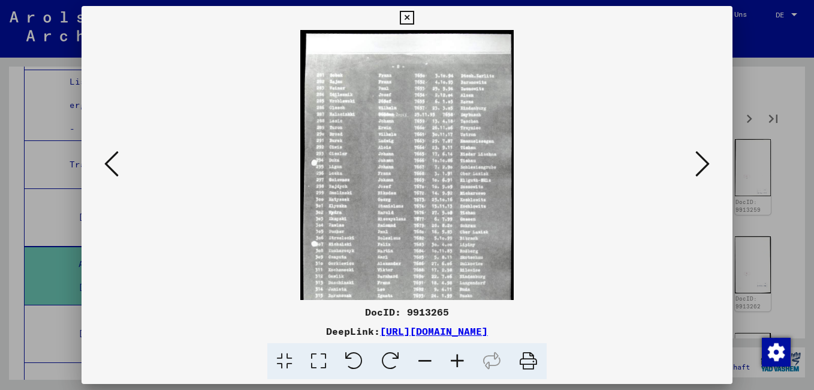
click at [460, 369] on icon at bounding box center [457, 361] width 32 height 37
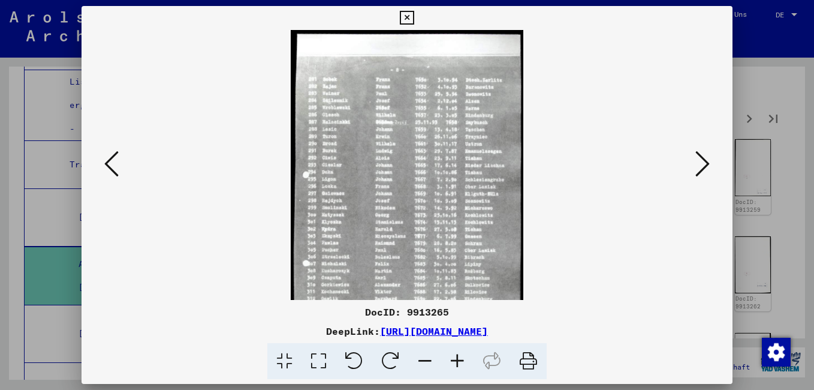
click at [460, 369] on icon at bounding box center [457, 361] width 32 height 37
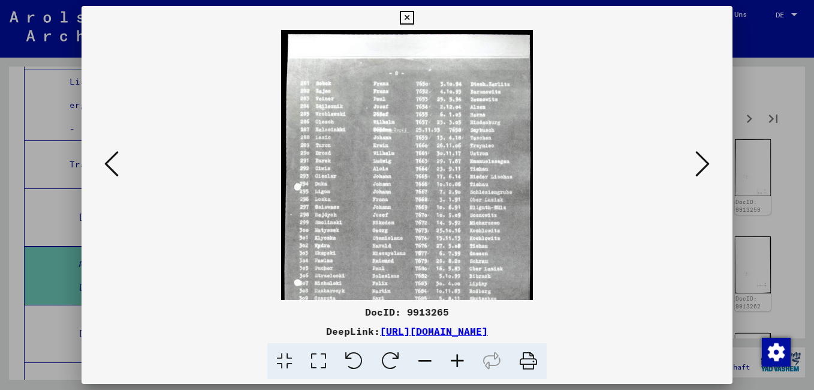
click at [460, 369] on icon at bounding box center [457, 361] width 32 height 37
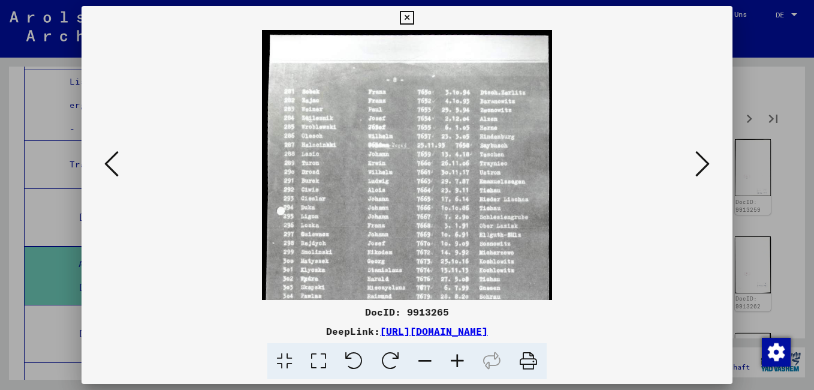
click at [460, 369] on icon at bounding box center [457, 361] width 32 height 37
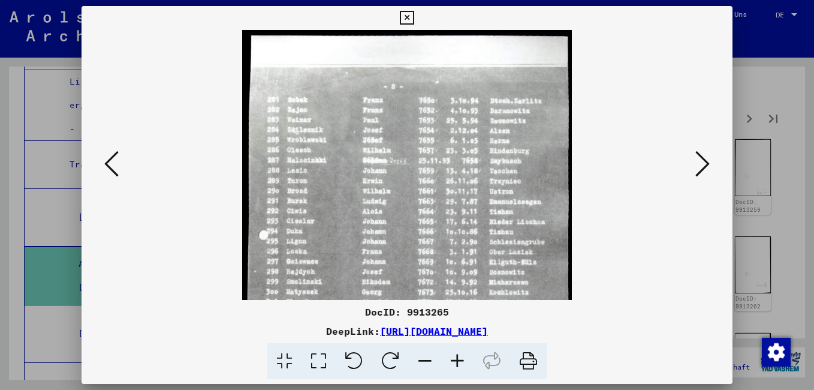
click at [460, 369] on icon at bounding box center [457, 361] width 32 height 37
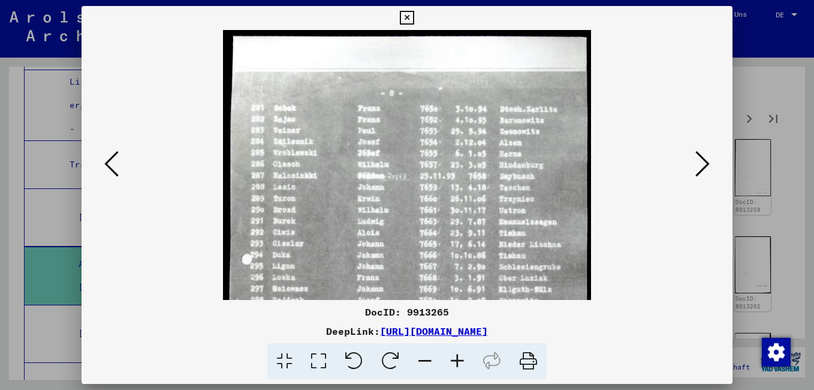
click at [460, 369] on icon at bounding box center [457, 361] width 32 height 37
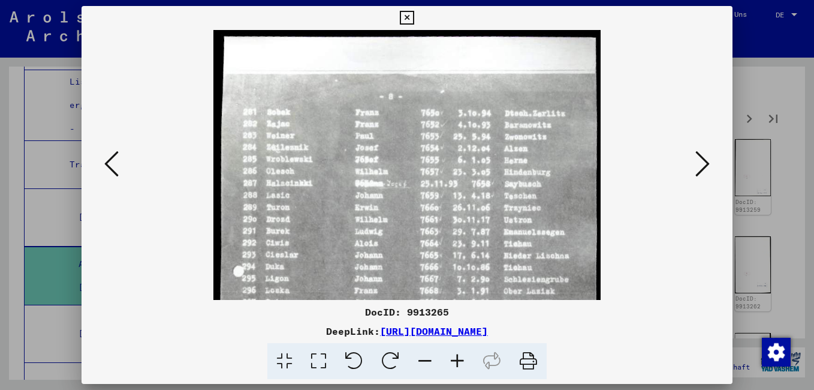
click at [460, 369] on icon at bounding box center [457, 361] width 32 height 37
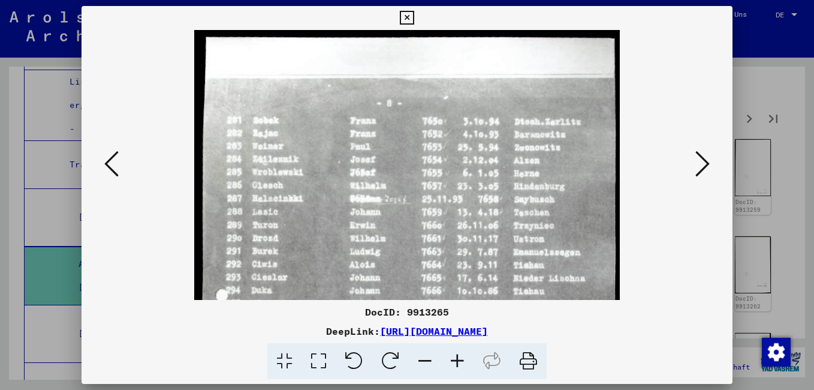
click at [460, 368] on icon at bounding box center [457, 361] width 32 height 37
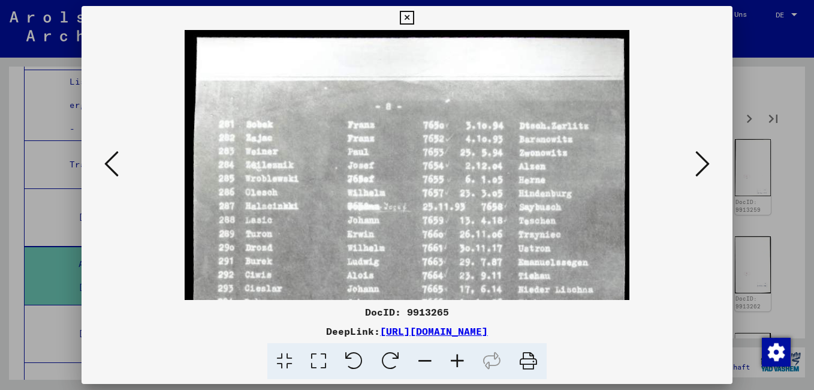
click at [460, 368] on icon at bounding box center [457, 361] width 32 height 37
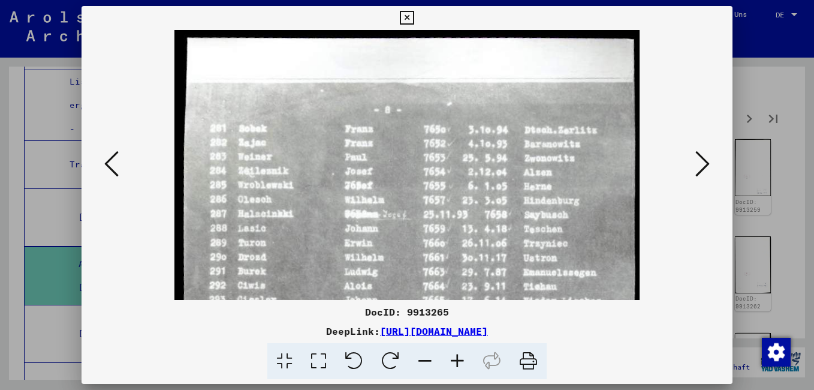
click at [460, 368] on icon at bounding box center [457, 361] width 32 height 37
click at [460, 367] on icon at bounding box center [457, 361] width 32 height 37
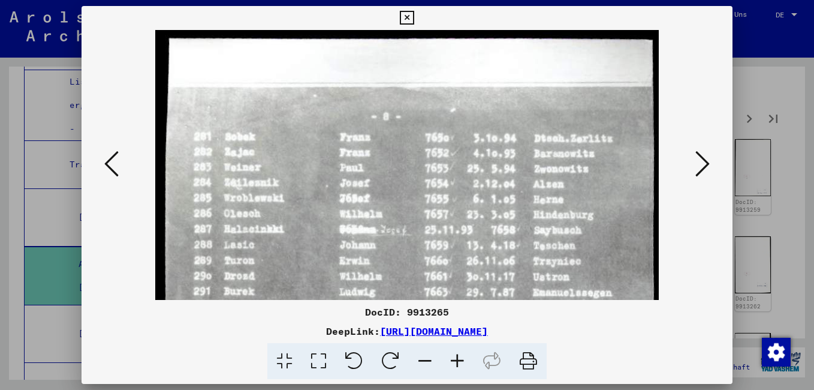
click at [460, 367] on icon at bounding box center [457, 361] width 32 height 37
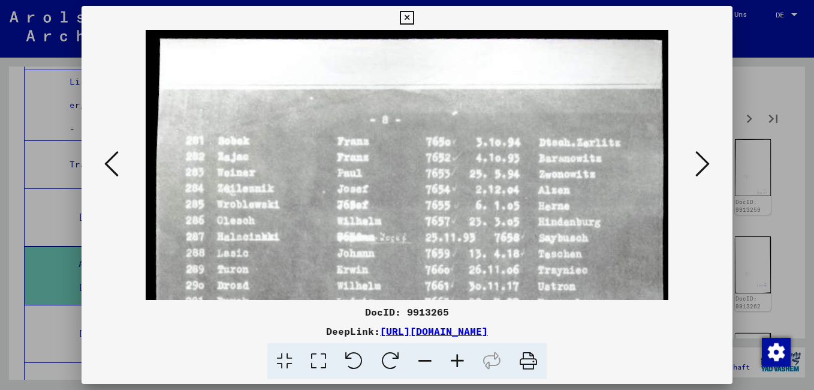
click at [460, 367] on icon at bounding box center [457, 361] width 32 height 37
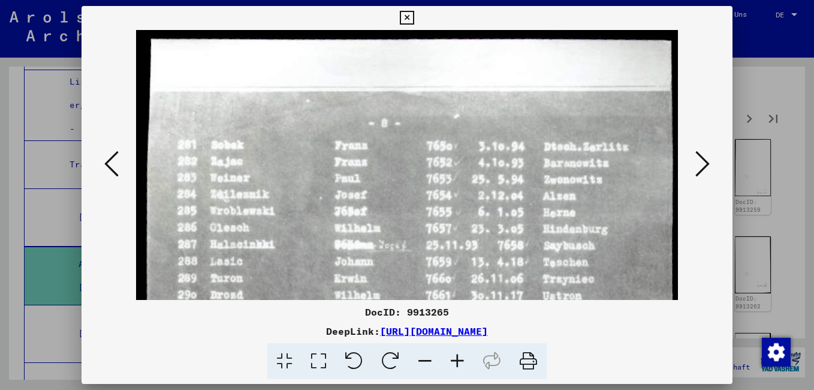
click at [460, 367] on icon at bounding box center [457, 361] width 32 height 37
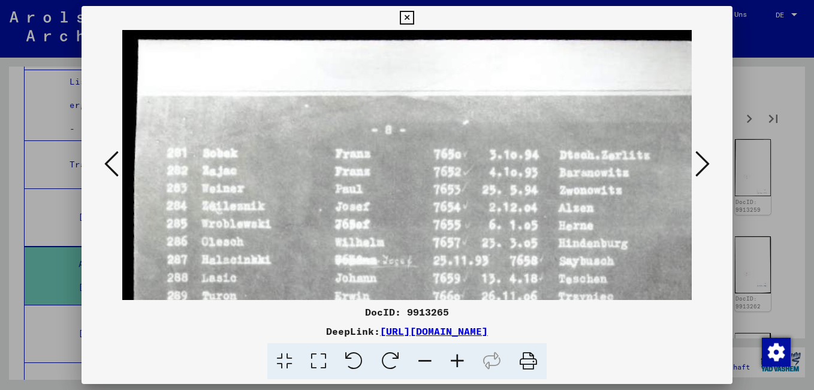
click at [460, 366] on icon at bounding box center [457, 361] width 32 height 37
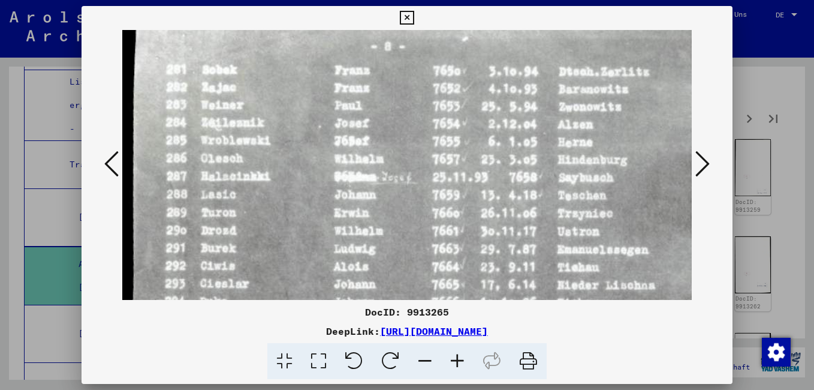
drag, startPoint x: 387, startPoint y: 256, endPoint x: 385, endPoint y: 167, distance: 88.7
click at [386, 168] on img at bounding box center [412, 396] width 581 height 899
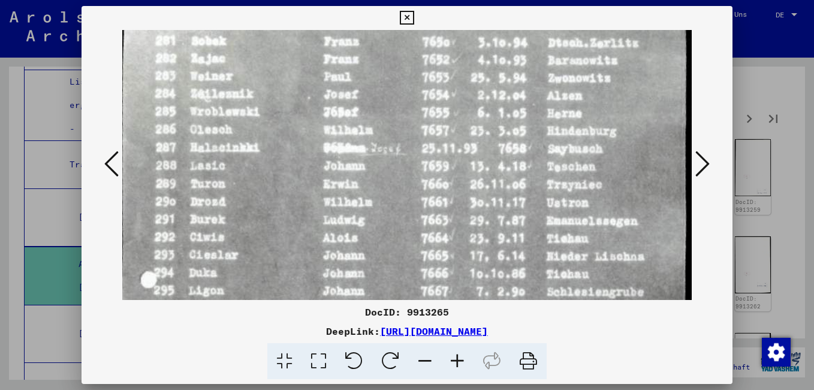
scroll to position [111, 11]
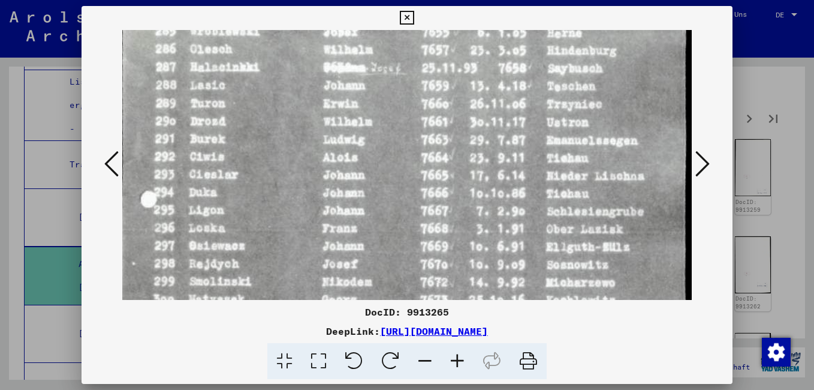
drag, startPoint x: 393, startPoint y: 267, endPoint x: 363, endPoint y: 161, distance: 110.4
click at [363, 162] on img at bounding box center [401, 287] width 581 height 899
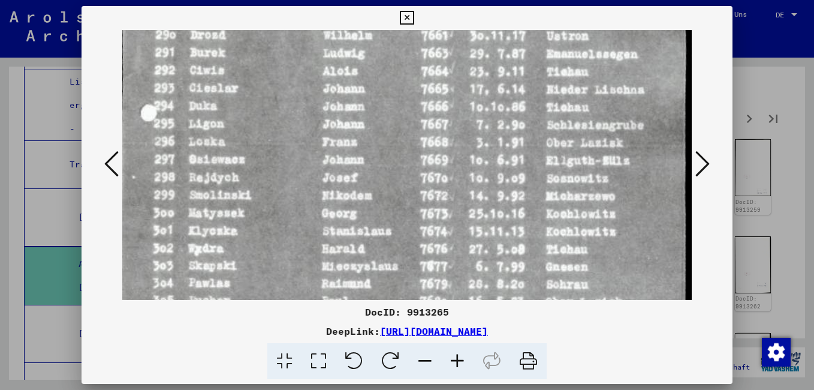
drag, startPoint x: 389, startPoint y: 248, endPoint x: 372, endPoint y: 163, distance: 86.3
click at [372, 163] on img at bounding box center [401, 200] width 581 height 899
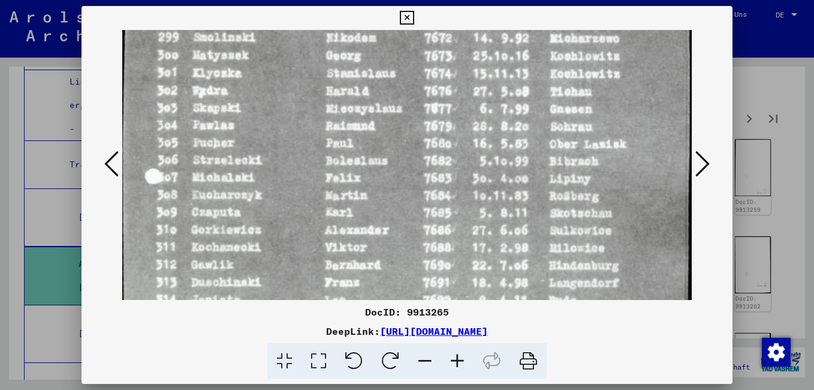
scroll to position [441, 7]
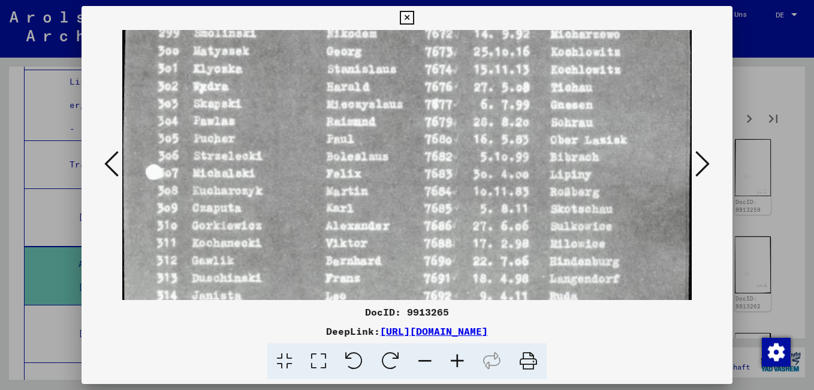
drag, startPoint x: 355, startPoint y: 270, endPoint x: 351, endPoint y: 109, distance: 160.7
click at [351, 109] on img at bounding box center [406, 38] width 581 height 899
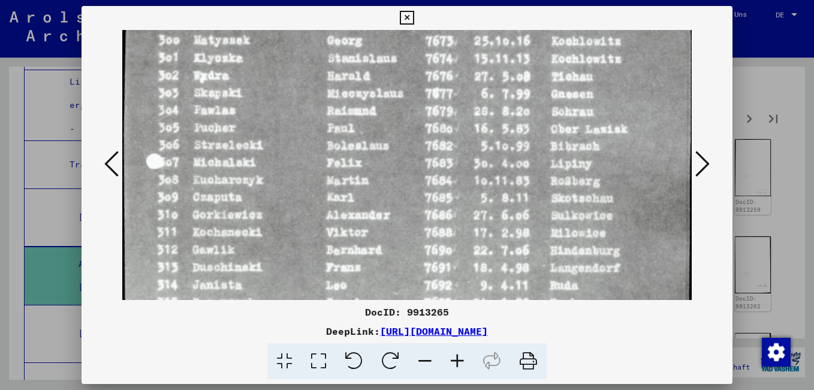
scroll to position [452, 6]
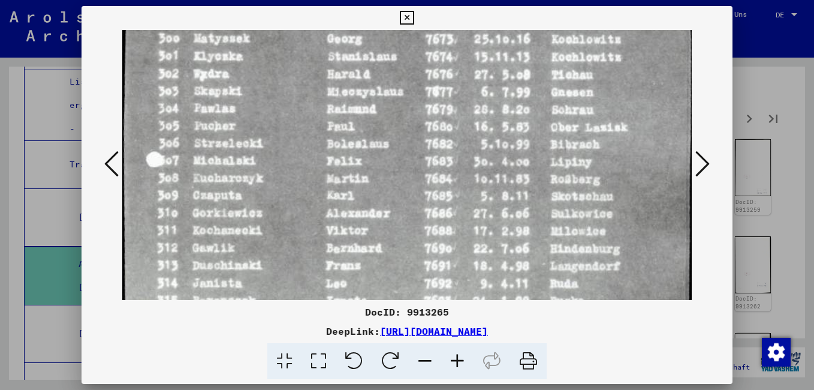
drag, startPoint x: 356, startPoint y: 260, endPoint x: 356, endPoint y: 246, distance: 13.2
click at [356, 246] on img at bounding box center [406, 26] width 581 height 899
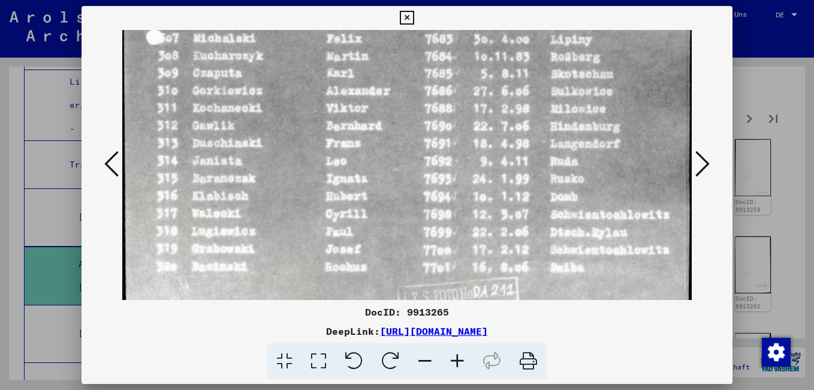
scroll to position [582, 7]
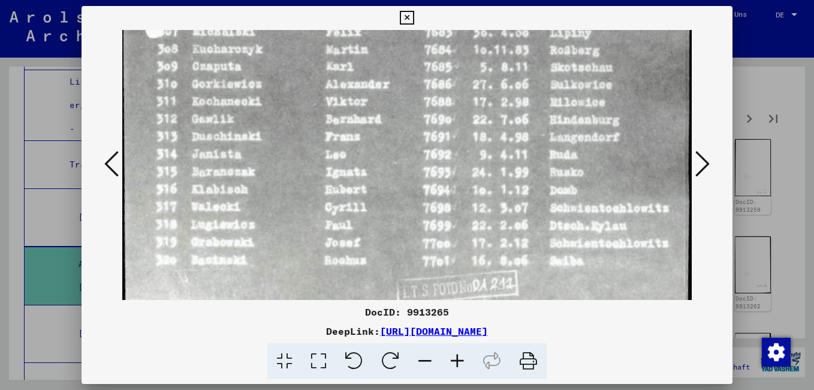
drag, startPoint x: 366, startPoint y: 270, endPoint x: 366, endPoint y: 142, distance: 128.3
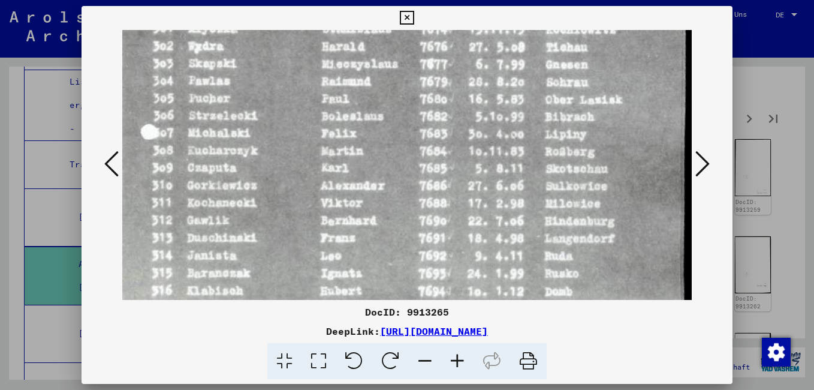
scroll to position [470, 11]
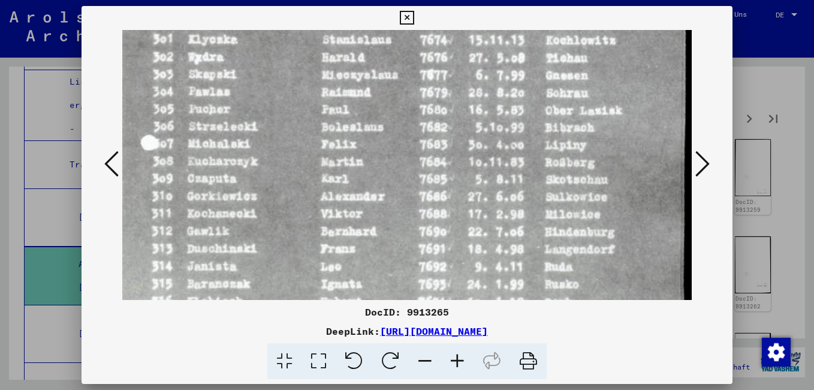
drag, startPoint x: 386, startPoint y: 116, endPoint x: 376, endPoint y: 228, distance: 112.5
click at [376, 228] on img at bounding box center [401, 9] width 581 height 899
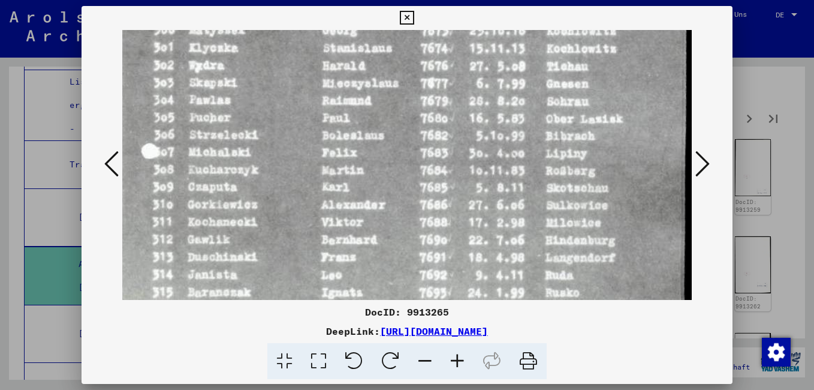
scroll to position [459, 11]
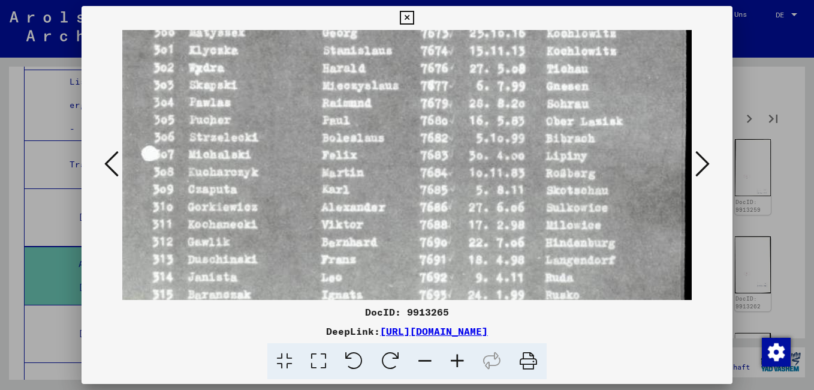
drag, startPoint x: 255, startPoint y: 134, endPoint x: 255, endPoint y: 145, distance: 10.8
click at [255, 145] on img at bounding box center [401, 20] width 581 height 899
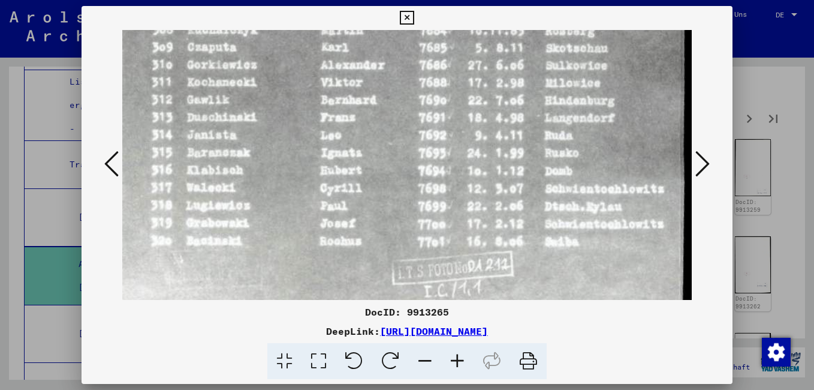
scroll to position [567, 11]
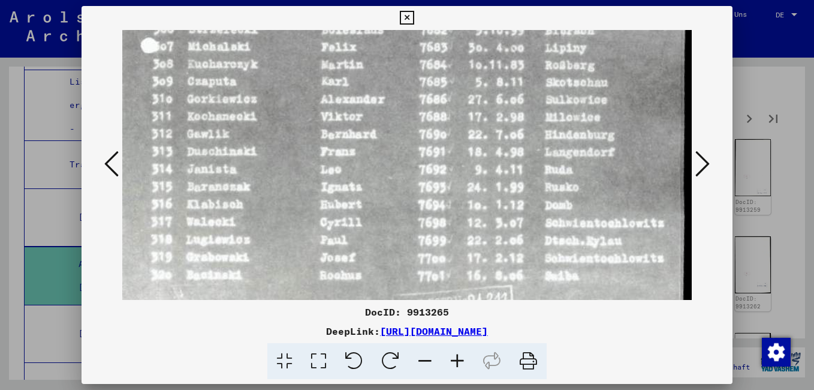
drag, startPoint x: 261, startPoint y: 243, endPoint x: 252, endPoint y: 135, distance: 108.3
click at [704, 156] on icon at bounding box center [702, 163] width 14 height 29
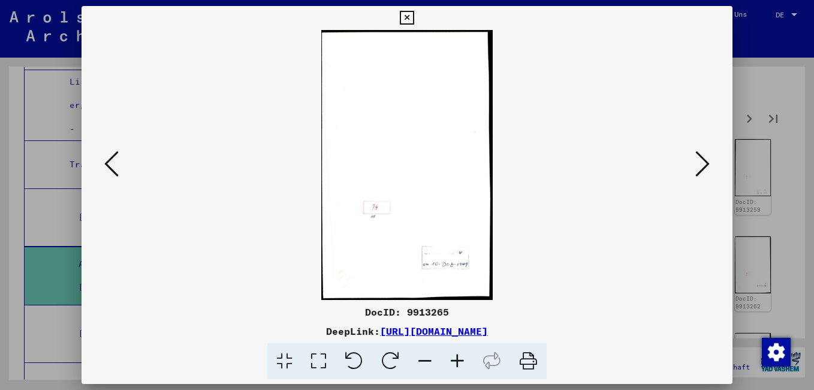
scroll to position [0, 0]
click at [699, 174] on icon at bounding box center [702, 163] width 14 height 29
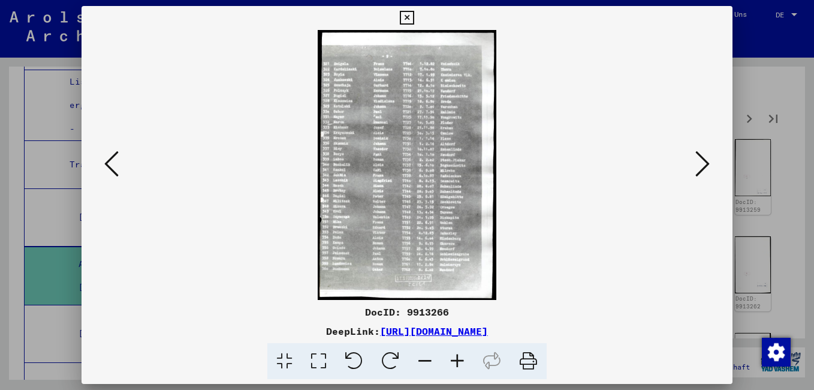
click at [454, 364] on icon at bounding box center [457, 361] width 32 height 37
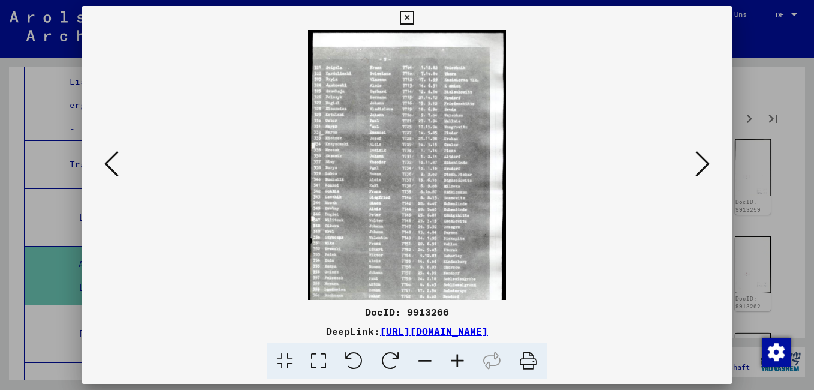
click at [454, 364] on icon at bounding box center [457, 361] width 32 height 37
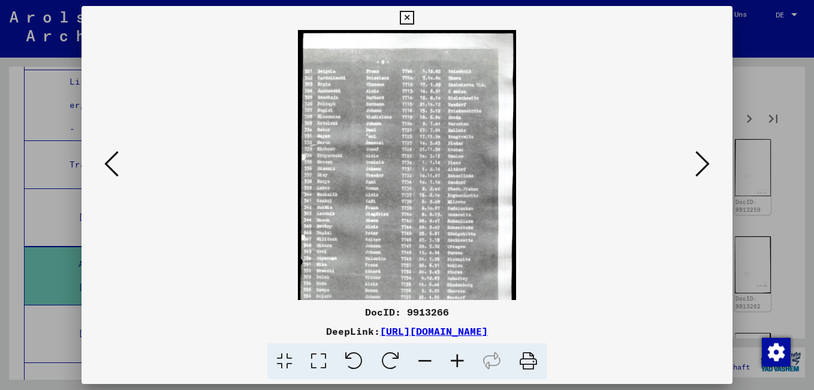
click at [454, 364] on icon at bounding box center [457, 361] width 32 height 37
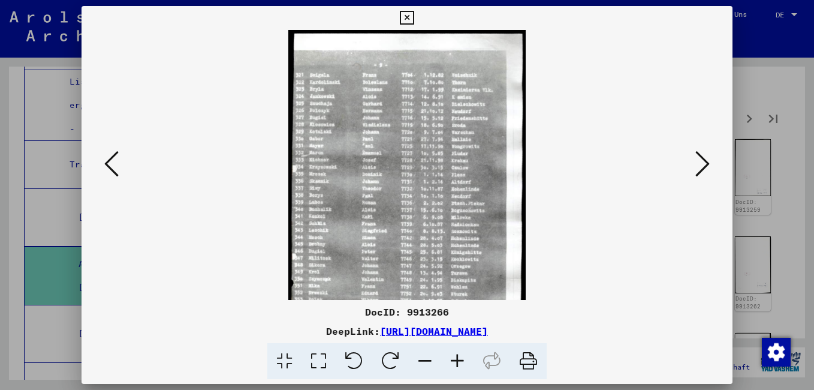
click at [454, 364] on icon at bounding box center [457, 361] width 32 height 37
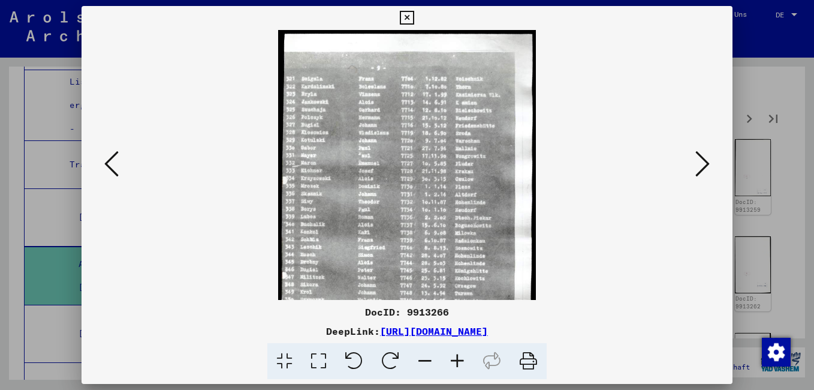
click at [454, 364] on icon at bounding box center [457, 361] width 32 height 37
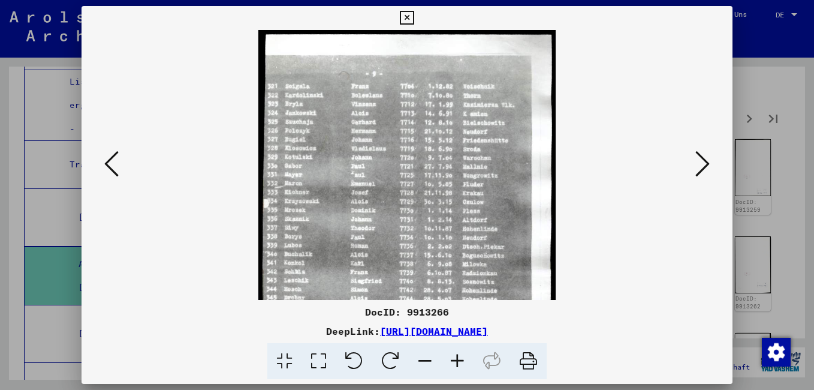
click at [454, 364] on icon at bounding box center [457, 361] width 32 height 37
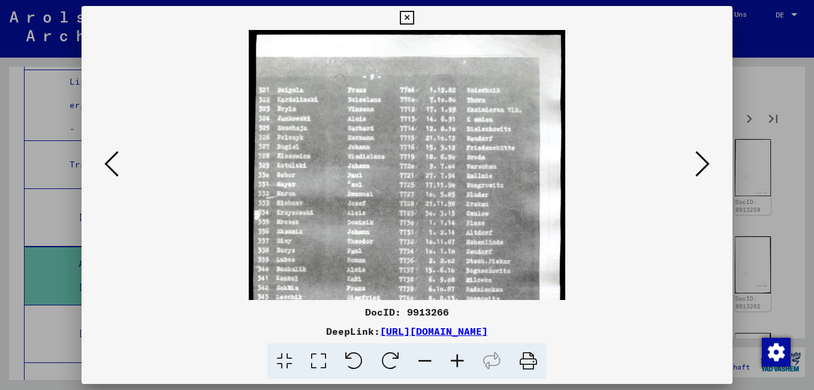
click at [454, 364] on icon at bounding box center [457, 361] width 32 height 37
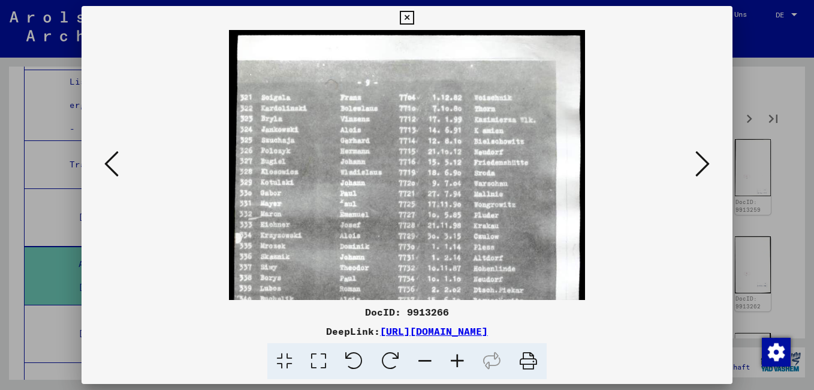
click at [454, 364] on icon at bounding box center [457, 361] width 32 height 37
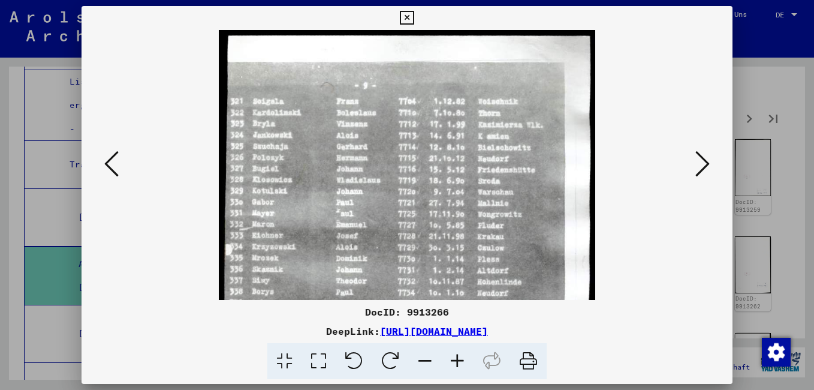
click at [454, 364] on icon at bounding box center [457, 361] width 32 height 37
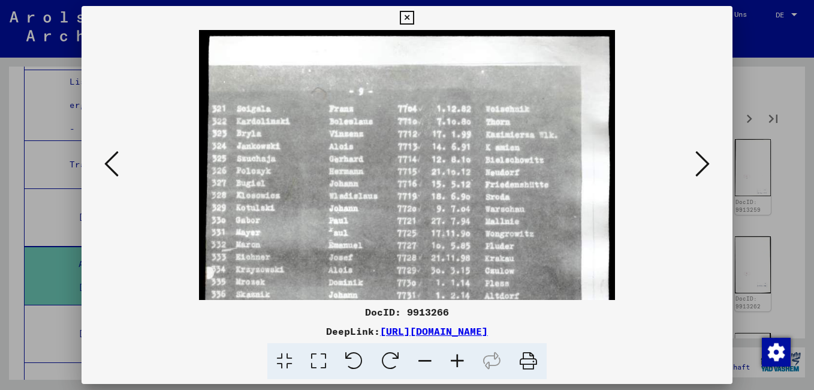
click at [454, 364] on icon at bounding box center [457, 361] width 32 height 37
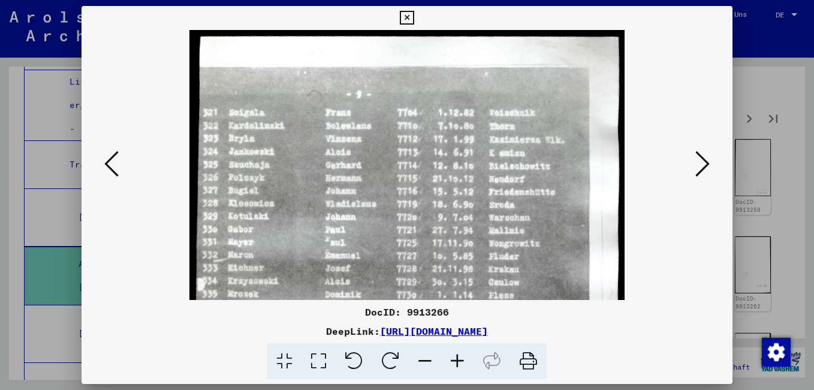
click at [454, 363] on icon at bounding box center [457, 361] width 32 height 37
click at [455, 363] on icon at bounding box center [457, 361] width 32 height 37
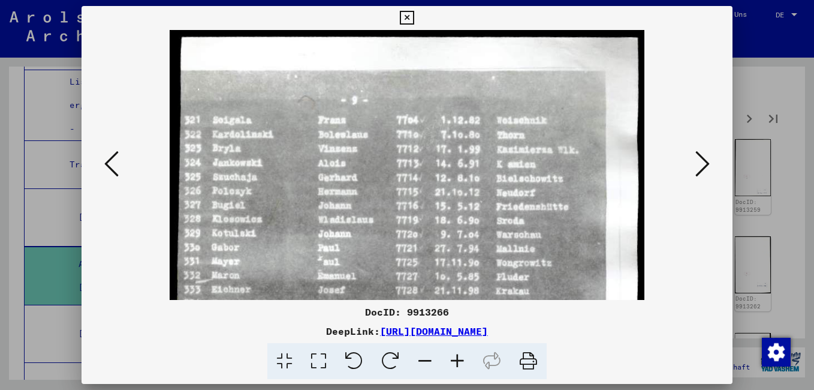
click at [456, 360] on icon at bounding box center [457, 361] width 32 height 37
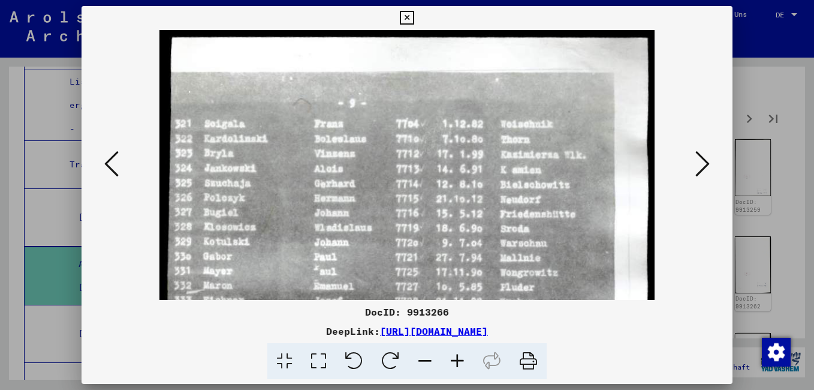
click at [458, 357] on icon at bounding box center [457, 361] width 32 height 37
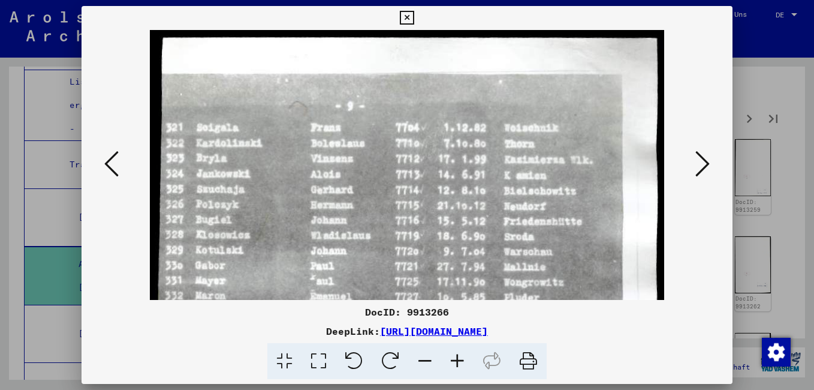
click at [458, 357] on icon at bounding box center [457, 361] width 32 height 37
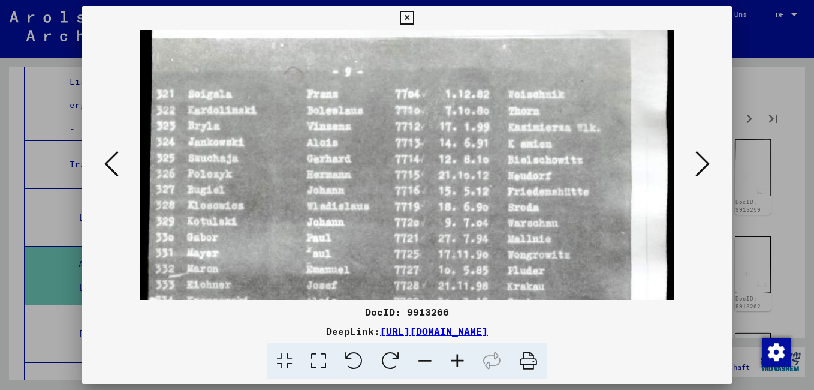
scroll to position [38, 0]
drag, startPoint x: 270, startPoint y: 276, endPoint x: 277, endPoint y: 237, distance: 39.1
click at [277, 237] on img at bounding box center [407, 396] width 535 height 809
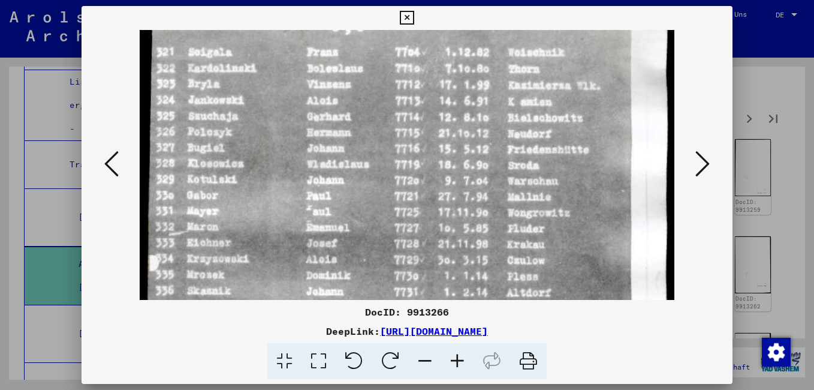
drag, startPoint x: 375, startPoint y: 253, endPoint x: 364, endPoint y: 209, distance: 45.1
click at [365, 212] on img at bounding box center [407, 355] width 535 height 809
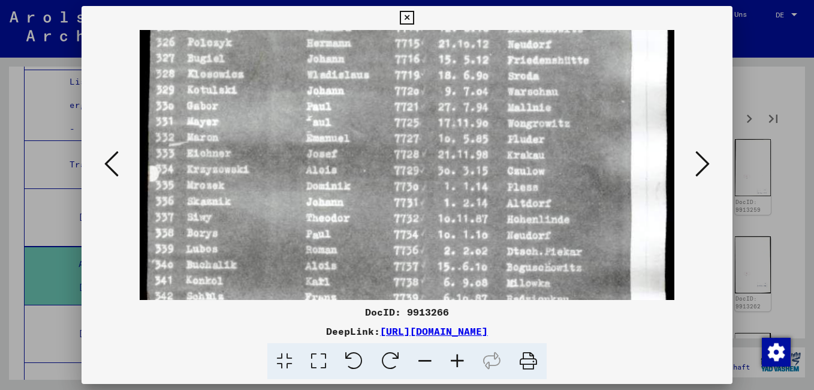
scroll to position [173, 0]
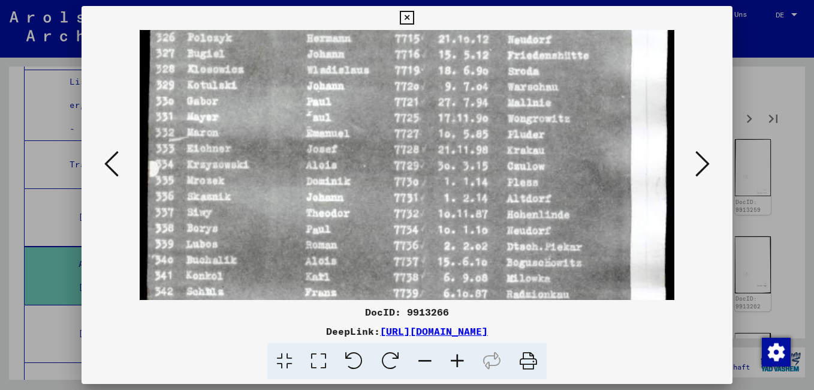
drag, startPoint x: 276, startPoint y: 271, endPoint x: 269, endPoint y: 179, distance: 92.5
click at [269, 179] on img at bounding box center [407, 261] width 535 height 809
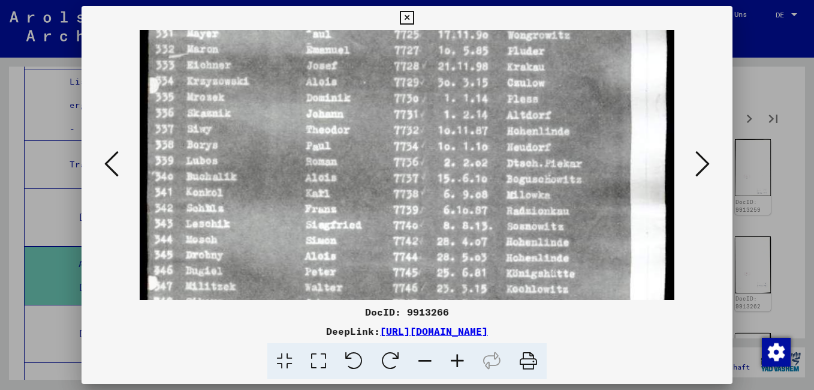
scroll to position [262, 0]
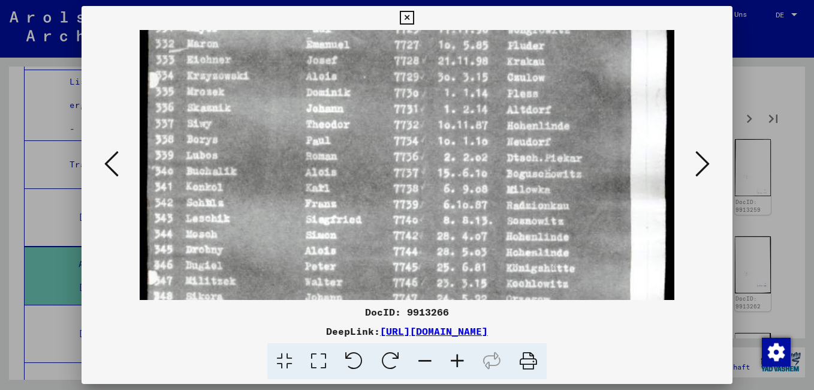
drag, startPoint x: 255, startPoint y: 249, endPoint x: 255, endPoint y: 160, distance: 88.7
click at [255, 160] on img at bounding box center [407, 172] width 535 height 809
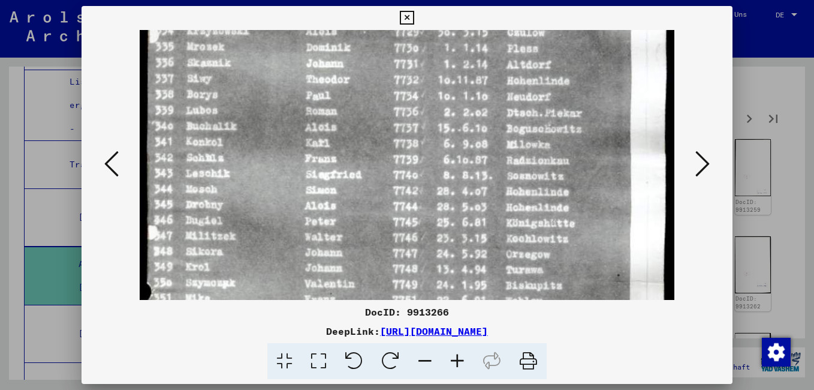
scroll to position [308, 0]
drag, startPoint x: 234, startPoint y: 218, endPoint x: 236, endPoint y: 171, distance: 46.2
click at [236, 171] on img at bounding box center [407, 126] width 535 height 809
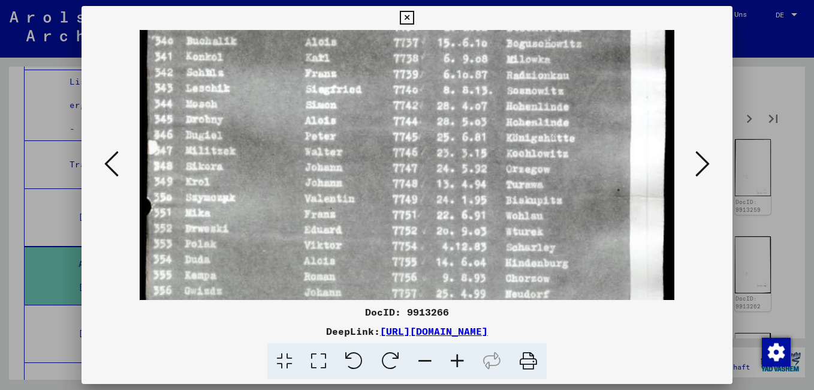
scroll to position [403, 0]
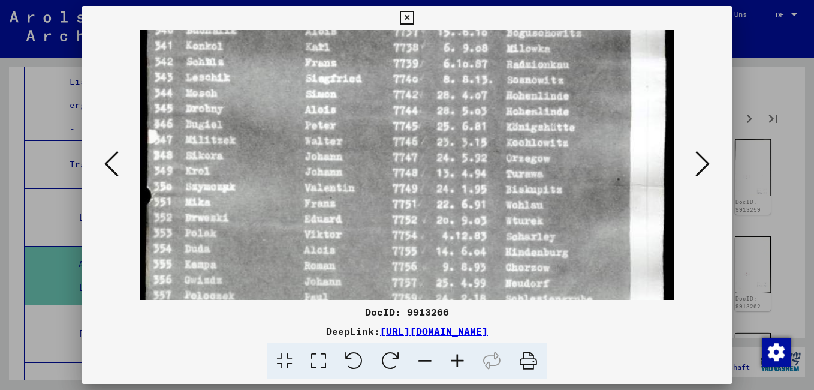
drag, startPoint x: 327, startPoint y: 268, endPoint x: 321, endPoint y: 177, distance: 90.7
click at [321, 177] on img at bounding box center [407, 31] width 535 height 809
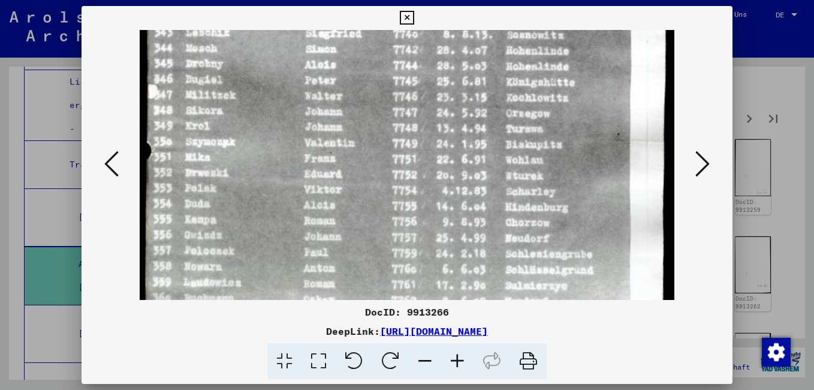
scroll to position [472, 0]
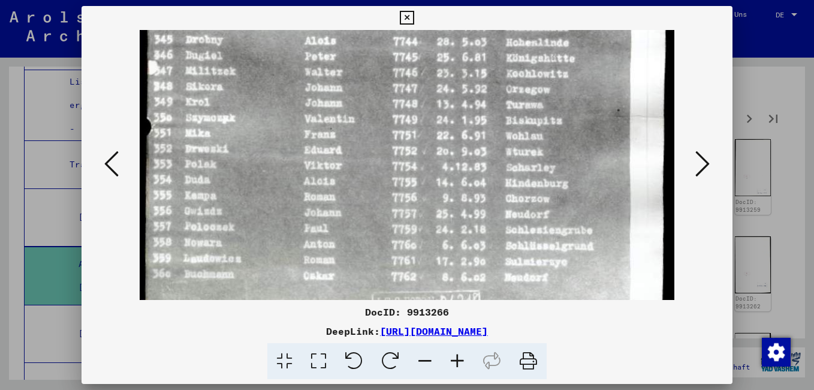
drag, startPoint x: 258, startPoint y: 273, endPoint x: 257, endPoint y: 204, distance: 68.9
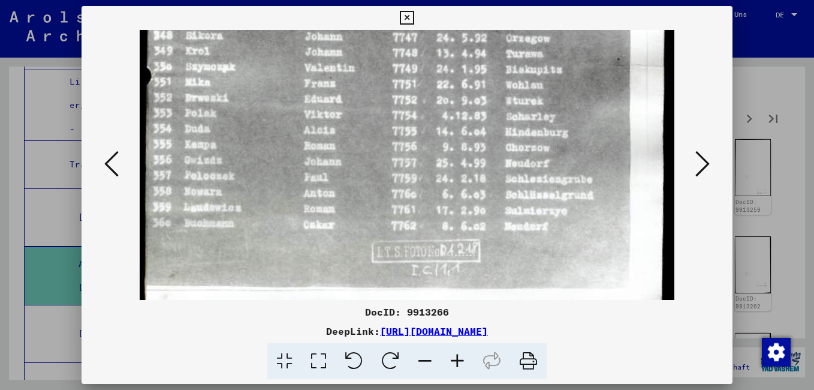
scroll to position [529, 0]
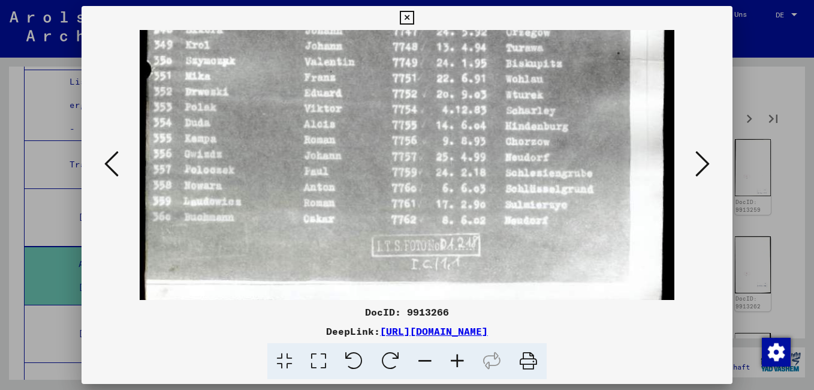
drag, startPoint x: 391, startPoint y: 111, endPoint x: 371, endPoint y: 55, distance: 60.3
click at [701, 162] on icon at bounding box center [702, 163] width 14 height 29
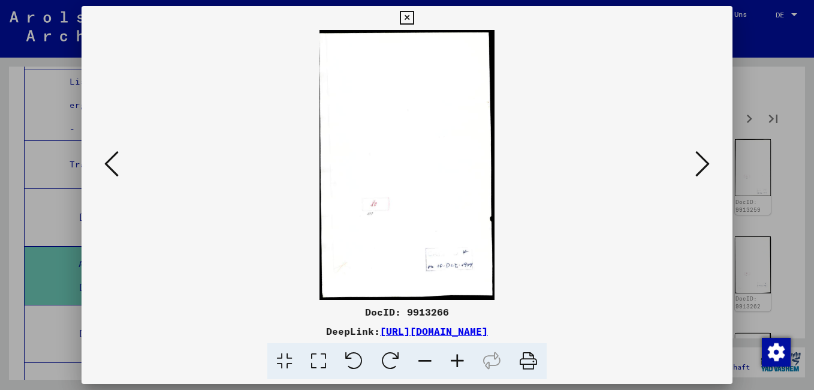
click at [697, 164] on icon at bounding box center [702, 163] width 14 height 29
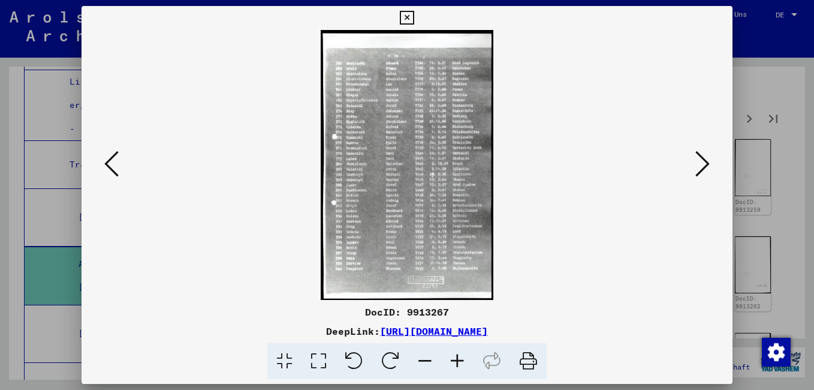
click at [458, 356] on icon at bounding box center [457, 361] width 32 height 37
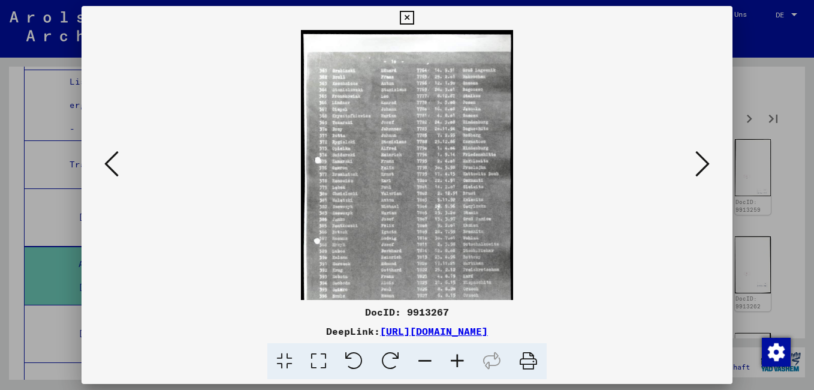
click at [458, 356] on icon at bounding box center [457, 361] width 32 height 37
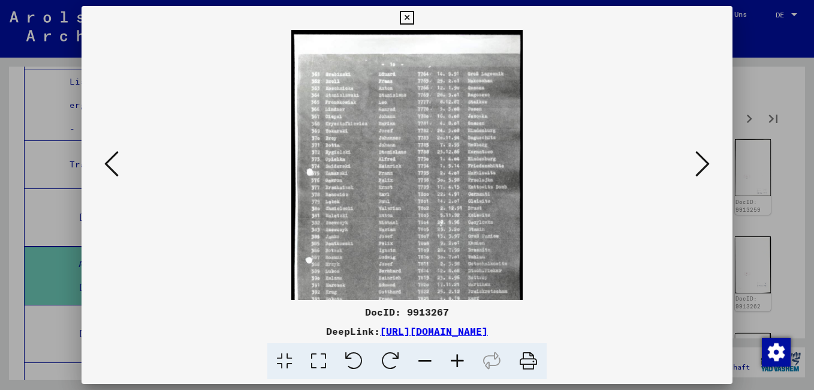
click at [458, 356] on icon at bounding box center [457, 361] width 32 height 37
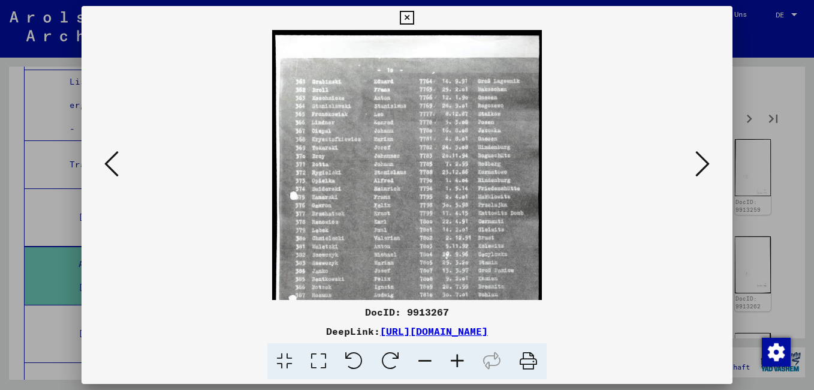
click at [458, 356] on icon at bounding box center [457, 361] width 32 height 37
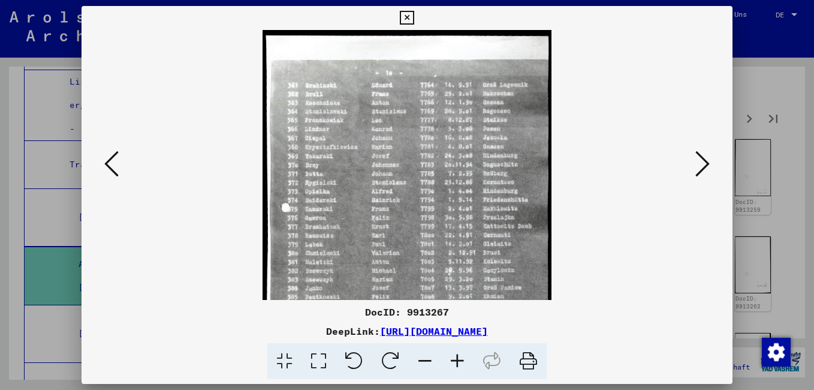
click at [458, 356] on icon at bounding box center [457, 361] width 32 height 37
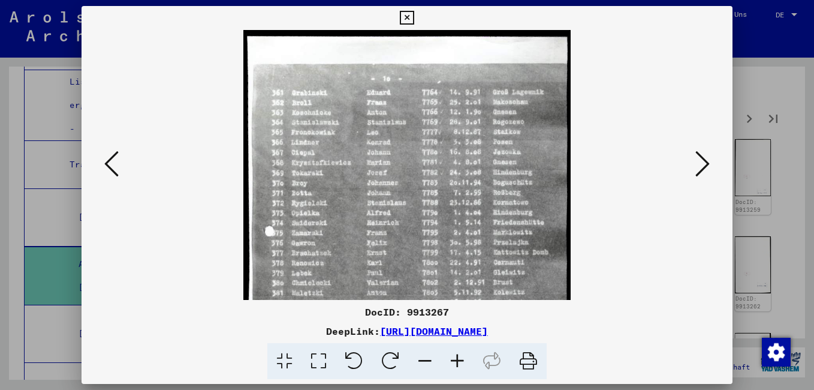
click at [458, 356] on icon at bounding box center [457, 361] width 32 height 37
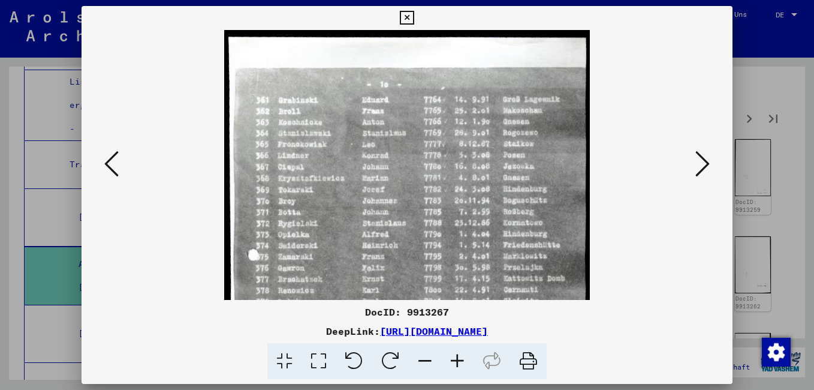
click at [458, 356] on icon at bounding box center [457, 361] width 32 height 37
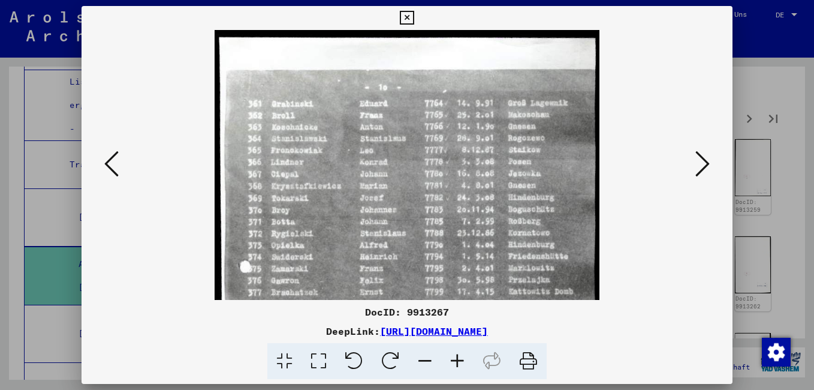
click at [458, 356] on icon at bounding box center [457, 361] width 32 height 37
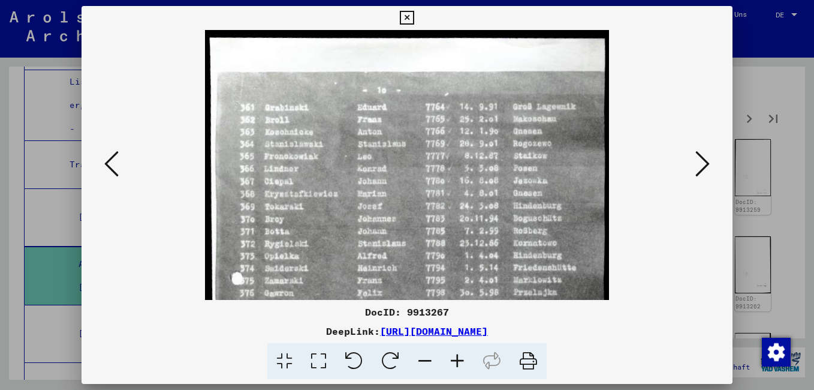
click at [458, 356] on icon at bounding box center [457, 361] width 32 height 37
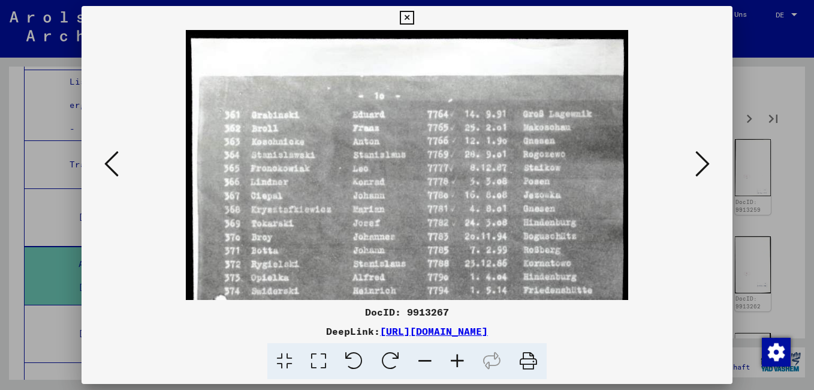
click at [458, 356] on icon at bounding box center [457, 361] width 32 height 37
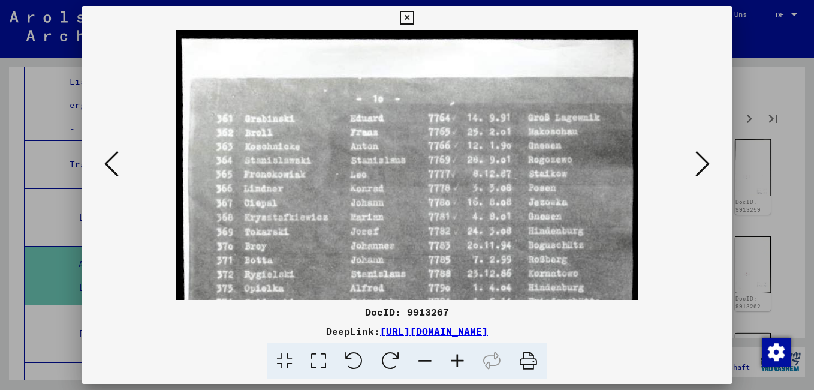
click at [458, 356] on icon at bounding box center [457, 361] width 32 height 37
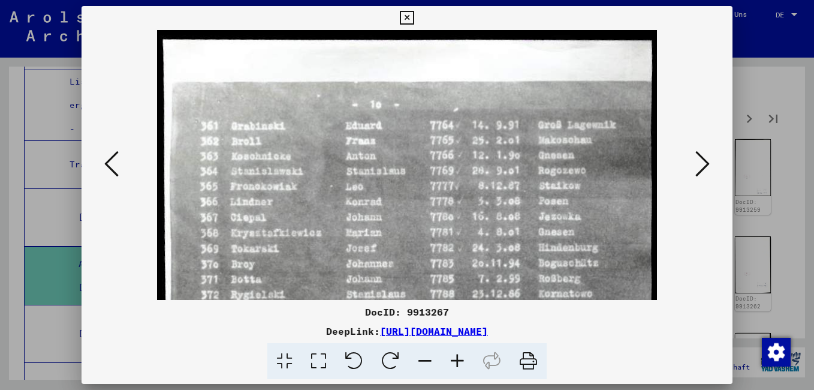
click at [458, 355] on icon at bounding box center [457, 361] width 32 height 37
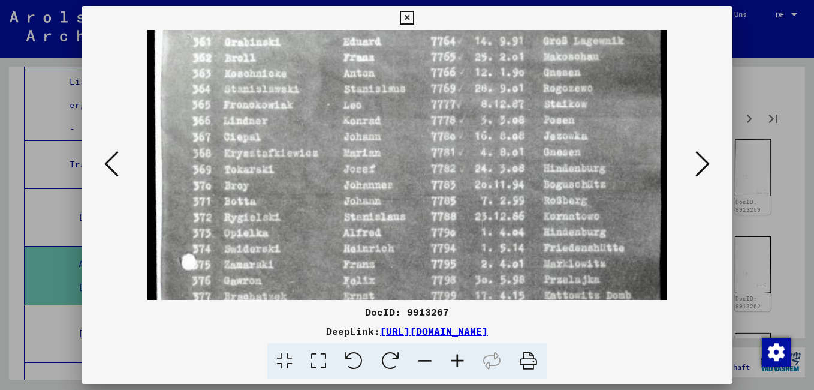
scroll to position [86, 0]
drag, startPoint x: 334, startPoint y: 270, endPoint x: 320, endPoint y: 183, distance: 87.4
click at [320, 183] on img at bounding box center [407, 348] width 520 height 809
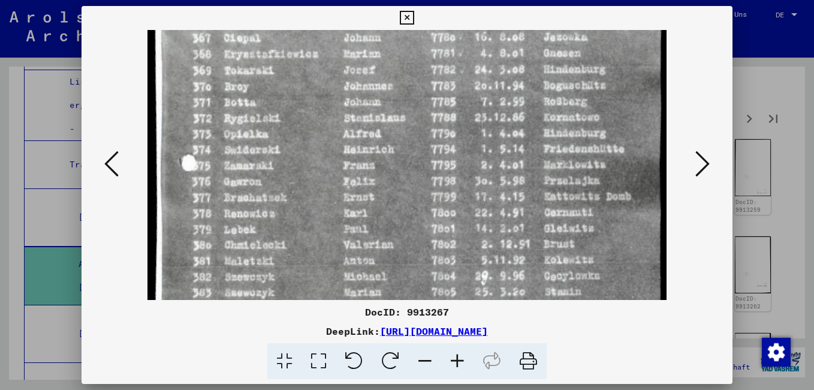
scroll to position [188, 0]
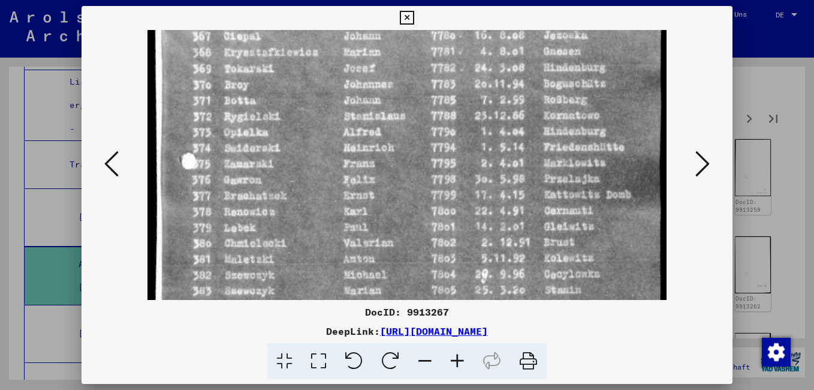
drag, startPoint x: 302, startPoint y: 263, endPoint x: 301, endPoint y: 161, distance: 101.9
click at [301, 161] on img at bounding box center [407, 246] width 520 height 809
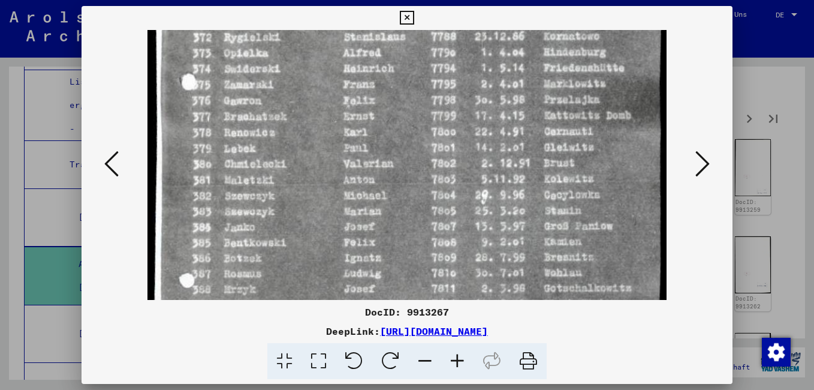
scroll to position [269, 0]
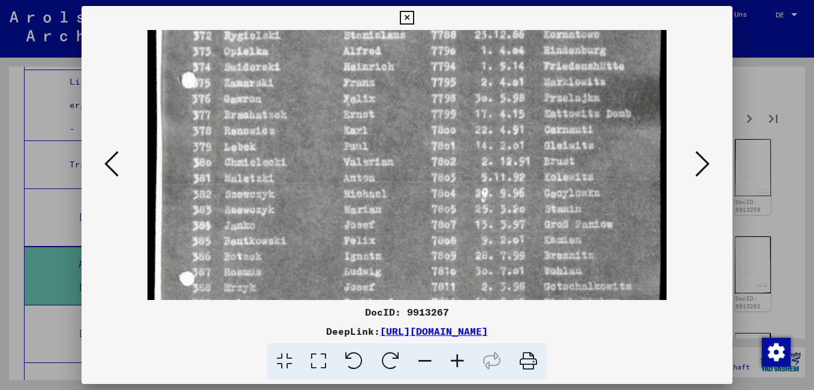
drag, startPoint x: 306, startPoint y: 257, endPoint x: 306, endPoint y: 176, distance: 80.9
click at [306, 176] on img at bounding box center [407, 165] width 520 height 809
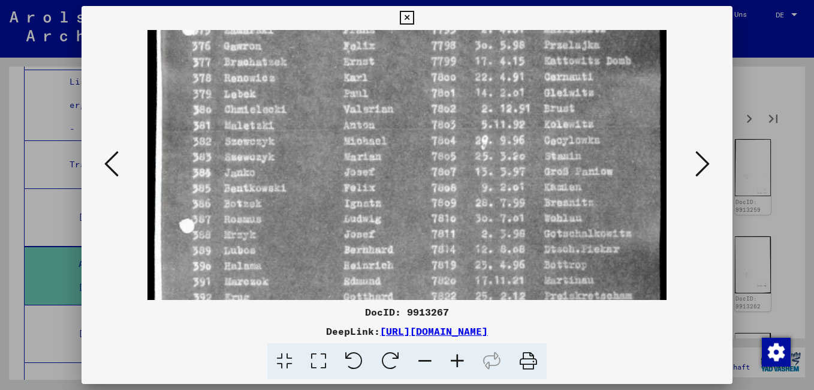
scroll to position [323, 0]
drag, startPoint x: 307, startPoint y: 243, endPoint x: 306, endPoint y: 191, distance: 52.8
click at [306, 191] on img at bounding box center [407, 111] width 520 height 809
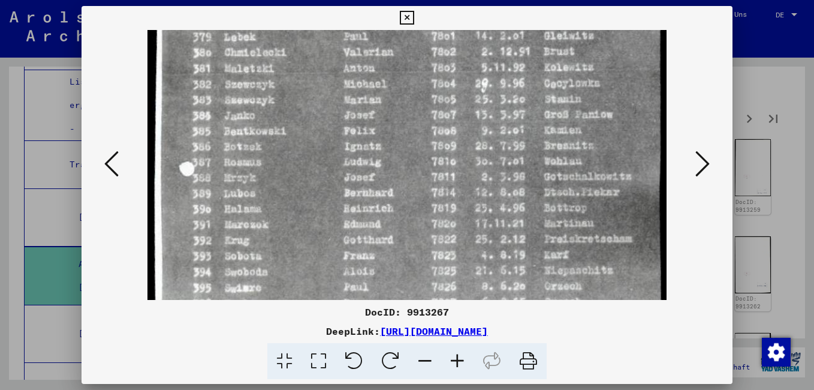
drag, startPoint x: 298, startPoint y: 258, endPoint x: 299, endPoint y: 202, distance: 55.8
click at [299, 202] on img at bounding box center [407, 55] width 520 height 809
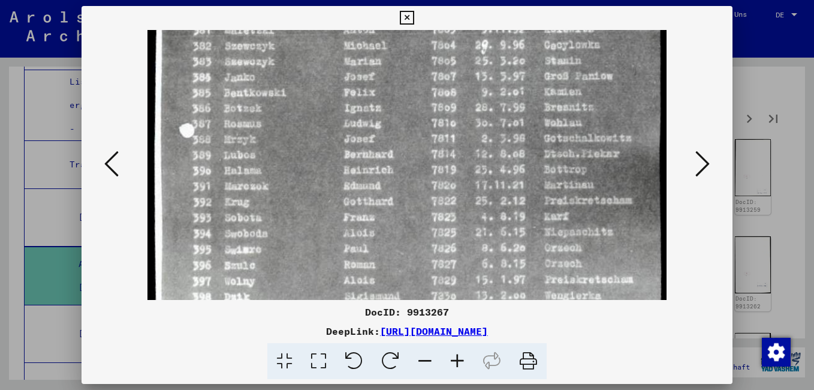
drag, startPoint x: 280, startPoint y: 233, endPoint x: 285, endPoint y: 194, distance: 39.3
click at [285, 194] on img at bounding box center [407, 17] width 520 height 809
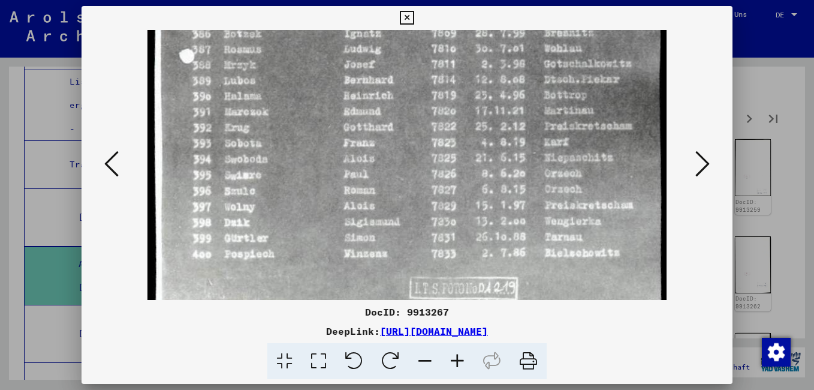
scroll to position [497, 0]
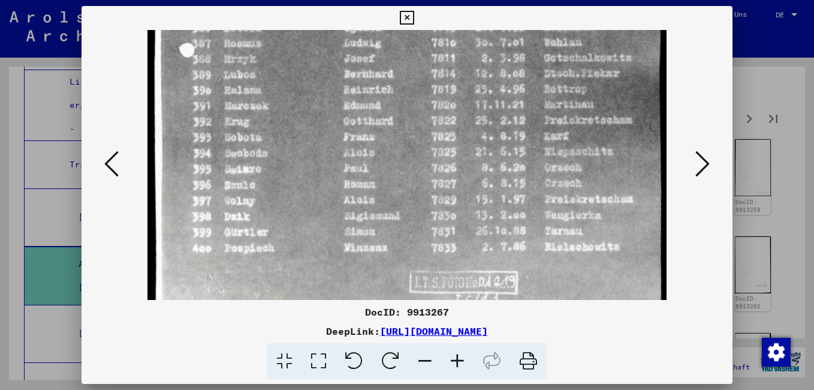
drag, startPoint x: 280, startPoint y: 243, endPoint x: 282, endPoint y: 163, distance: 79.7
click at [113, 166] on icon at bounding box center [111, 163] width 14 height 29
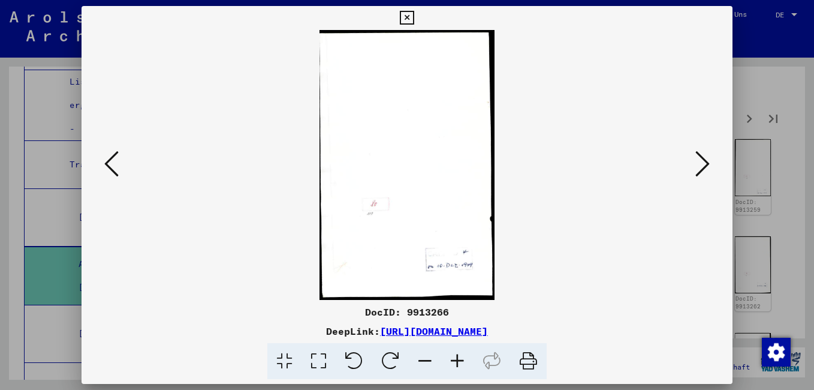
scroll to position [0, 0]
click at [113, 166] on icon at bounding box center [111, 163] width 14 height 29
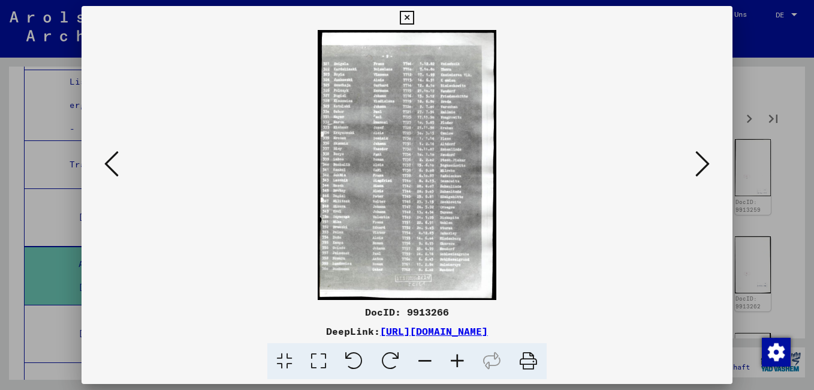
click at [451, 361] on icon at bounding box center [457, 361] width 32 height 37
click at [452, 360] on icon at bounding box center [457, 361] width 32 height 37
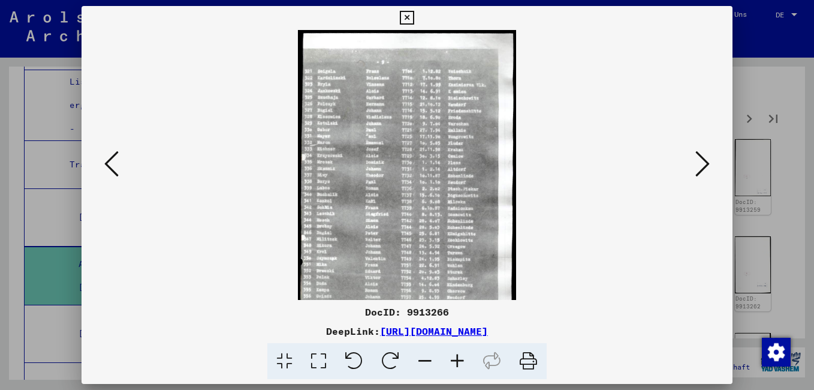
click at [453, 360] on icon at bounding box center [457, 361] width 32 height 37
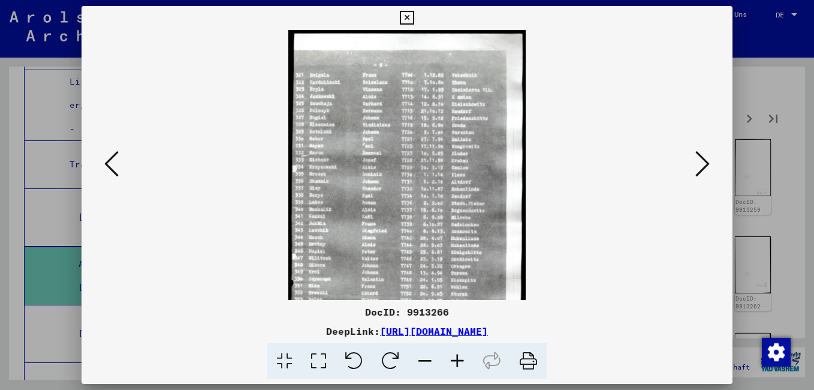
click at [453, 360] on icon at bounding box center [457, 361] width 32 height 37
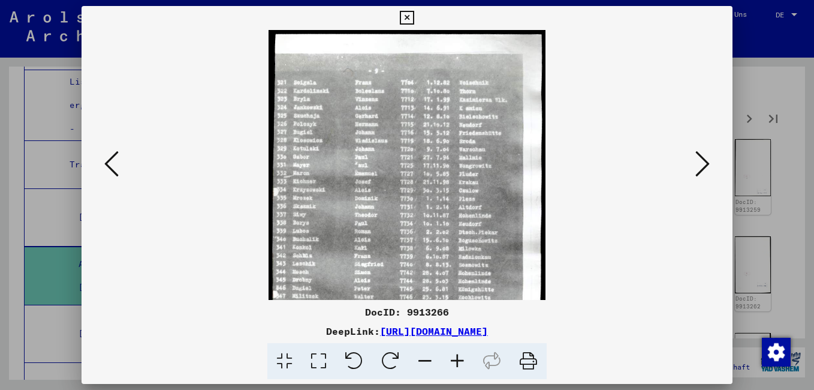
click at [453, 360] on icon at bounding box center [457, 361] width 32 height 37
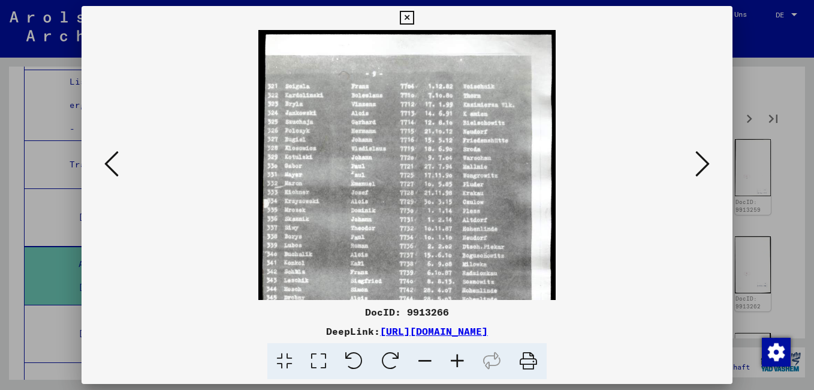
click at [454, 359] on icon at bounding box center [457, 361] width 32 height 37
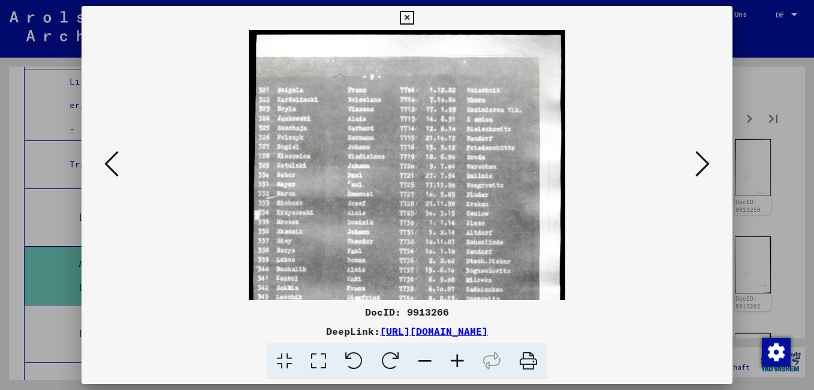
click at [454, 358] on icon at bounding box center [457, 361] width 32 height 37
click at [454, 357] on icon at bounding box center [457, 361] width 32 height 37
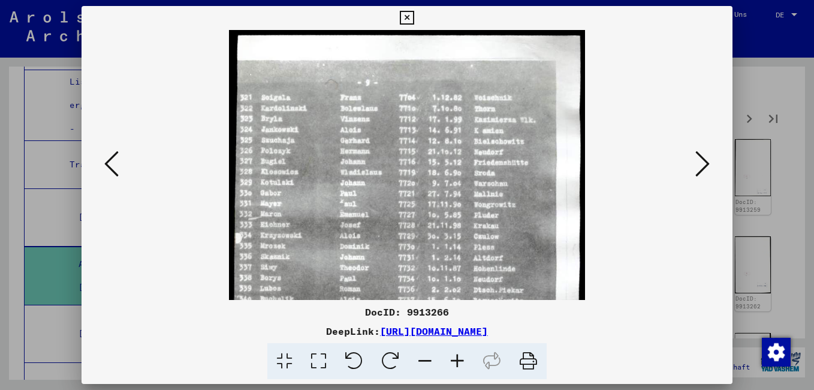
click at [455, 355] on icon at bounding box center [457, 361] width 32 height 37
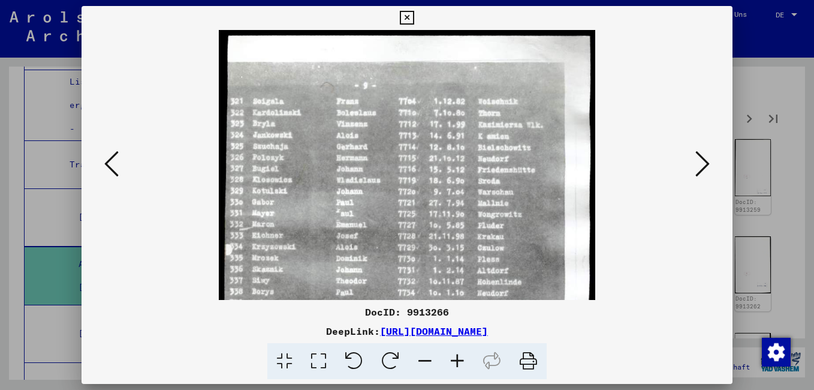
click at [455, 355] on icon at bounding box center [457, 361] width 32 height 37
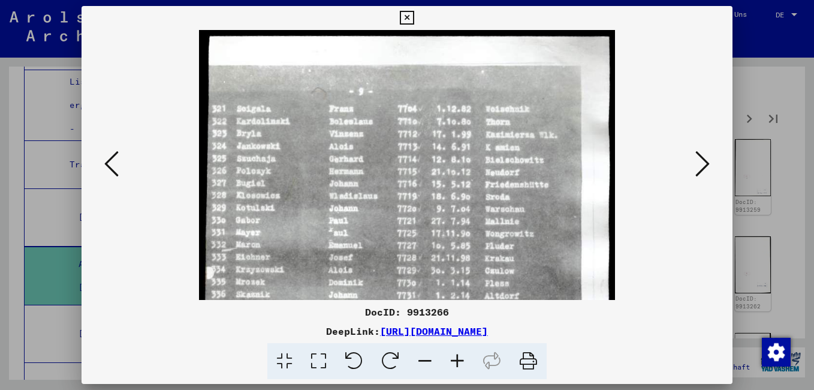
click at [455, 355] on icon at bounding box center [457, 361] width 32 height 37
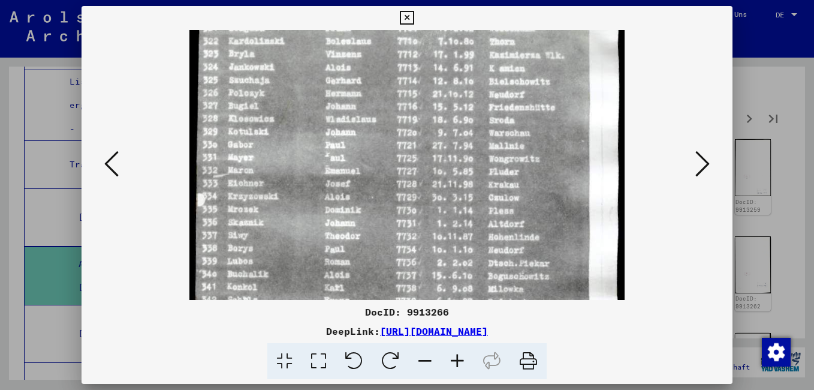
drag, startPoint x: 324, startPoint y: 238, endPoint x: 324, endPoint y: 116, distance: 121.7
click at [324, 129] on img at bounding box center [407, 274] width 436 height 659
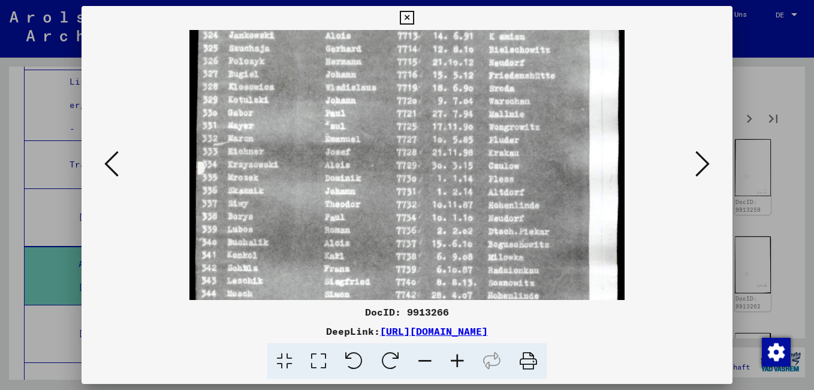
drag, startPoint x: 294, startPoint y: 249, endPoint x: 295, endPoint y: 128, distance: 121.1
click at [295, 139] on img at bounding box center [407, 243] width 436 height 659
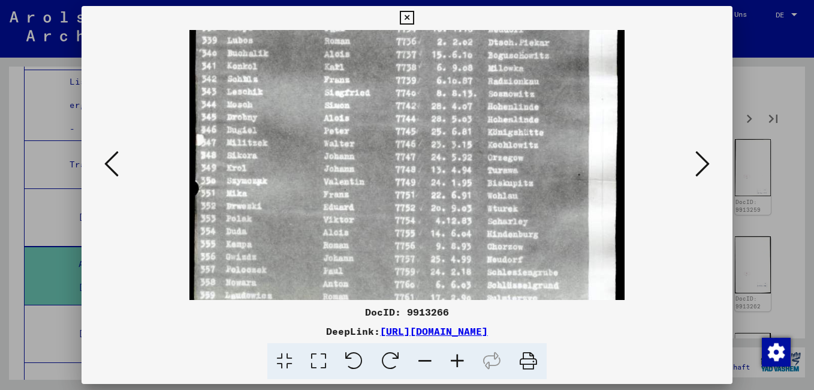
drag, startPoint x: 287, startPoint y: 208, endPoint x: 289, endPoint y: 128, distance: 79.7
click at [289, 128] on img at bounding box center [407, 54] width 436 height 659
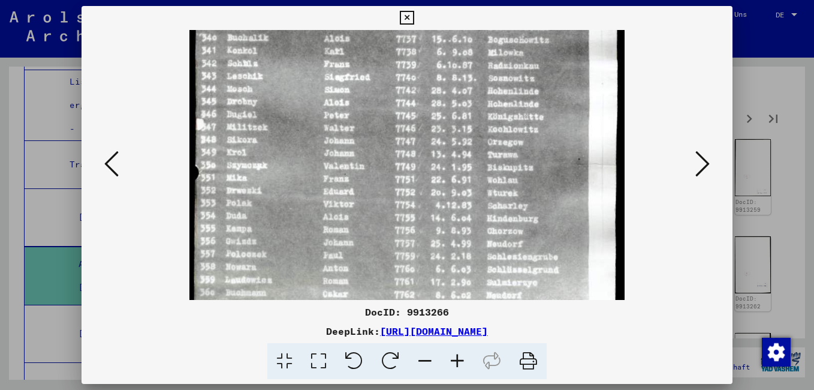
scroll to position [337, 0]
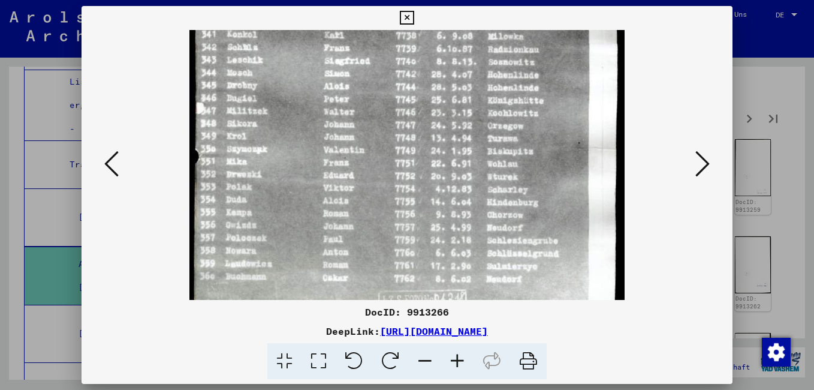
drag, startPoint x: 291, startPoint y: 226, endPoint x: 294, endPoint y: 195, distance: 30.7
click at [294, 195] on img at bounding box center [407, 22] width 436 height 659
click at [455, 356] on icon at bounding box center [457, 361] width 32 height 37
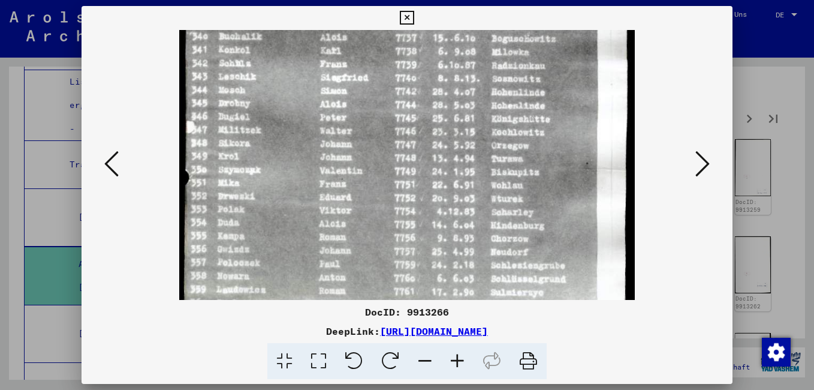
click at [455, 356] on icon at bounding box center [457, 361] width 32 height 37
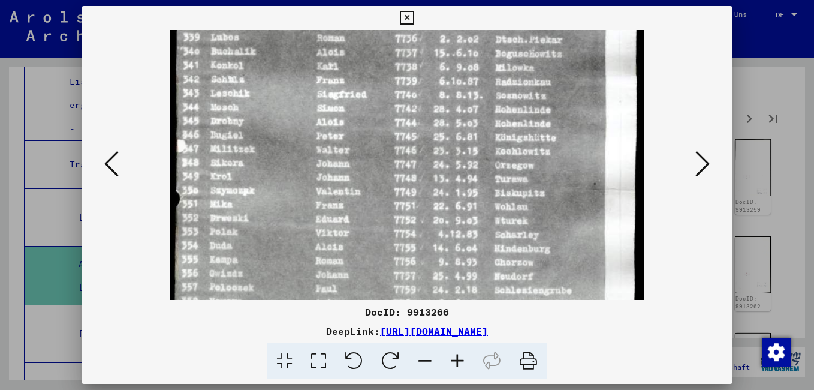
click at [455, 356] on icon at bounding box center [457, 361] width 32 height 37
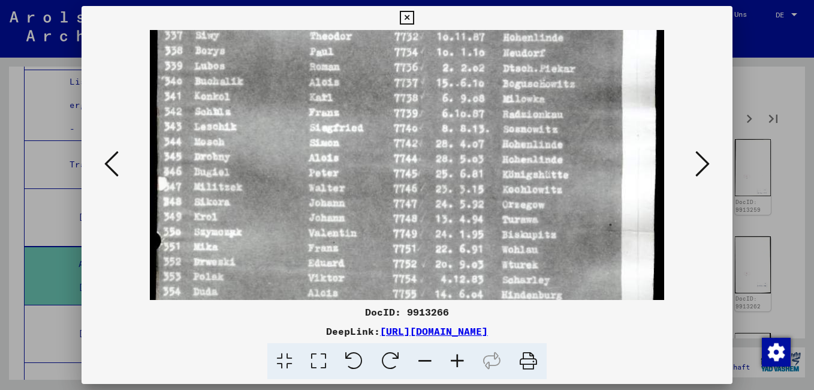
click at [455, 356] on icon at bounding box center [457, 361] width 32 height 37
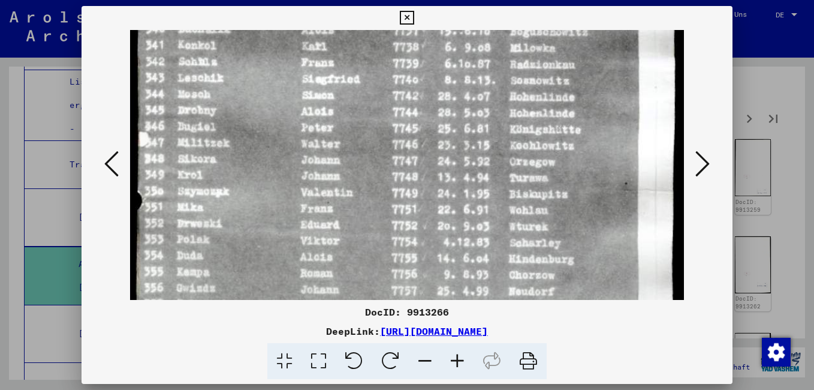
drag, startPoint x: 420, startPoint y: 237, endPoint x: 412, endPoint y: 134, distance: 102.8
click at [412, 137] on img at bounding box center [407, 30] width 554 height 839
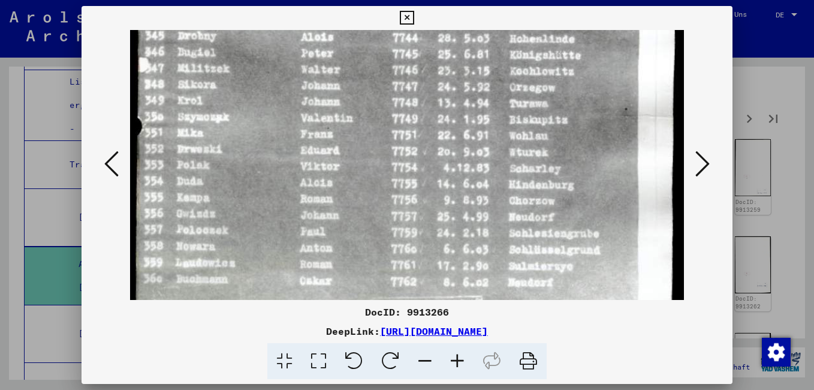
drag, startPoint x: 412, startPoint y: 222, endPoint x: 402, endPoint y: 173, distance: 50.2
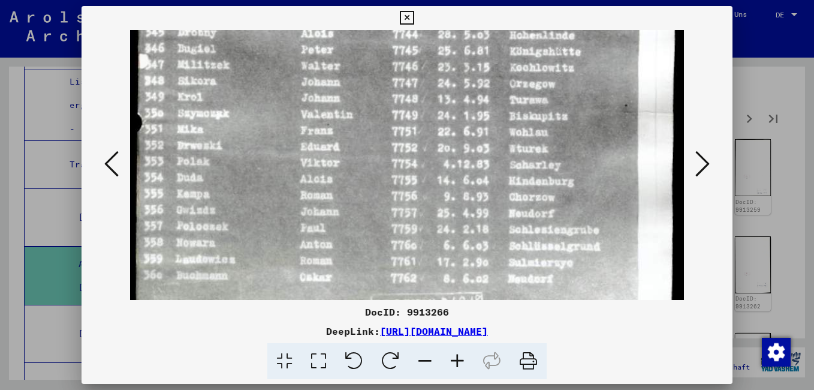
click at [119, 162] on button at bounding box center [112, 164] width 22 height 34
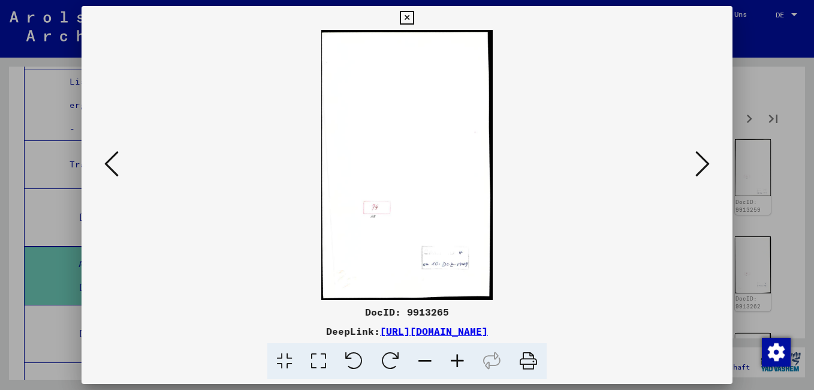
scroll to position [0, 0]
click at [113, 175] on icon at bounding box center [111, 163] width 14 height 29
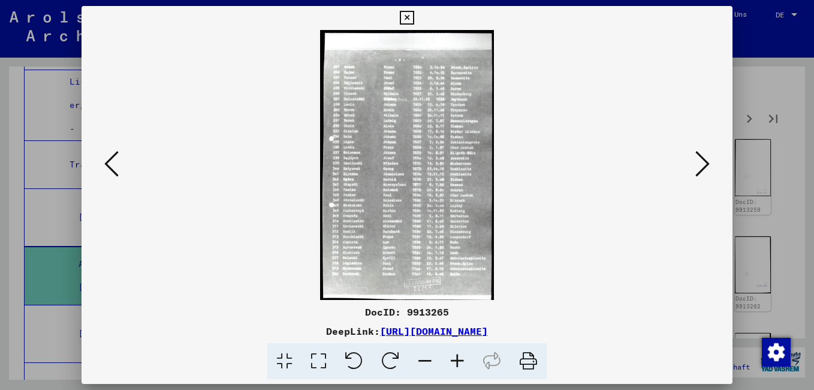
click at [460, 357] on icon at bounding box center [457, 361] width 32 height 37
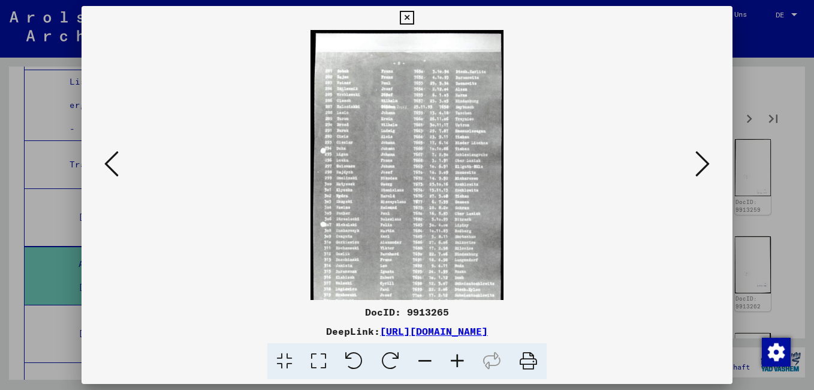
click at [460, 357] on icon at bounding box center [457, 361] width 32 height 37
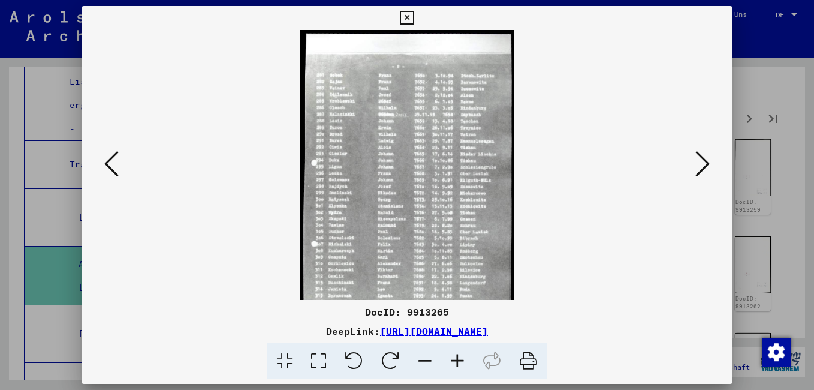
click at [460, 357] on icon at bounding box center [457, 361] width 32 height 37
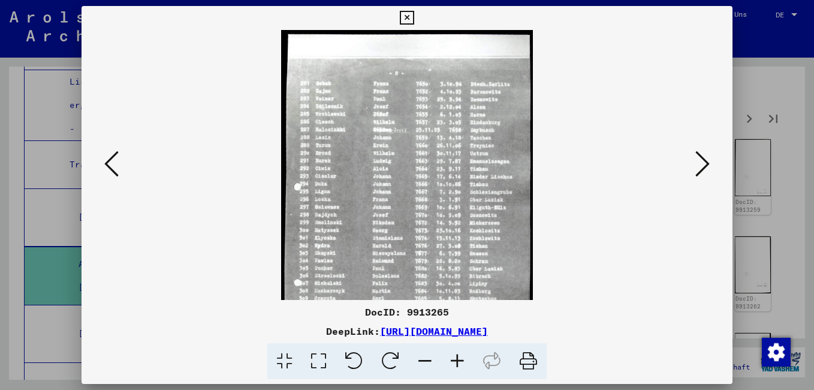
click at [460, 357] on icon at bounding box center [457, 361] width 32 height 37
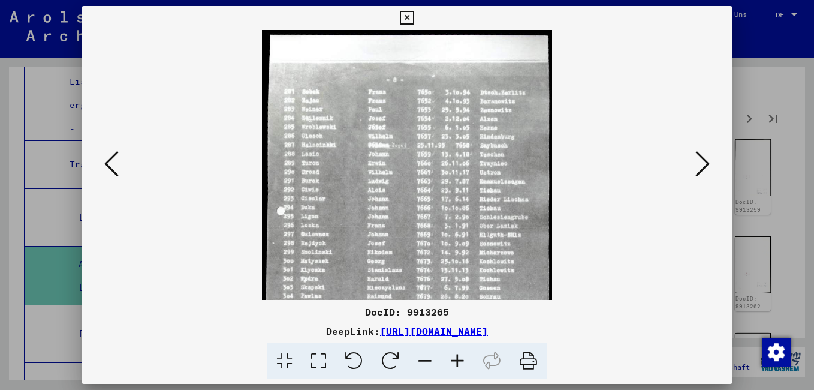
click at [460, 357] on icon at bounding box center [457, 361] width 32 height 37
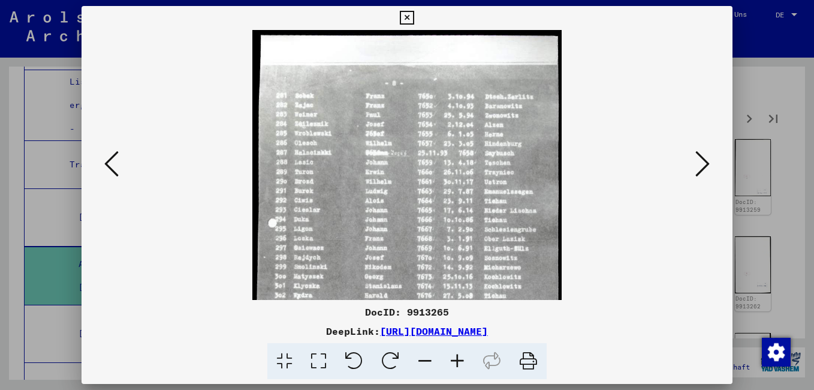
click at [460, 357] on icon at bounding box center [457, 361] width 32 height 37
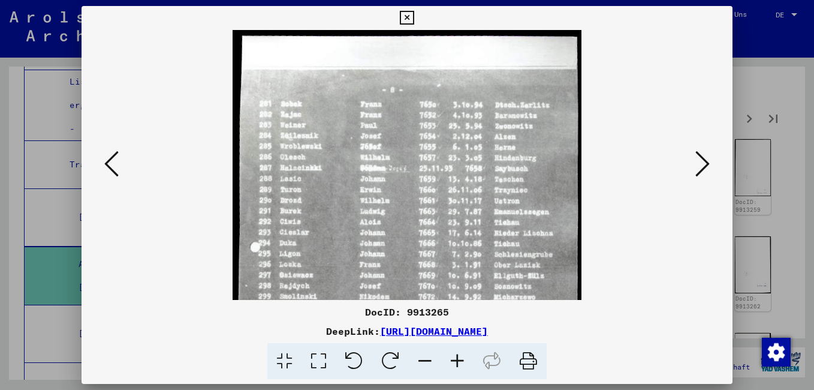
click at [460, 357] on icon at bounding box center [457, 361] width 32 height 37
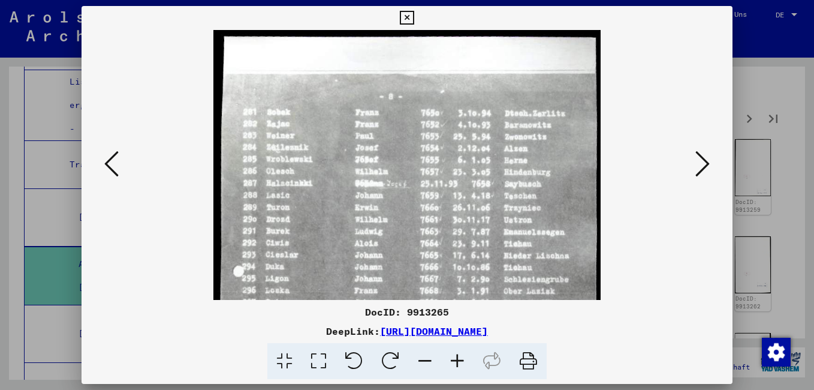
click at [460, 357] on icon at bounding box center [457, 361] width 32 height 37
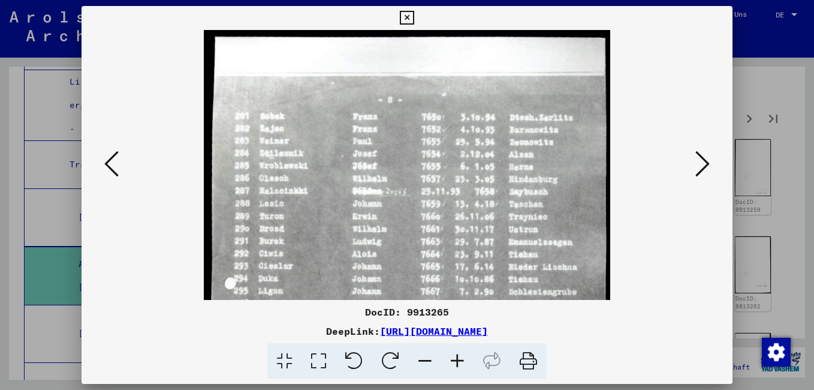
click at [460, 357] on icon at bounding box center [457, 361] width 32 height 37
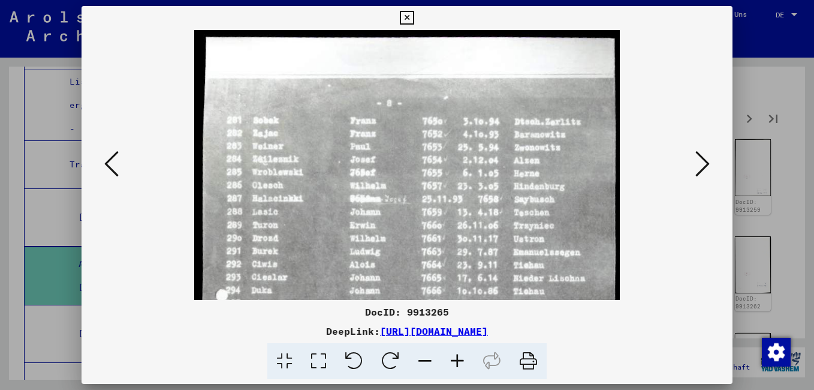
click at [460, 355] on icon at bounding box center [457, 361] width 32 height 37
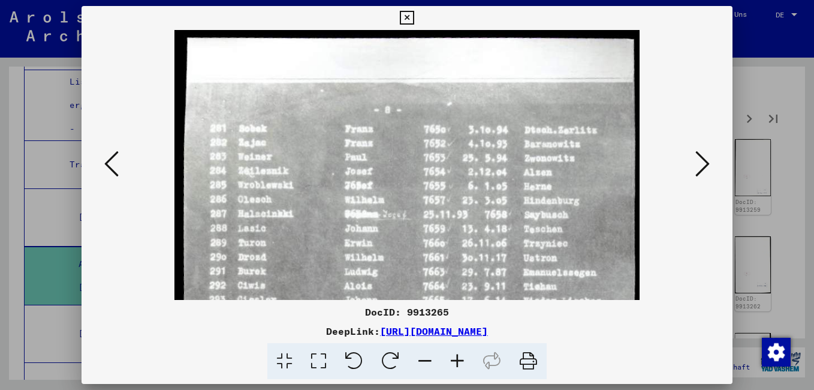
click at [461, 355] on icon at bounding box center [457, 361] width 32 height 37
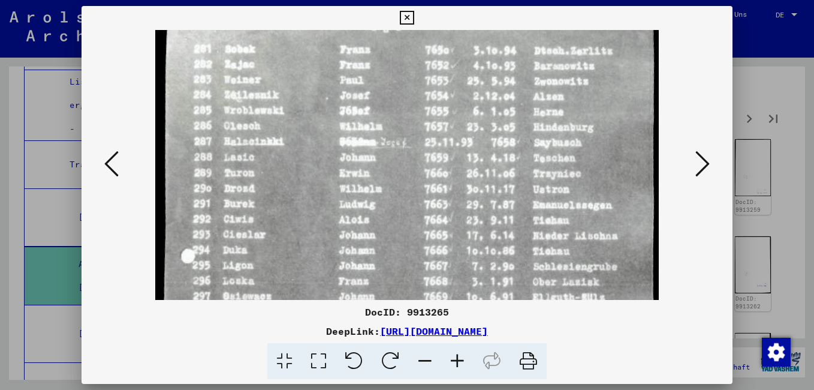
drag, startPoint x: 318, startPoint y: 241, endPoint x: 319, endPoint y: 135, distance: 105.5
click at [319, 138] on img at bounding box center [406, 331] width 503 height 779
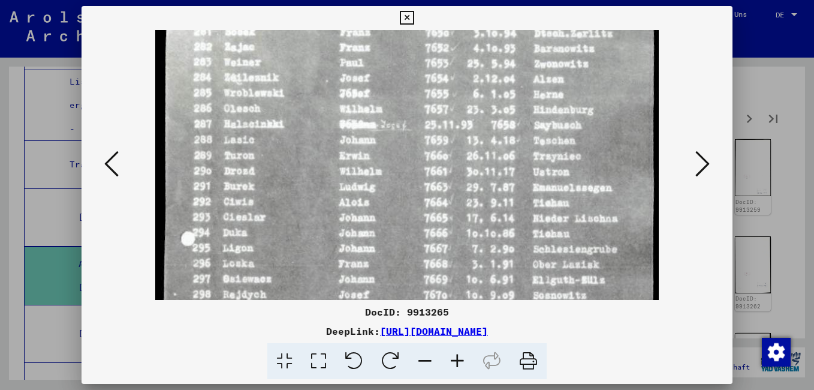
drag, startPoint x: 318, startPoint y: 210, endPoint x: 315, endPoint y: 105, distance: 104.9
click at [316, 112] on img at bounding box center [406, 314] width 503 height 779
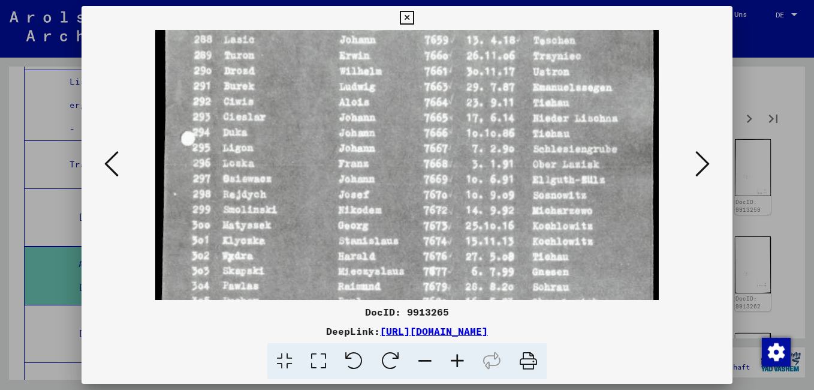
drag, startPoint x: 316, startPoint y: 204, endPoint x: 315, endPoint y: 96, distance: 108.5
click at [316, 113] on img at bounding box center [406, 214] width 503 height 779
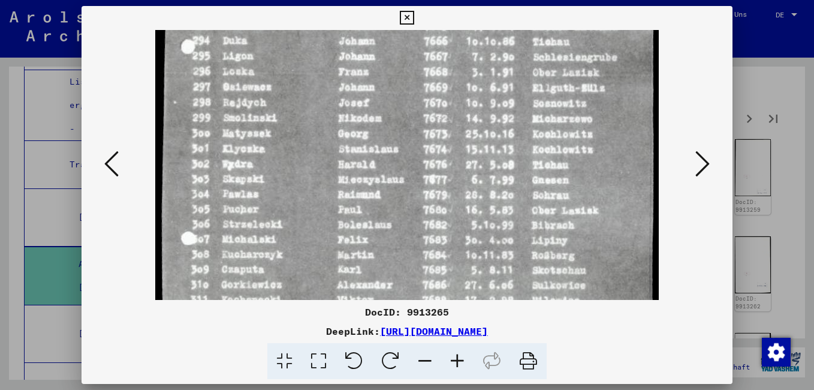
drag, startPoint x: 313, startPoint y: 200, endPoint x: 307, endPoint y: 105, distance: 95.5
click at [308, 108] on img at bounding box center [406, 122] width 503 height 779
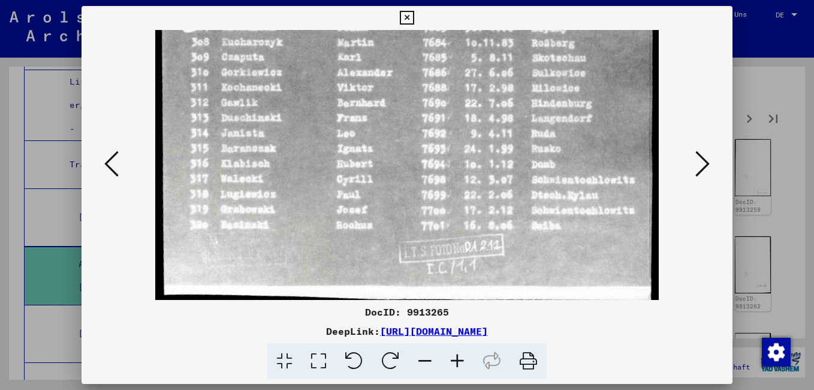
drag, startPoint x: 296, startPoint y: 248, endPoint x: 294, endPoint y: 105, distance: 142.7
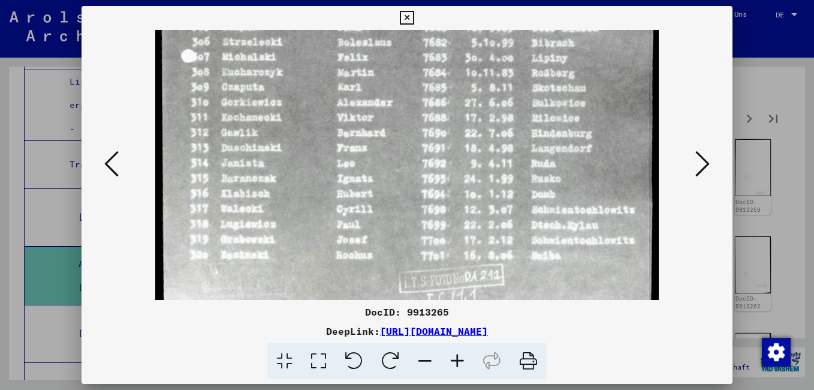
drag, startPoint x: 293, startPoint y: 159, endPoint x: 294, endPoint y: 190, distance: 30.6
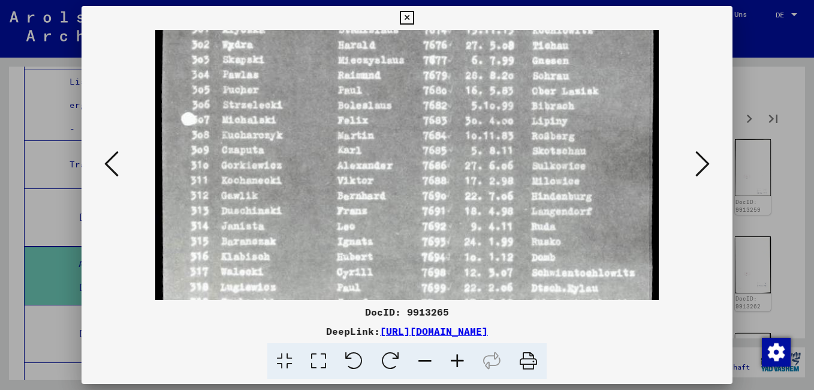
drag, startPoint x: 280, startPoint y: 67, endPoint x: 277, endPoint y: 129, distance: 63.0
click at [277, 129] on img at bounding box center [406, 3] width 503 height 779
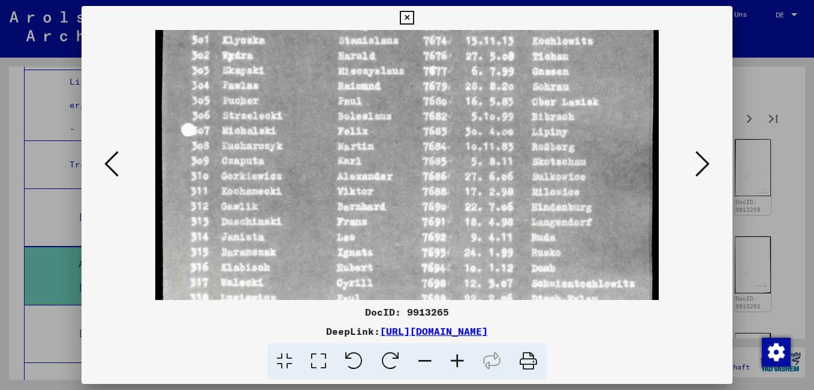
scroll to position [407, 0]
drag, startPoint x: 261, startPoint y: 94, endPoint x: 252, endPoint y: 103, distance: 12.7
click at [252, 103] on img at bounding box center [406, 12] width 503 height 779
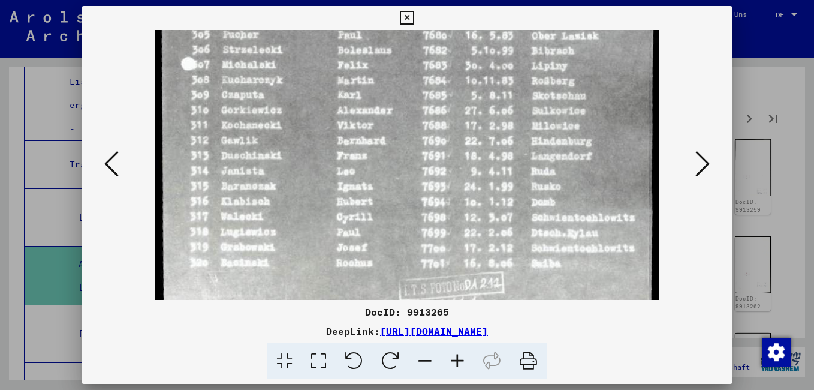
drag, startPoint x: 276, startPoint y: 208, endPoint x: 277, endPoint y: 103, distance: 104.9
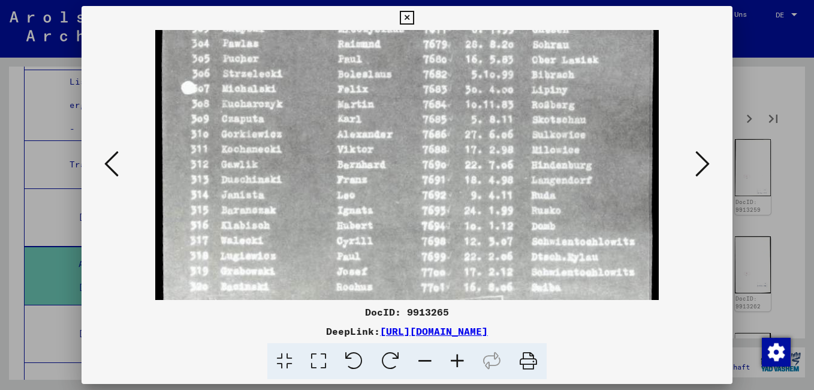
scroll to position [435, 0]
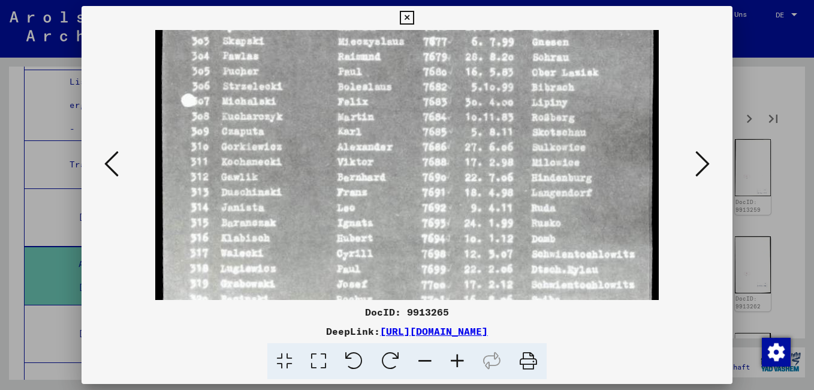
drag, startPoint x: 347, startPoint y: 154, endPoint x: 330, endPoint y: 227, distance: 74.6
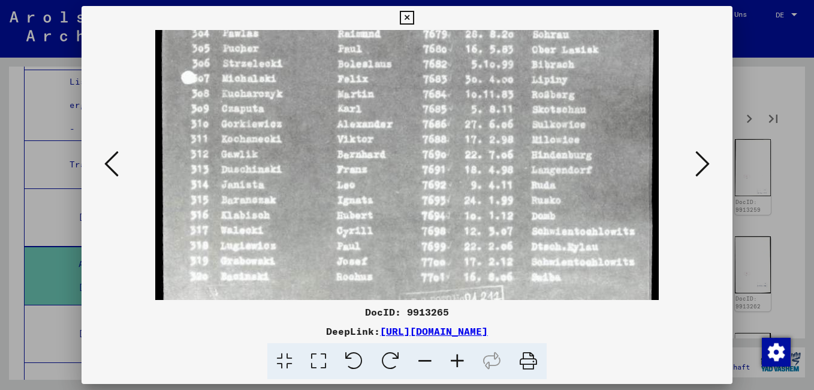
scroll to position [492, 0]
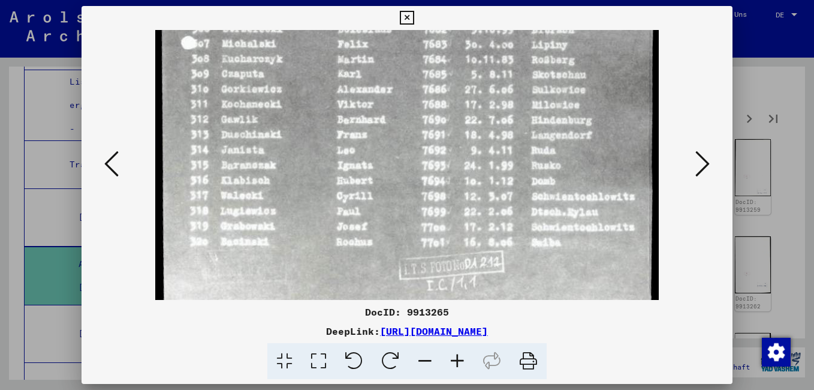
drag, startPoint x: 343, startPoint y: 258, endPoint x: 345, endPoint y: 201, distance: 57.5
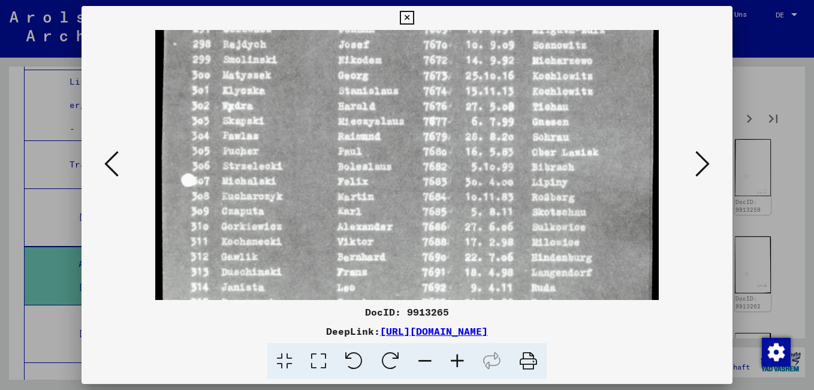
scroll to position [351, 0]
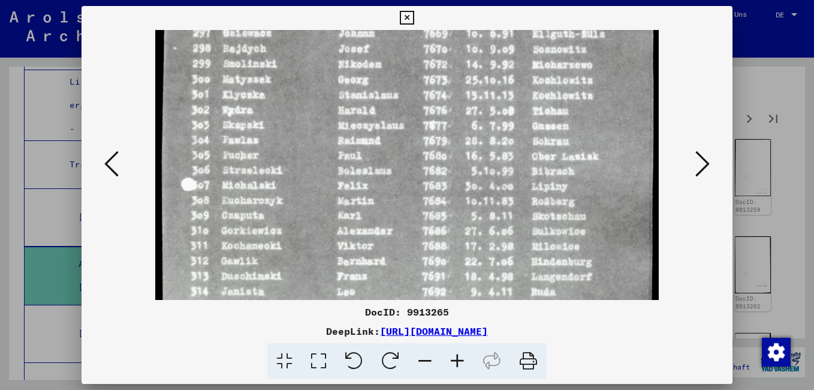
drag, startPoint x: 315, startPoint y: 126, endPoint x: 288, endPoint y: 267, distance: 144.1
click at [288, 267] on img at bounding box center [406, 68] width 503 height 779
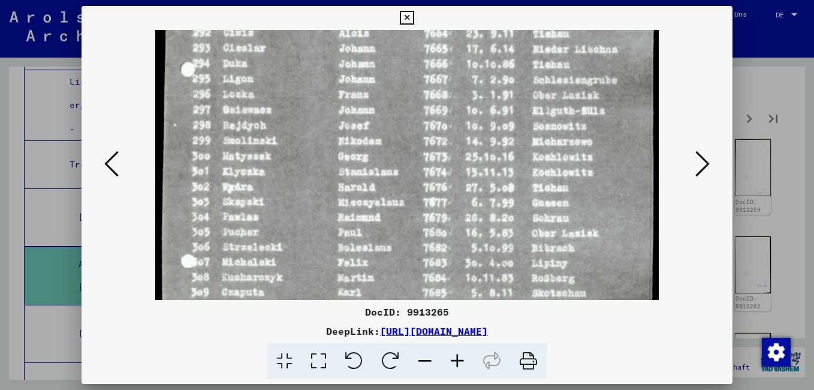
scroll to position [260, 0]
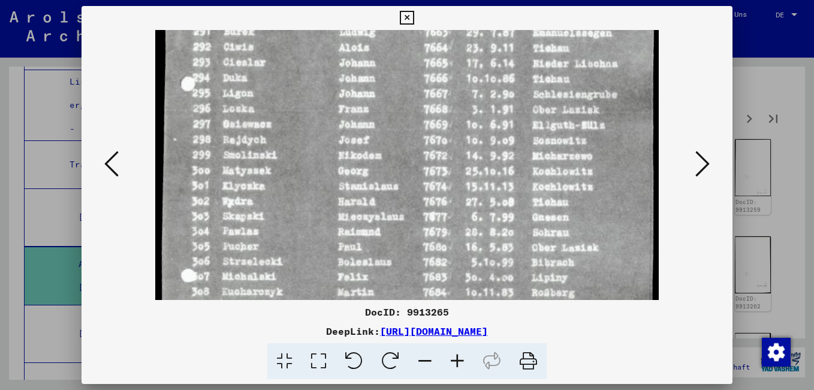
drag, startPoint x: 322, startPoint y: 149, endPoint x: 319, endPoint y: 240, distance: 91.2
click at [319, 240] on img at bounding box center [406, 159] width 503 height 779
click at [702, 159] on icon at bounding box center [702, 163] width 14 height 29
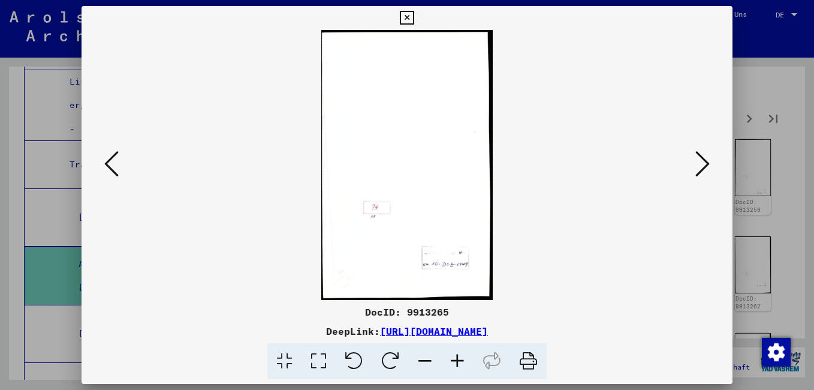
click at [694, 182] on div at bounding box center [407, 165] width 651 height 270
click at [699, 158] on icon at bounding box center [702, 163] width 14 height 29
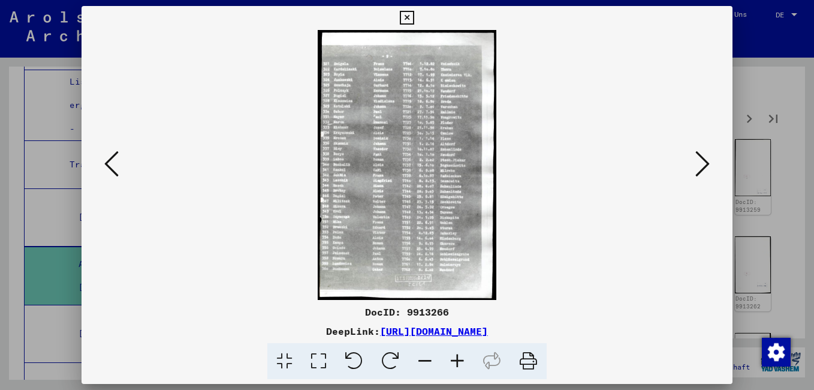
click at [461, 355] on icon at bounding box center [457, 361] width 32 height 37
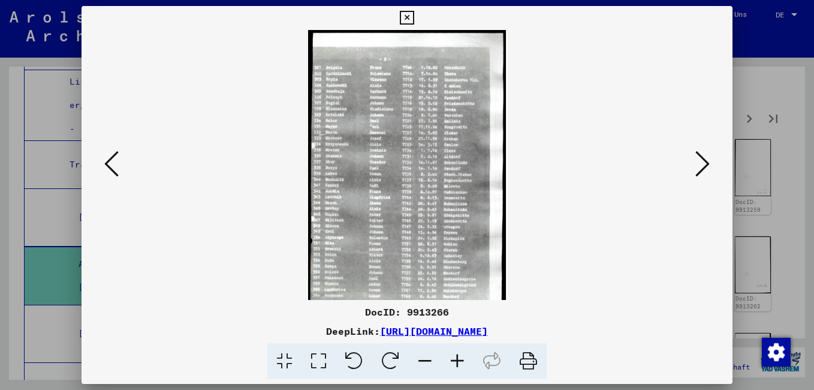
click at [461, 355] on icon at bounding box center [457, 361] width 32 height 37
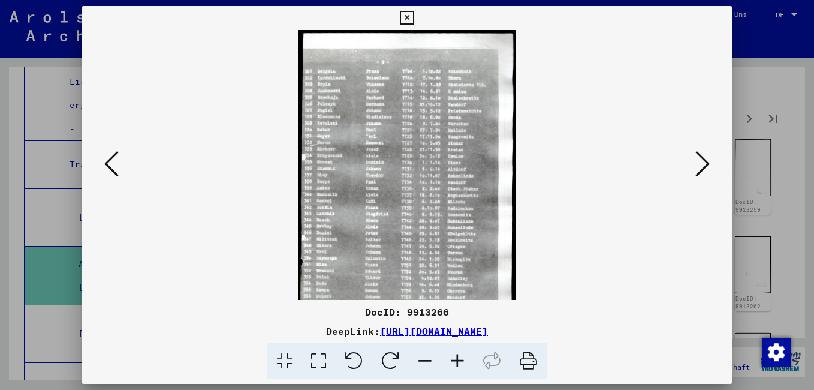
click at [461, 355] on icon at bounding box center [457, 361] width 32 height 37
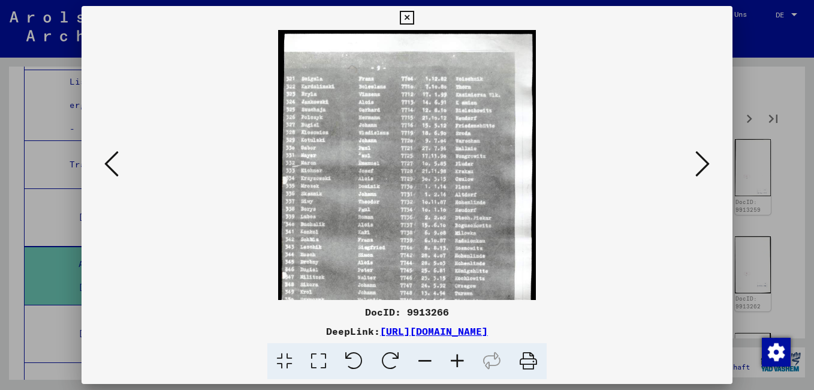
click at [461, 355] on icon at bounding box center [457, 361] width 32 height 37
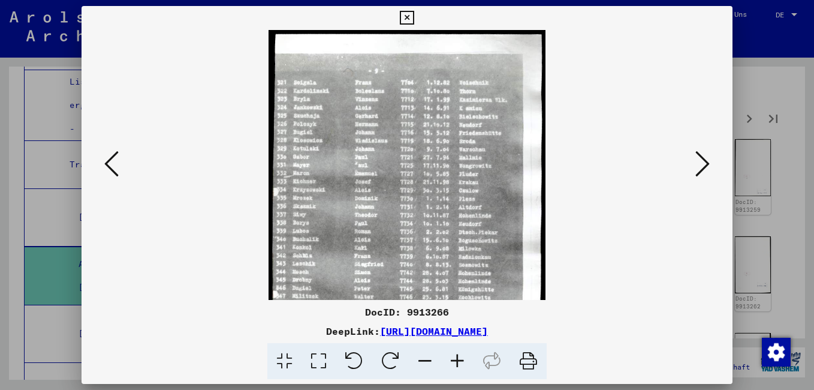
click at [461, 355] on icon at bounding box center [457, 361] width 32 height 37
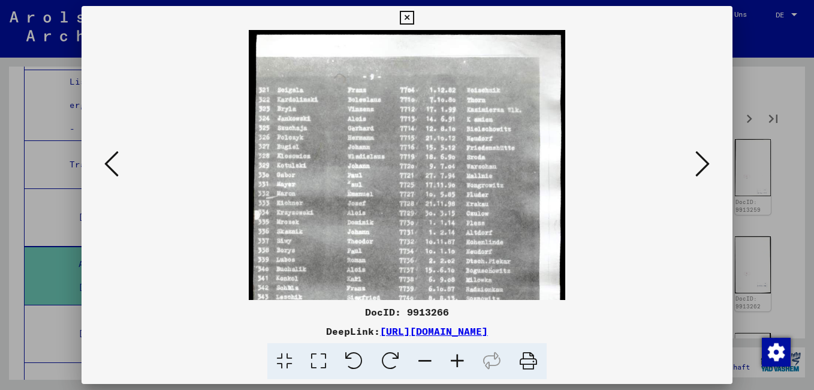
click at [461, 355] on icon at bounding box center [457, 361] width 32 height 37
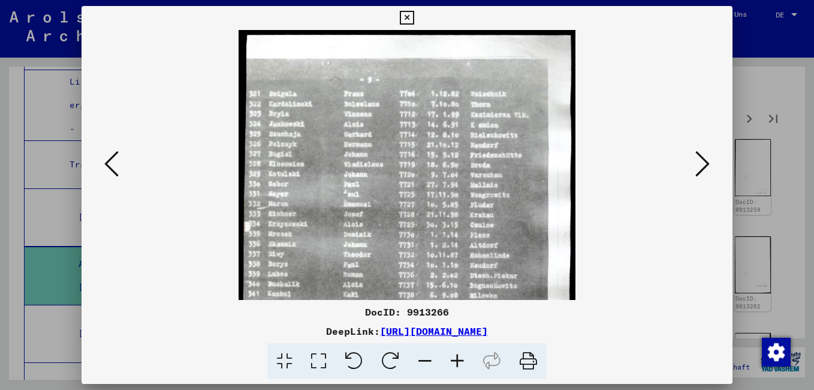
click at [461, 355] on icon at bounding box center [457, 361] width 32 height 37
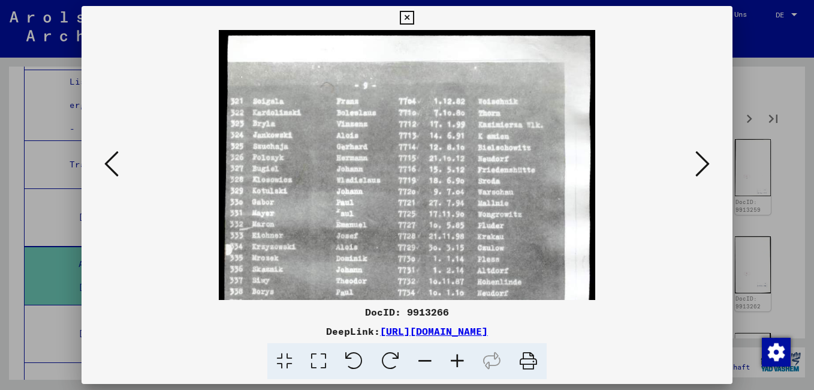
click at [461, 355] on icon at bounding box center [457, 361] width 32 height 37
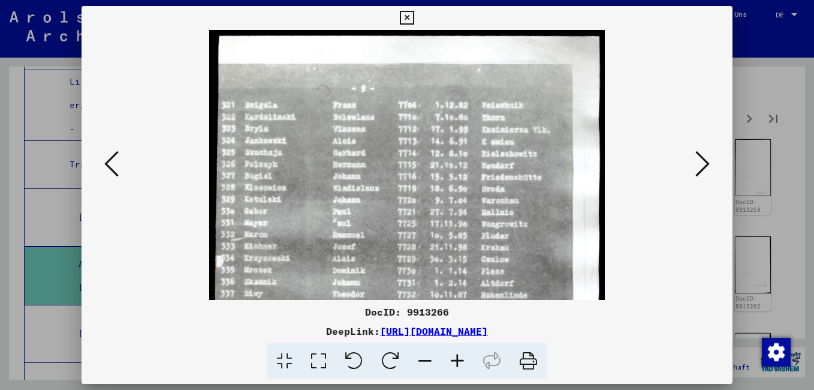
click at [461, 355] on icon at bounding box center [457, 361] width 32 height 37
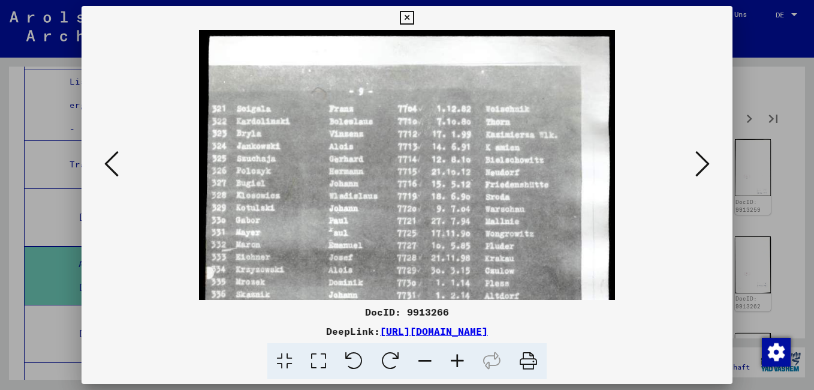
click at [461, 355] on icon at bounding box center [457, 361] width 32 height 37
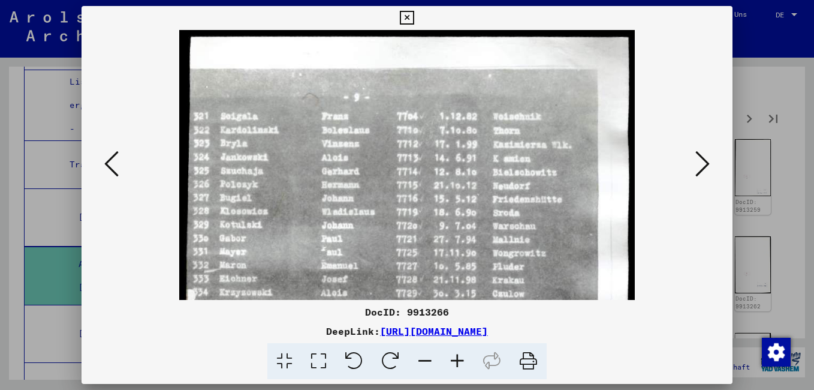
click at [461, 355] on icon at bounding box center [457, 361] width 32 height 37
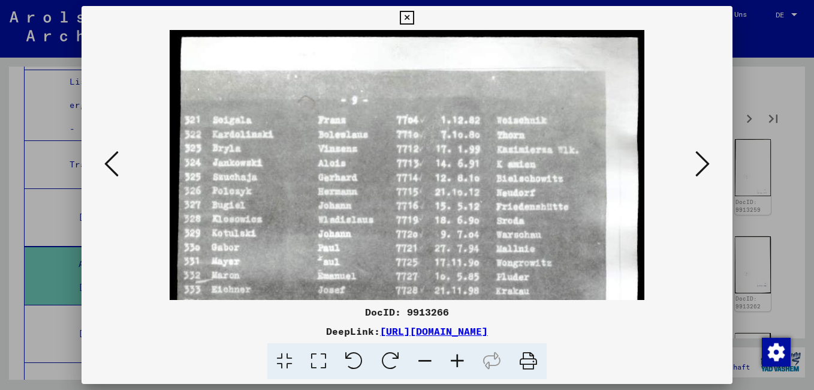
click at [461, 355] on icon at bounding box center [457, 361] width 32 height 37
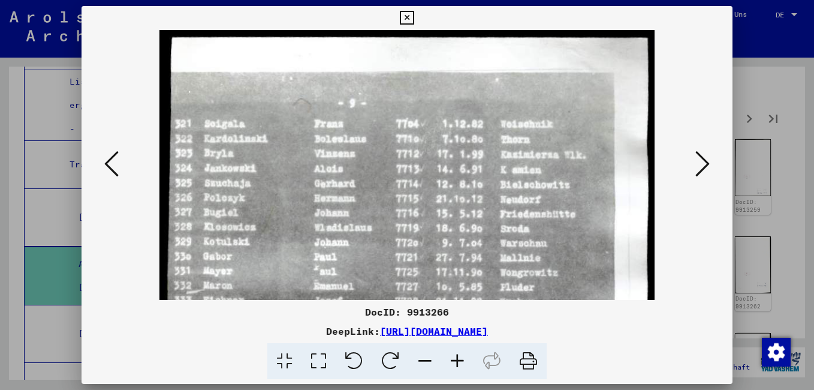
click at [461, 354] on icon at bounding box center [457, 361] width 32 height 37
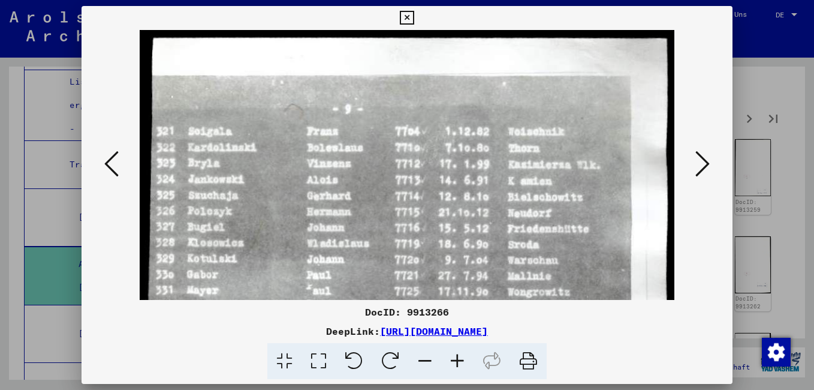
click at [461, 354] on icon at bounding box center [457, 361] width 32 height 37
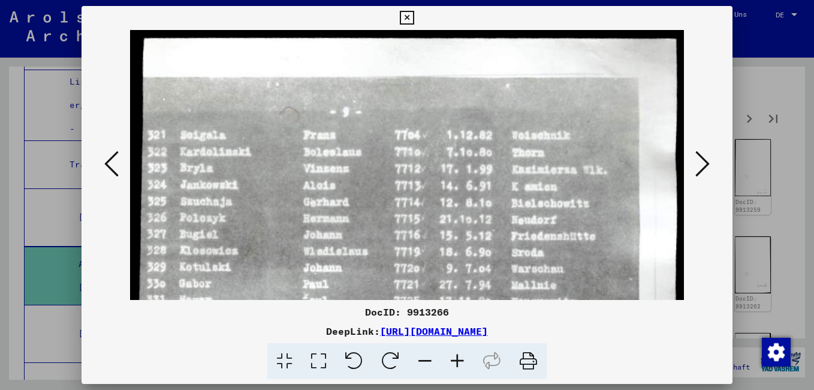
click at [461, 353] on icon at bounding box center [457, 361] width 32 height 37
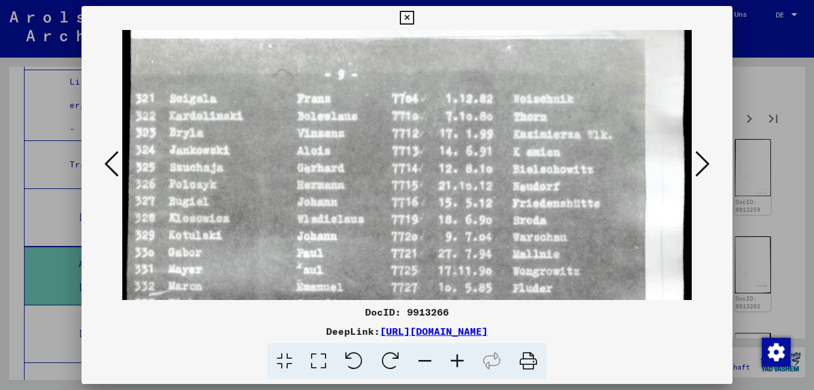
drag, startPoint x: 439, startPoint y: 261, endPoint x: 402, endPoint y: 165, distance: 102.8
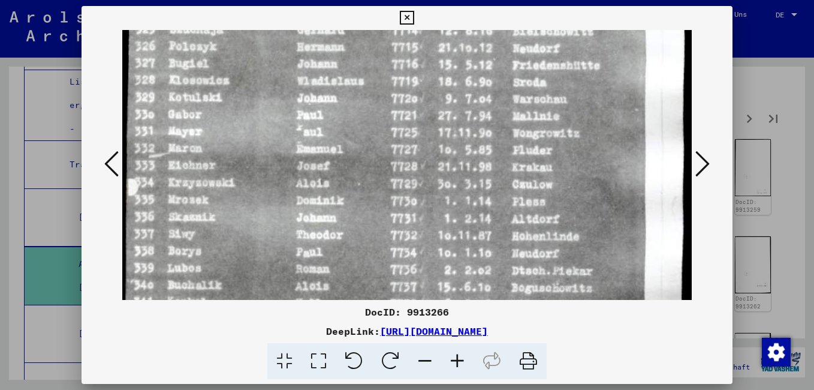
drag, startPoint x: 379, startPoint y: 234, endPoint x: 375, endPoint y: 150, distance: 84.0
click at [375, 150] on img at bounding box center [404, 286] width 574 height 869
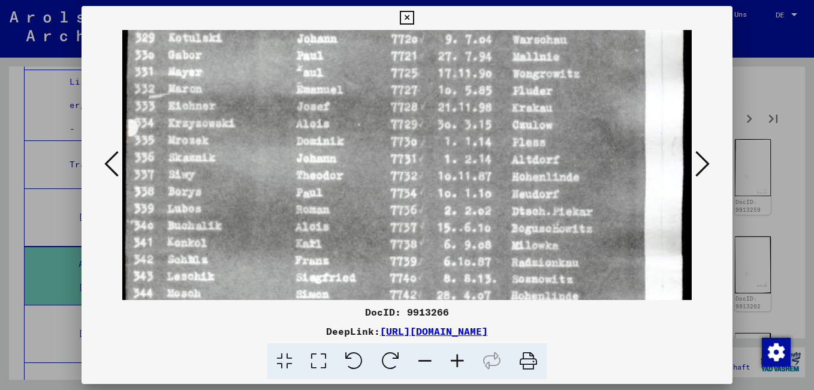
drag, startPoint x: 367, startPoint y: 255, endPoint x: 357, endPoint y: 189, distance: 67.2
click at [358, 192] on img at bounding box center [404, 227] width 574 height 869
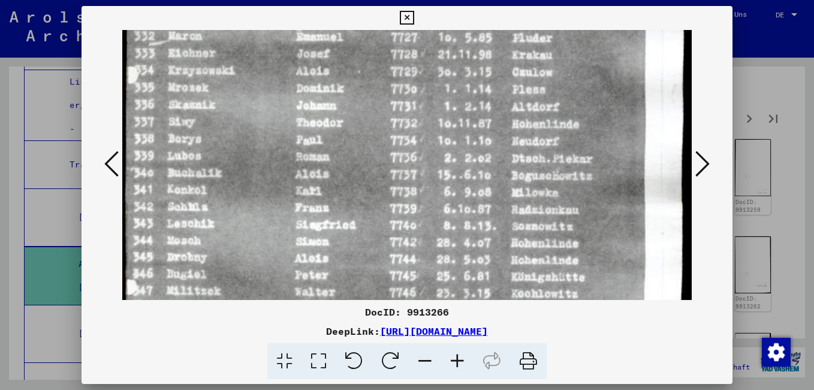
scroll to position [292, 5]
drag, startPoint x: 362, startPoint y: 264, endPoint x: 357, endPoint y: 222, distance: 41.7
click at [357, 222] on img at bounding box center [404, 172] width 574 height 869
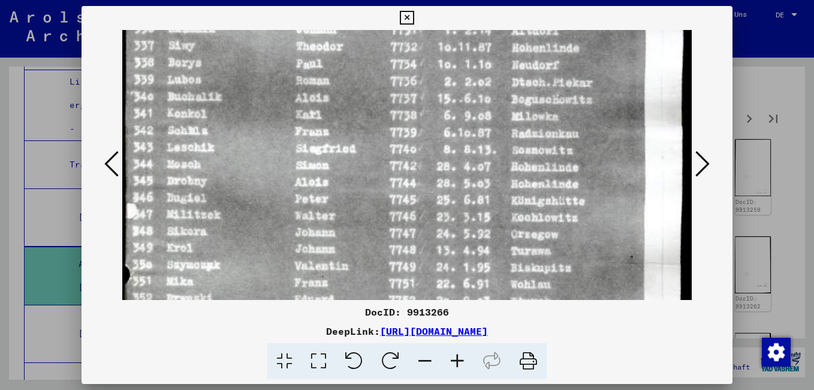
scroll to position [373, 5]
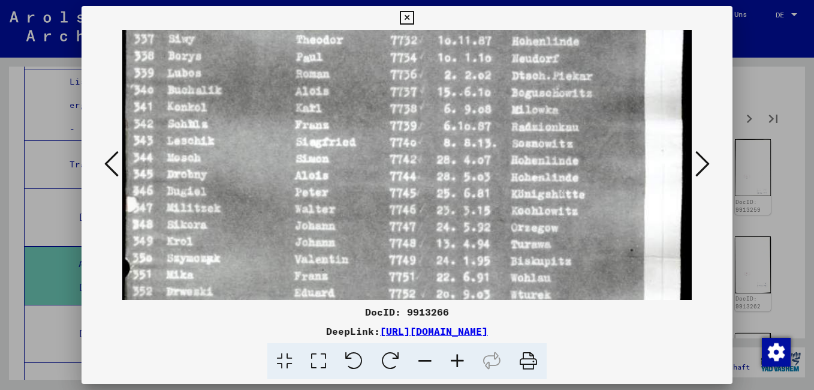
drag, startPoint x: 419, startPoint y: 254, endPoint x: 408, endPoint y: 173, distance: 81.6
click at [408, 173] on img at bounding box center [404, 91] width 574 height 869
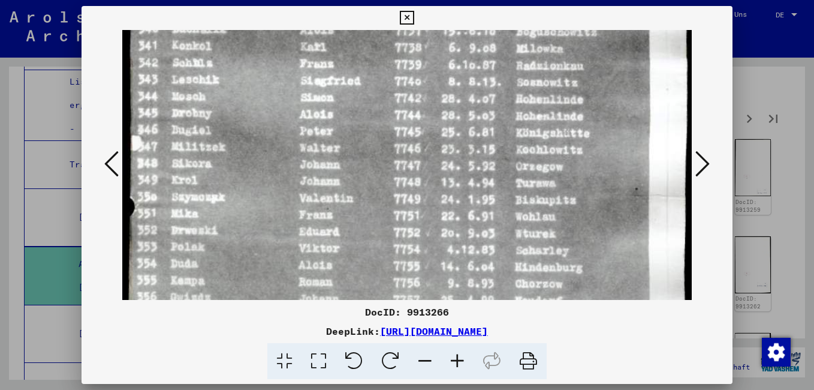
scroll to position [439, 0]
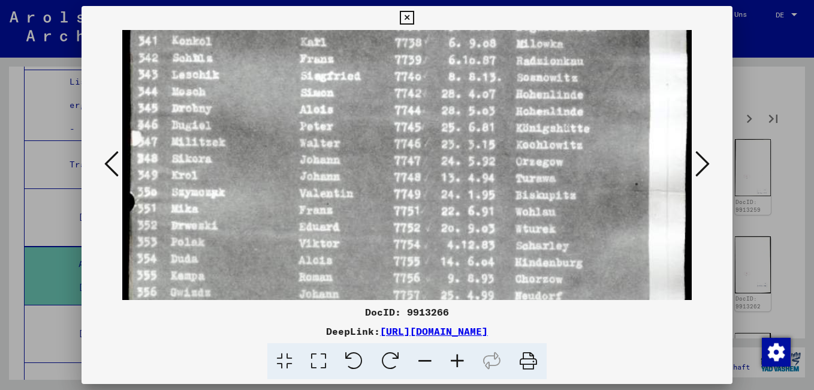
drag, startPoint x: 333, startPoint y: 266, endPoint x: 338, endPoint y: 200, distance: 66.1
click at [338, 200] on img at bounding box center [409, 25] width 574 height 869
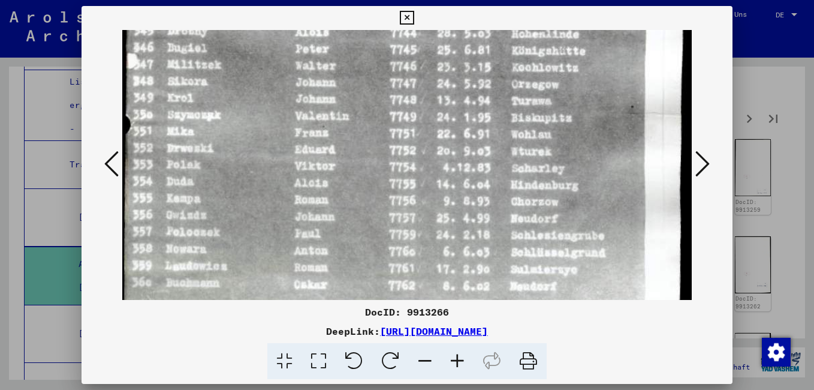
drag, startPoint x: 363, startPoint y: 272, endPoint x: 358, endPoint y: 191, distance: 81.1
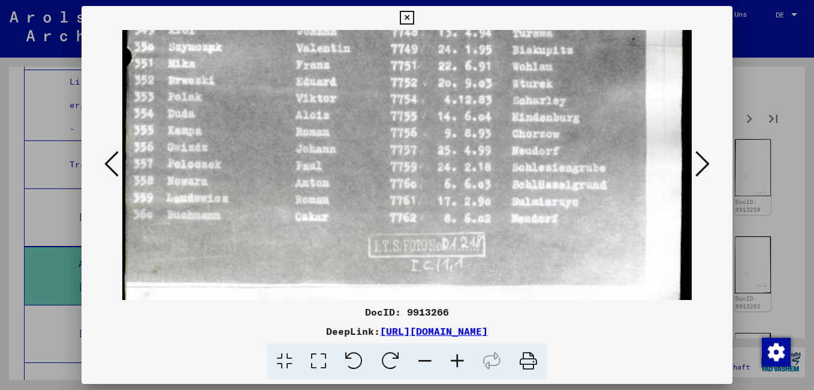
scroll to position [594, 4]
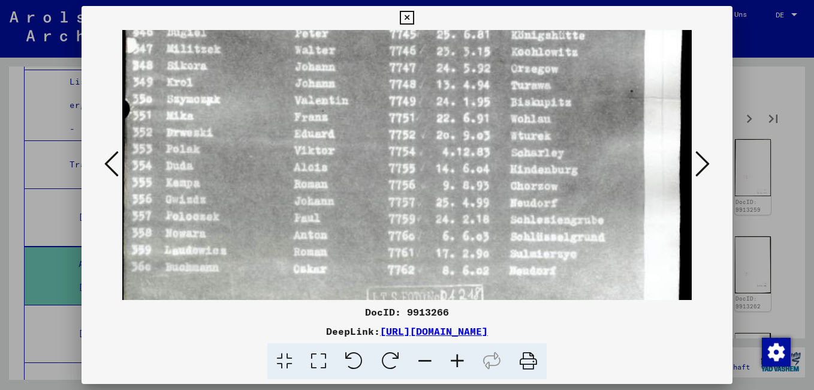
drag, startPoint x: 358, startPoint y: 179, endPoint x: 354, endPoint y: 191, distance: 12.1
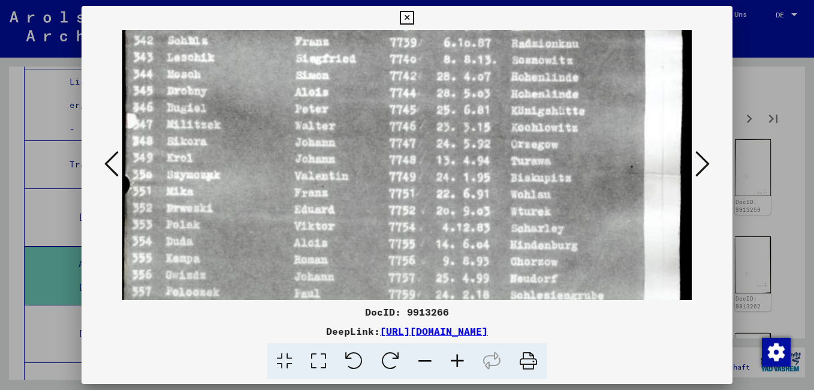
drag, startPoint x: 339, startPoint y: 103, endPoint x: 336, endPoint y: 176, distance: 73.2
click at [336, 176] on img at bounding box center [404, 8] width 574 height 869
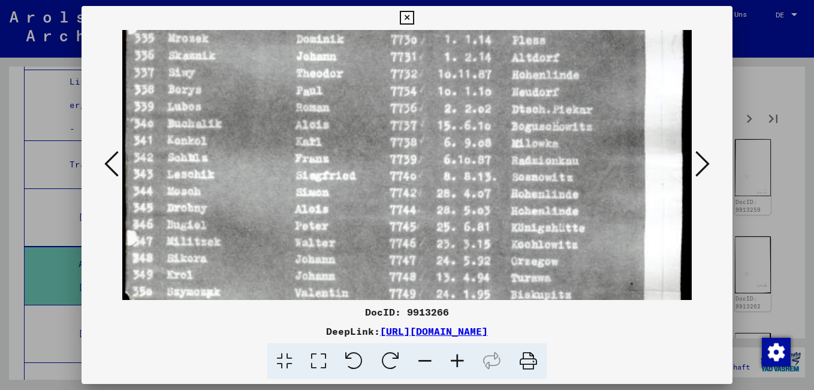
scroll to position [333, 5]
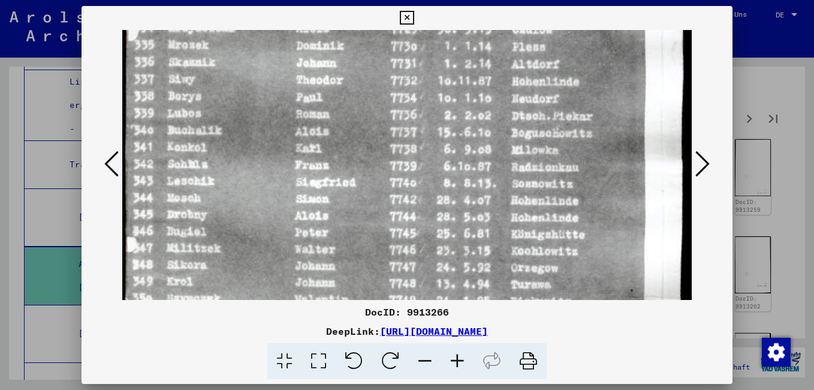
drag, startPoint x: 330, startPoint y: 108, endPoint x: 323, endPoint y: 210, distance: 102.1
click at [323, 210] on img at bounding box center [404, 131] width 574 height 869
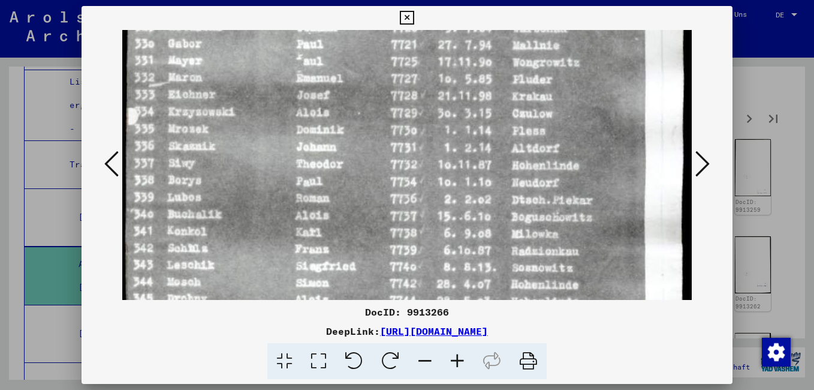
scroll to position [239, 5]
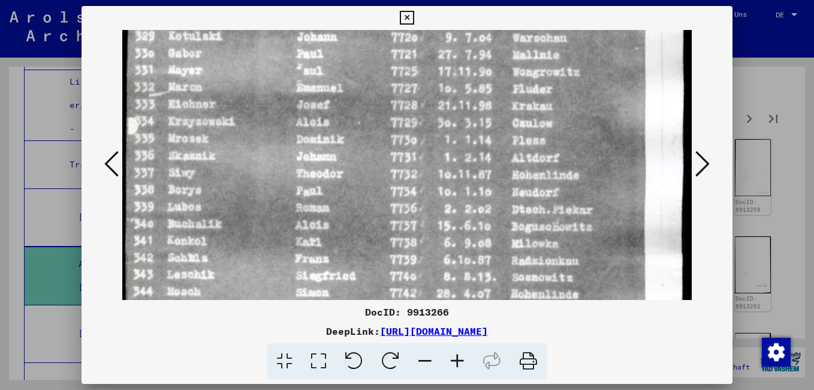
drag, startPoint x: 396, startPoint y: 119, endPoint x: 393, endPoint y: 212, distance: 93.5
click at [393, 212] on img at bounding box center [404, 225] width 574 height 869
